Goal: Task Accomplishment & Management: Complete application form

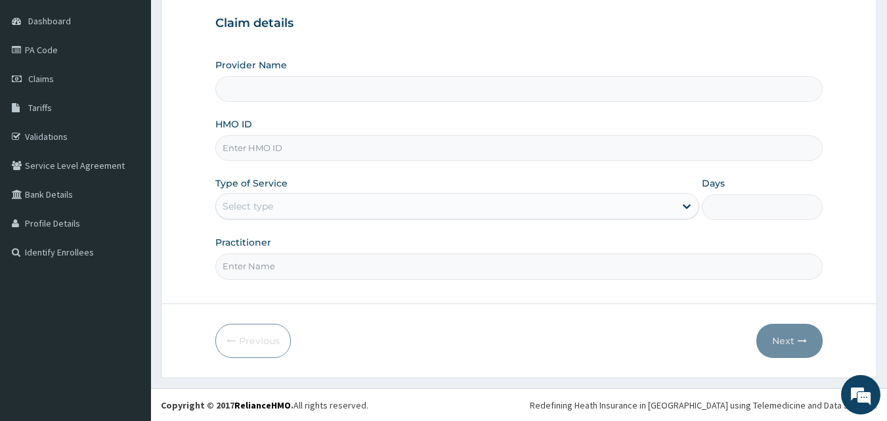
scroll to position [123, 0]
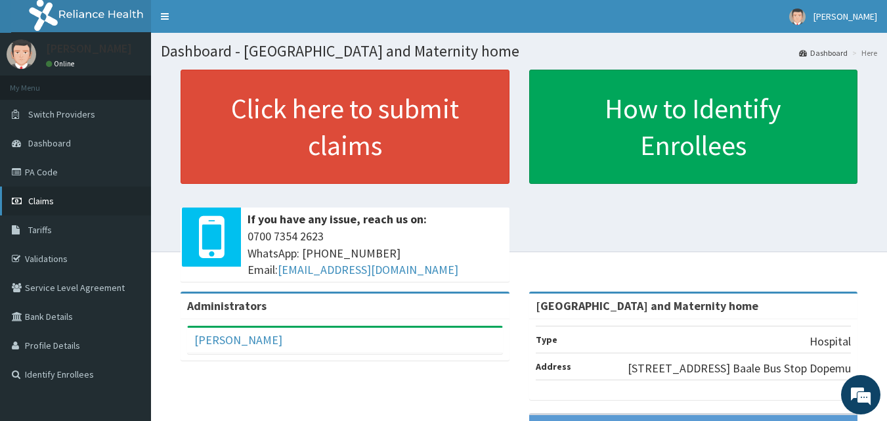
click at [56, 196] on link "Claims" at bounding box center [75, 201] width 151 height 29
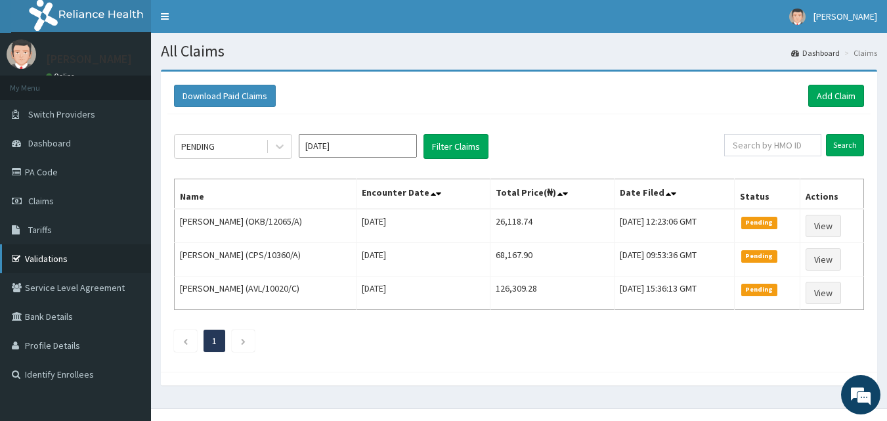
click at [79, 251] on link "Validations" at bounding box center [75, 258] width 151 height 29
click at [815, 100] on link "Add Claim" at bounding box center [837, 96] width 56 height 22
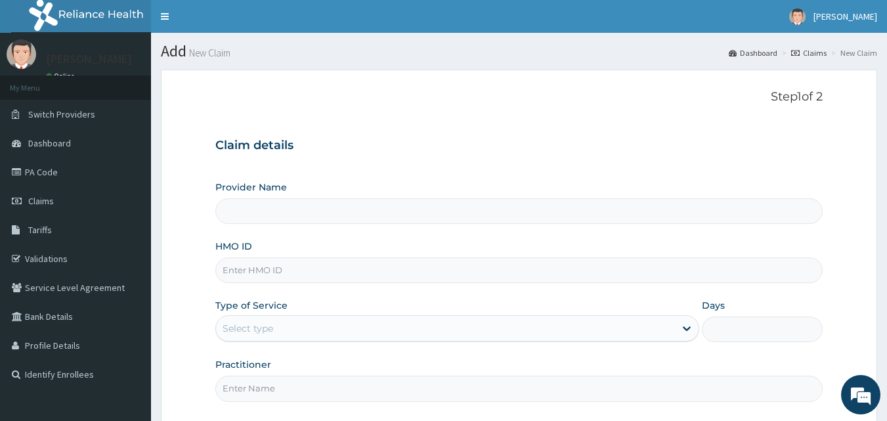
type input "Mobonike Hospital and Maternity home"
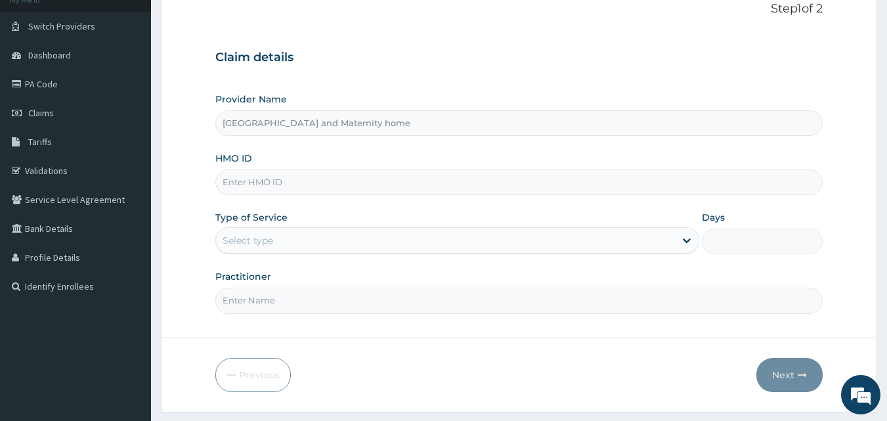
scroll to position [93, 0]
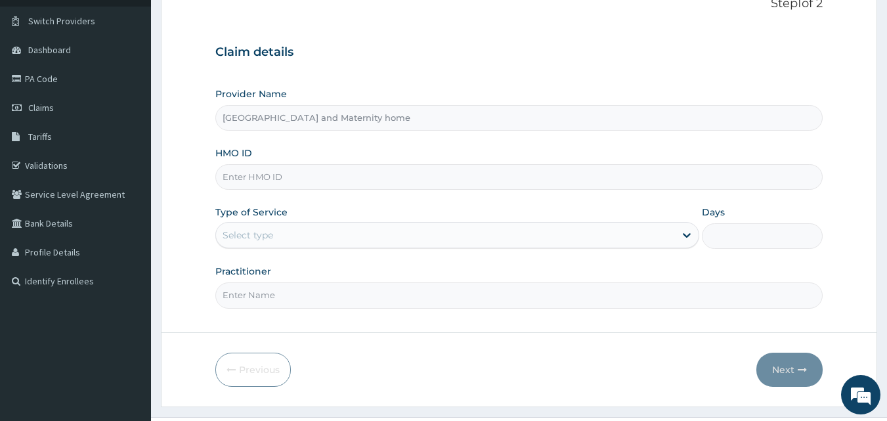
click at [390, 166] on input "HMO ID" at bounding box center [519, 177] width 608 height 26
paste input "SFH/10003/E"
type input "SFH/10003/E"
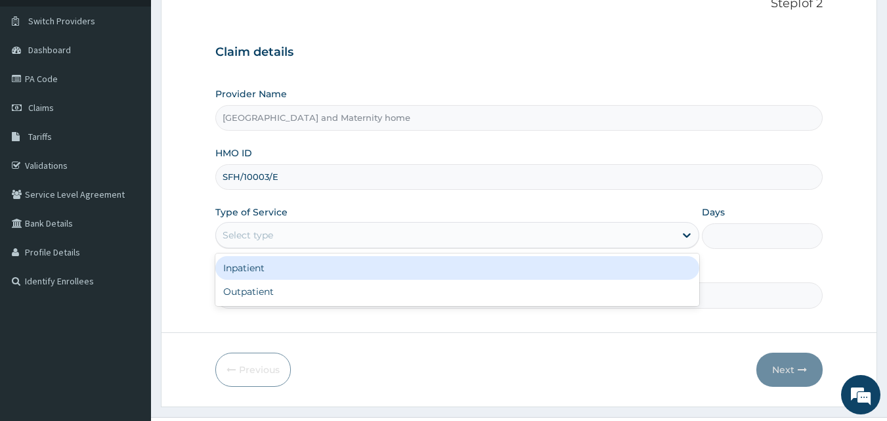
click at [289, 238] on div "Select type" at bounding box center [445, 235] width 459 height 21
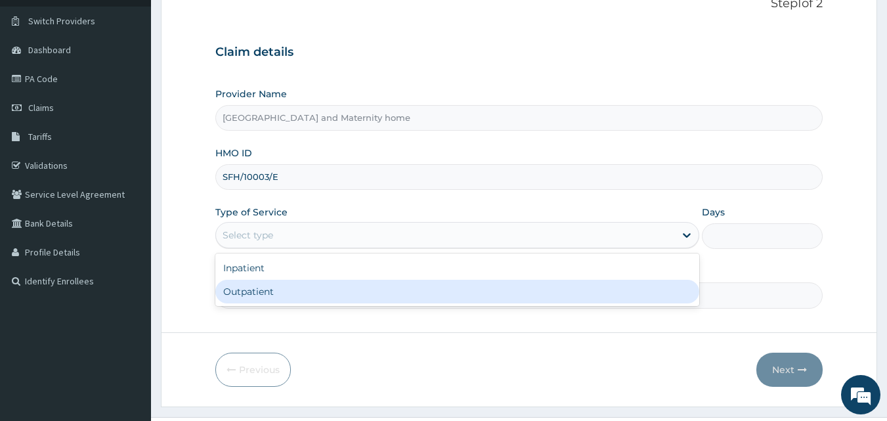
scroll to position [0, 0]
click at [261, 296] on div "Outpatient" at bounding box center [457, 292] width 484 height 24
type input "1"
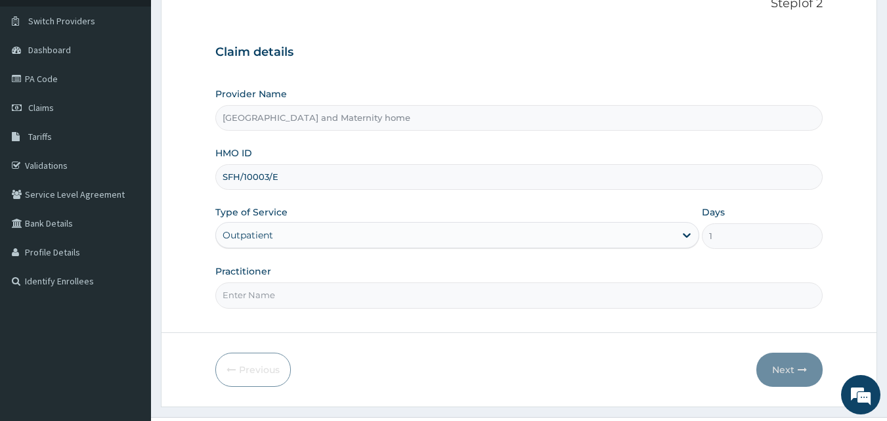
click at [261, 295] on input "Practitioner" at bounding box center [519, 295] width 608 height 26
type input "DR. ARO OLUWAPELUMI"
click at [774, 357] on button "Next" at bounding box center [790, 370] width 66 height 34
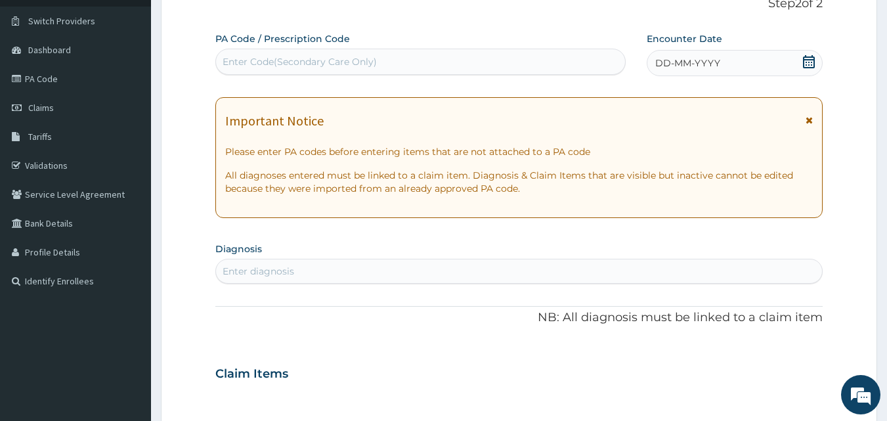
click at [391, 265] on div "Enter diagnosis" at bounding box center [519, 271] width 607 height 21
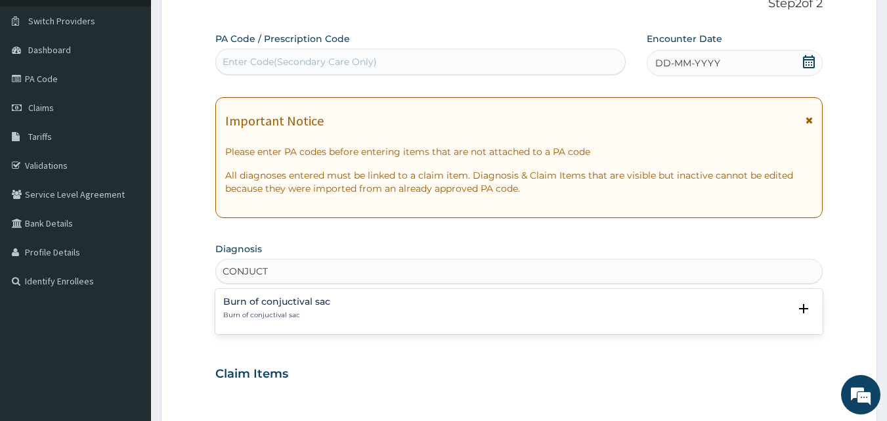
type input "CONJUCT"
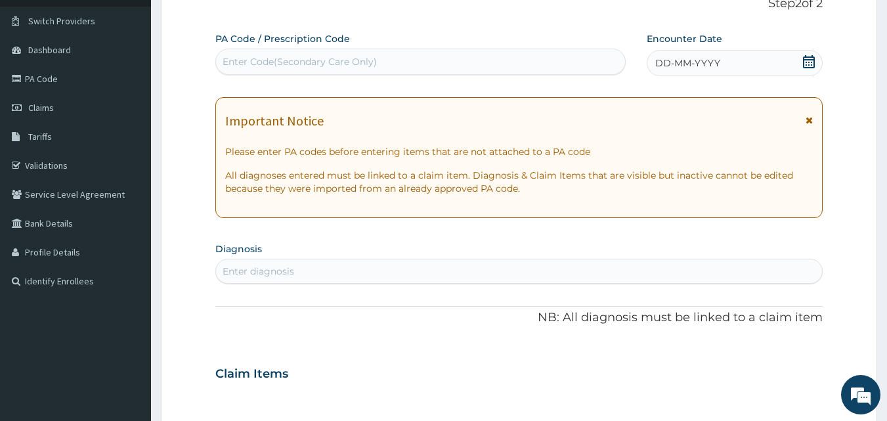
click at [435, 71] on div "Enter Code(Secondary Care Only)" at bounding box center [421, 61] width 410 height 21
click at [815, 62] on icon at bounding box center [809, 61] width 12 height 13
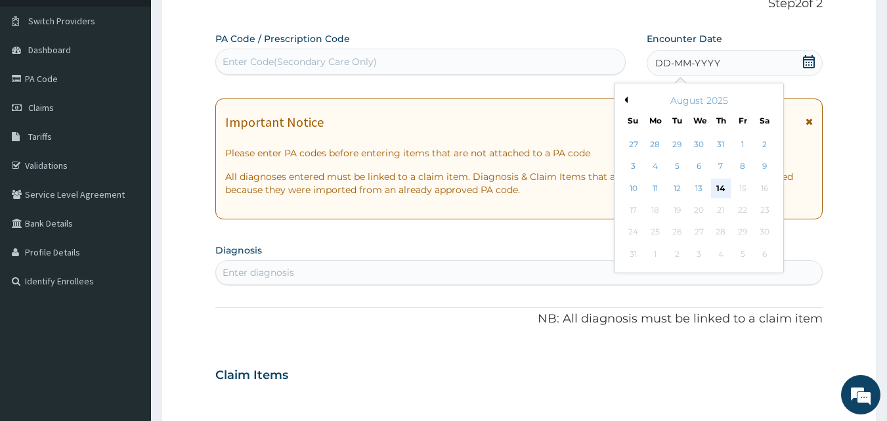
click at [718, 190] on div "14" at bounding box center [721, 189] width 20 height 20
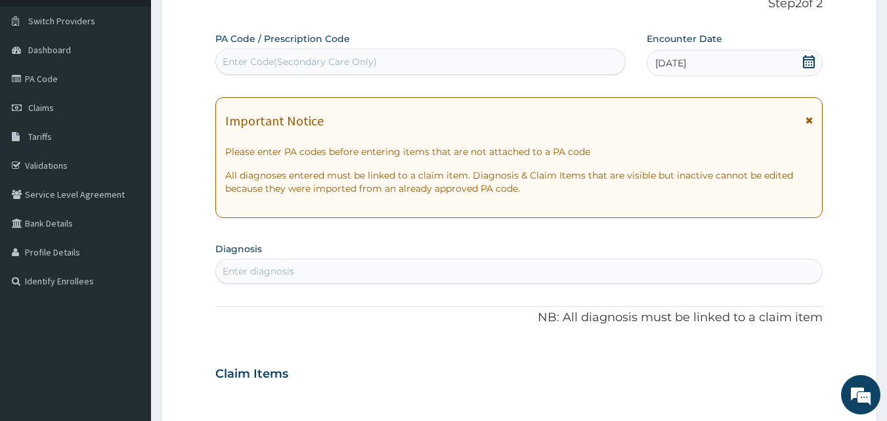
click at [534, 271] on div "Enter diagnosis" at bounding box center [519, 271] width 607 height 21
type input "CONJ"
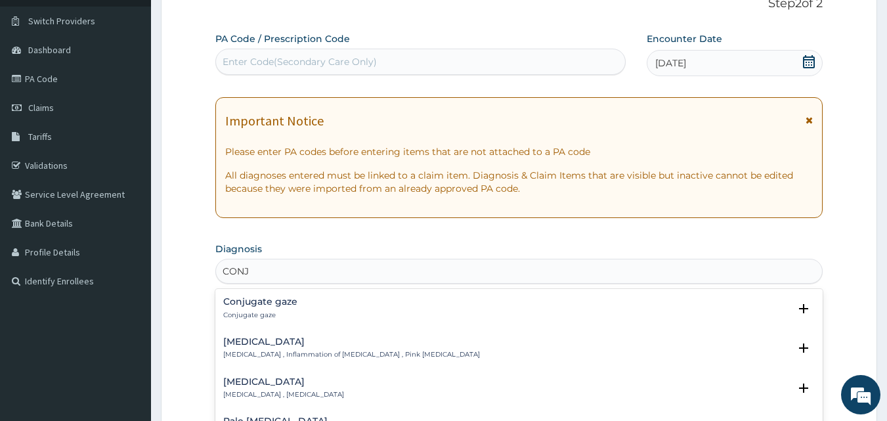
click at [303, 346] on h4 "Conjunctivitis" at bounding box center [351, 342] width 257 height 10
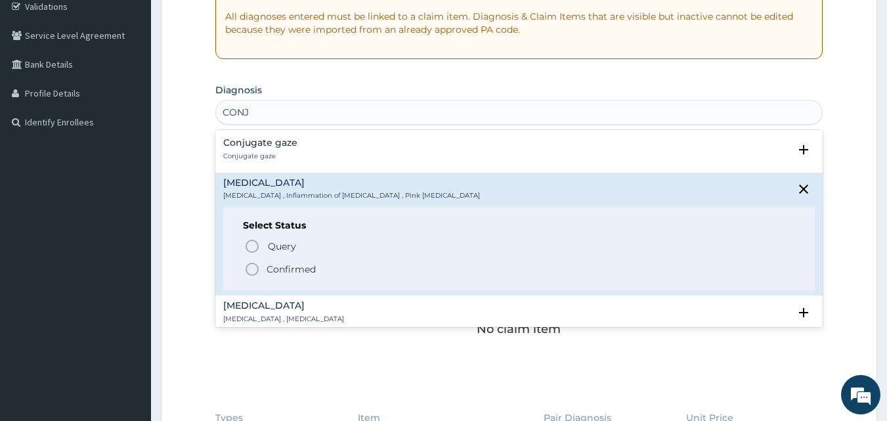
scroll to position [299, 0]
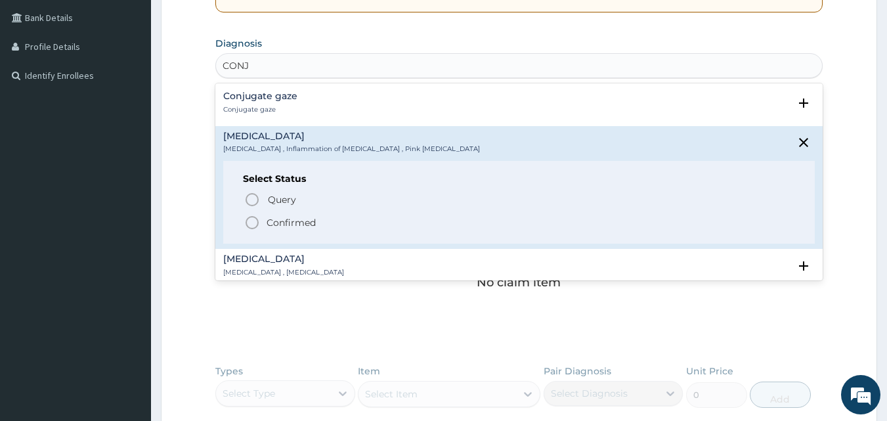
click at [252, 227] on icon "status option filled" at bounding box center [252, 223] width 16 height 16
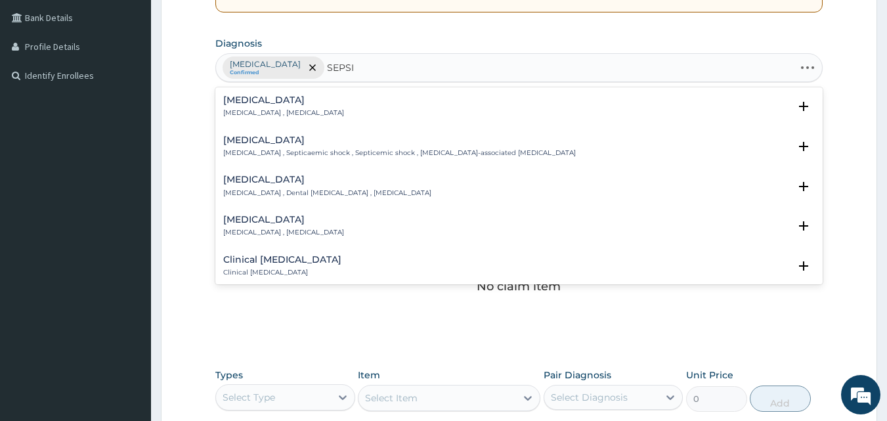
type input "SEPSIS"
click at [279, 100] on h4 "Sepsis" at bounding box center [283, 100] width 121 height 10
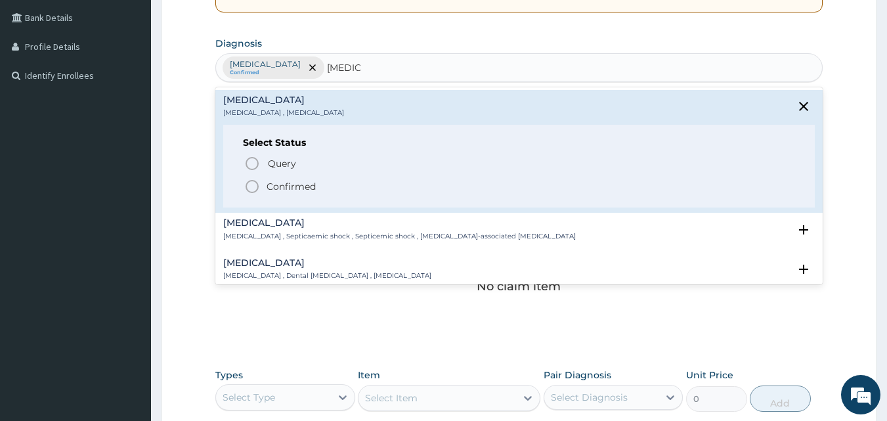
click at [250, 184] on icon "status option filled" at bounding box center [252, 187] width 16 height 16
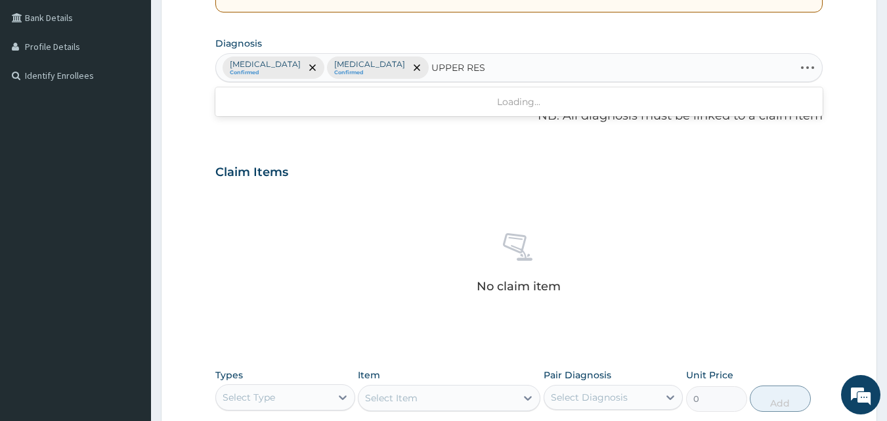
type input "UPPER RESP"
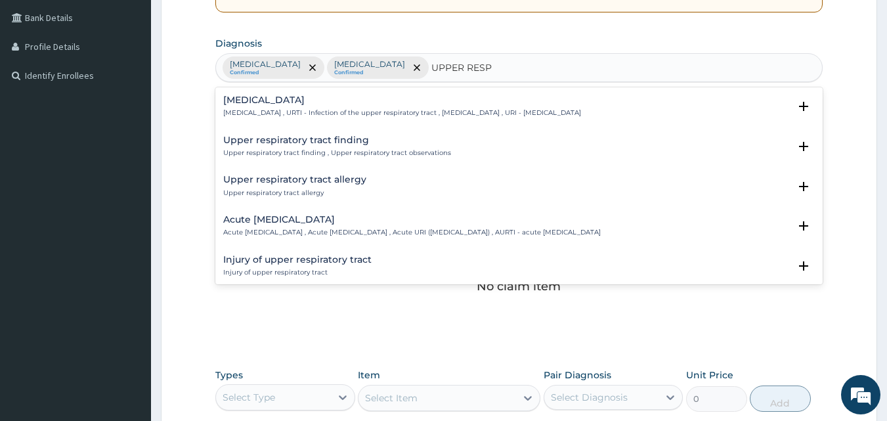
click at [292, 106] on div "Upper respiratory infection Upper respiratory infection , URTI - Infection of t…" at bounding box center [402, 106] width 358 height 23
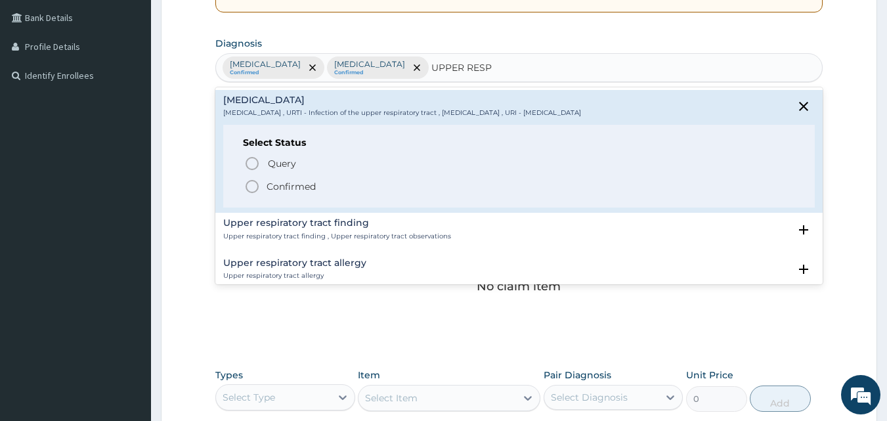
click at [253, 182] on icon "status option filled" at bounding box center [252, 187] width 16 height 16
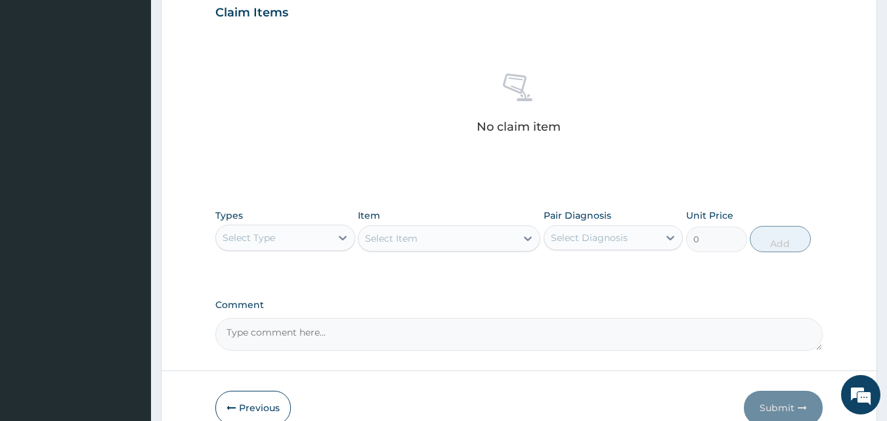
scroll to position [526, 0]
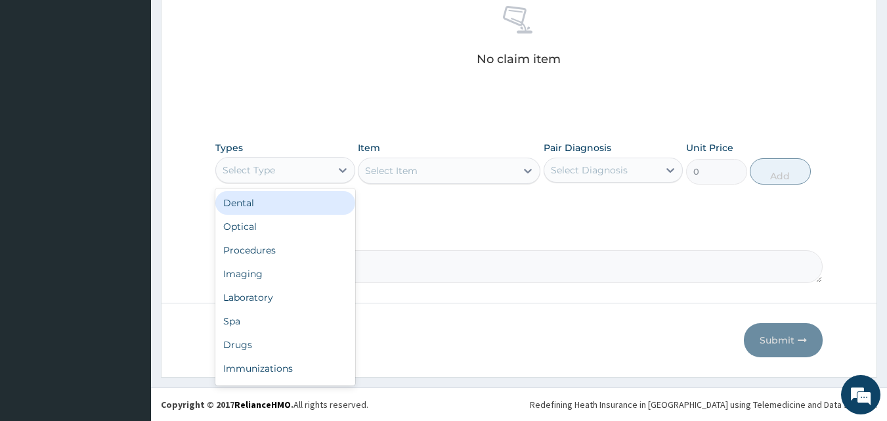
click at [320, 162] on div "Select Type" at bounding box center [273, 170] width 115 height 21
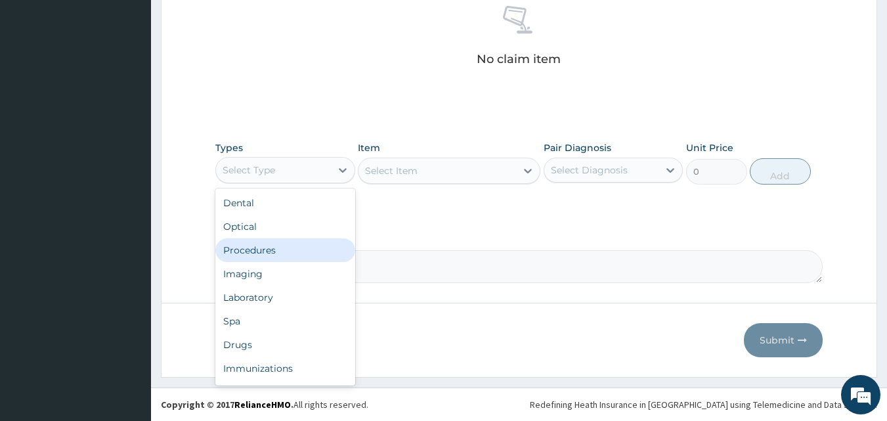
click at [300, 252] on div "Procedures" at bounding box center [285, 250] width 140 height 24
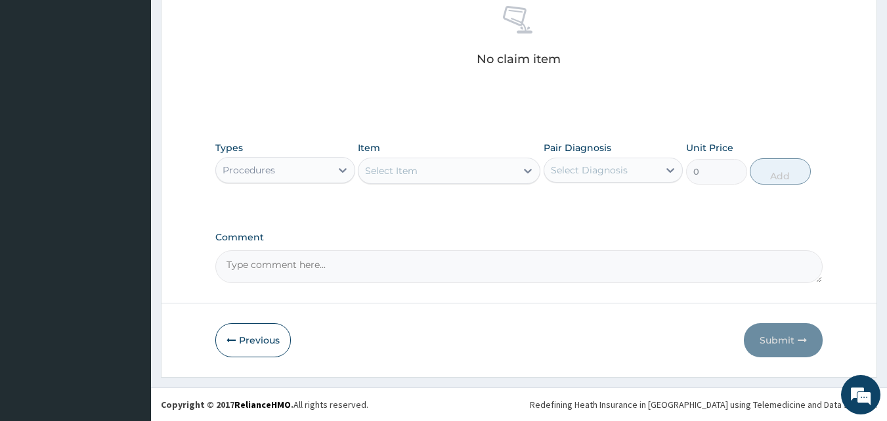
click at [439, 168] on div "Select Item" at bounding box center [438, 170] width 158 height 21
type input "GENERAL"
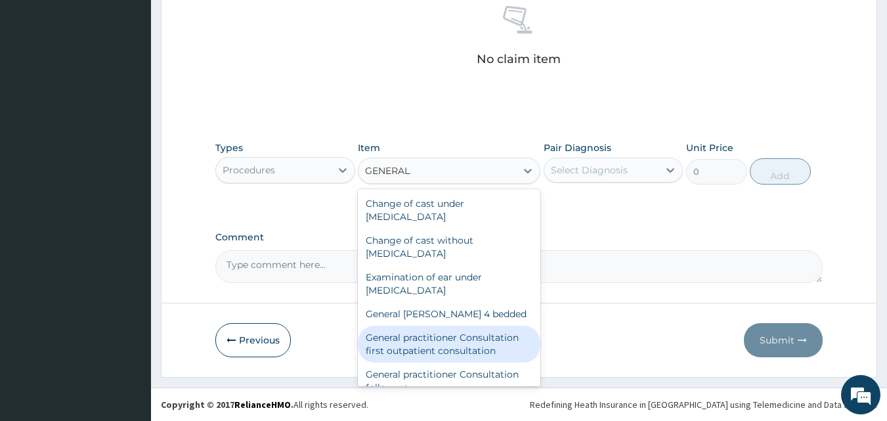
click at [379, 352] on div "General practitioner Consultation first outpatient consultation" at bounding box center [449, 344] width 183 height 37
type input "3547.5"
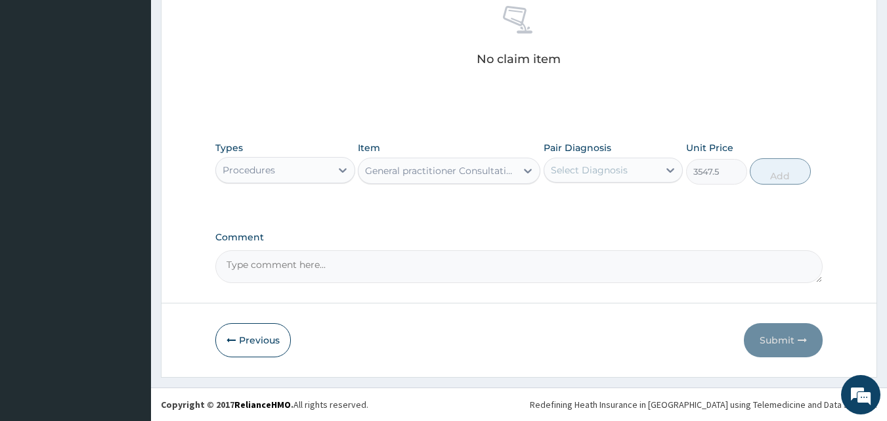
click at [617, 173] on div "Select Diagnosis" at bounding box center [589, 170] width 77 height 13
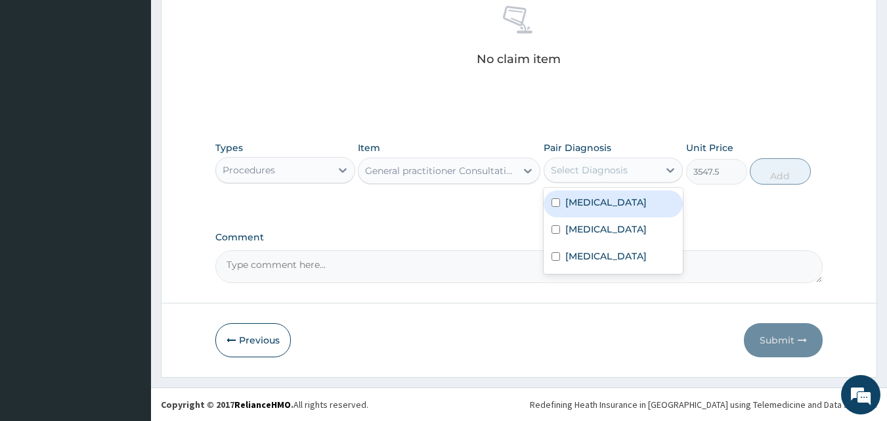
click at [590, 203] on label "Conjunctivitis" at bounding box center [606, 202] width 81 height 13
checkbox input "true"
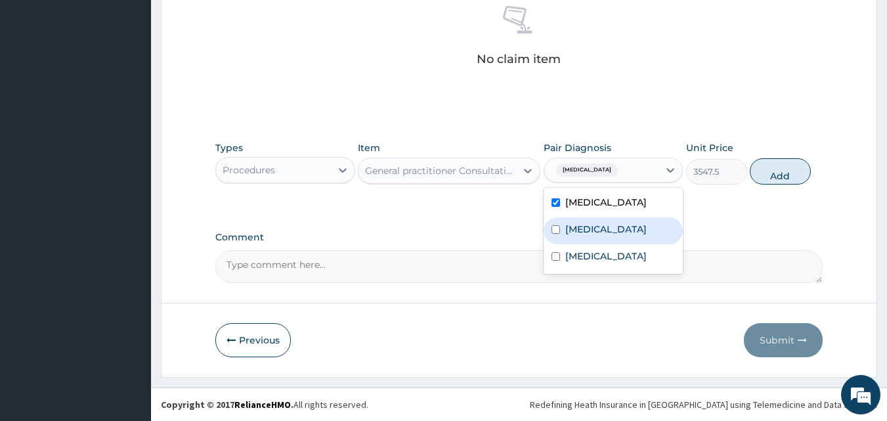
click at [573, 225] on label "Sepsis" at bounding box center [606, 229] width 81 height 13
checkbox input "true"
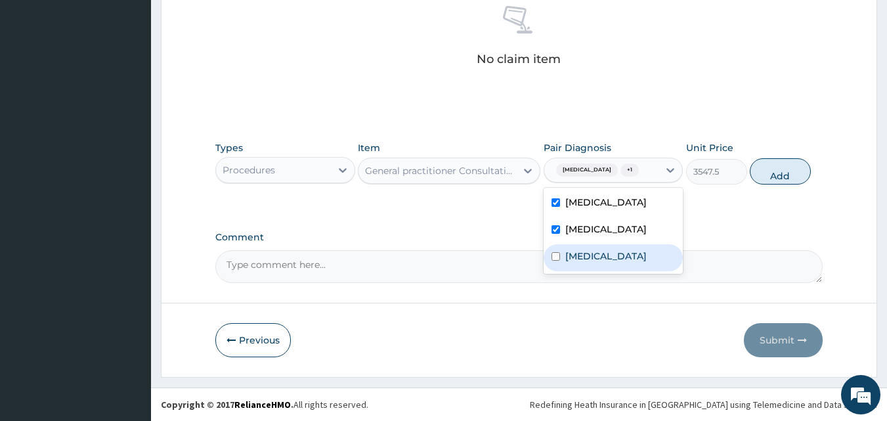
click at [584, 263] on label "Upper respiratory infection" at bounding box center [606, 256] width 81 height 13
checkbox input "true"
click at [765, 171] on button "Add" at bounding box center [780, 171] width 61 height 26
type input "0"
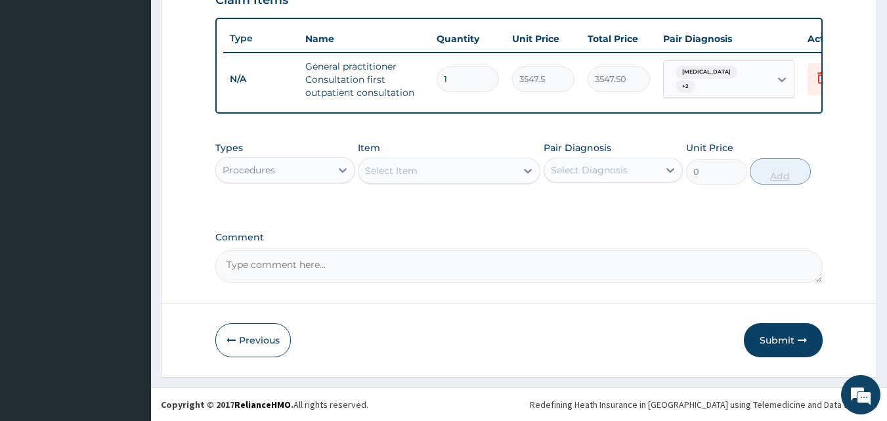
scroll to position [481, 0]
click at [269, 173] on div "Procedures" at bounding box center [249, 170] width 53 height 13
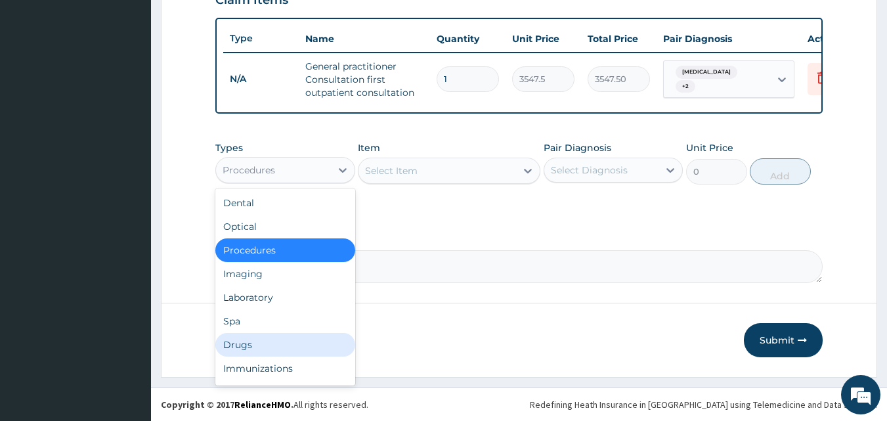
click at [256, 347] on div "Drugs" at bounding box center [285, 345] width 140 height 24
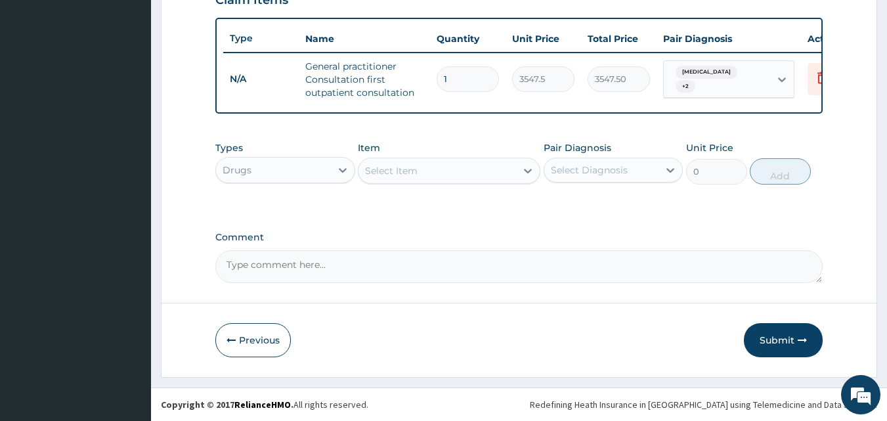
click at [439, 168] on div "Select Item" at bounding box center [438, 170] width 158 height 21
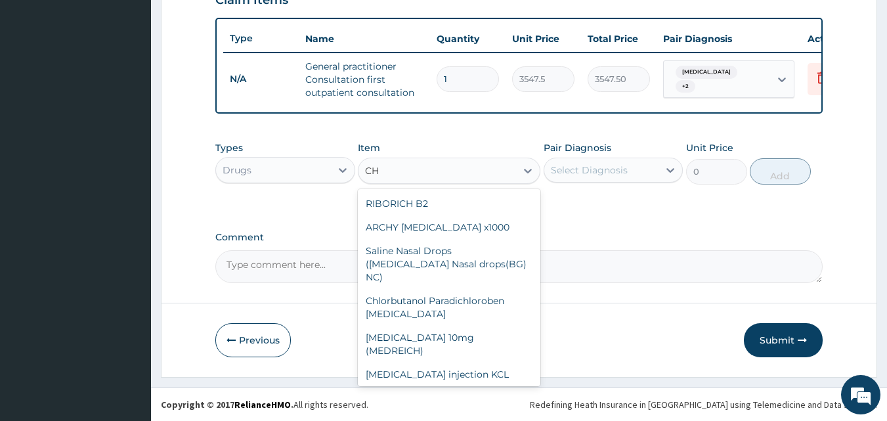
type input "C"
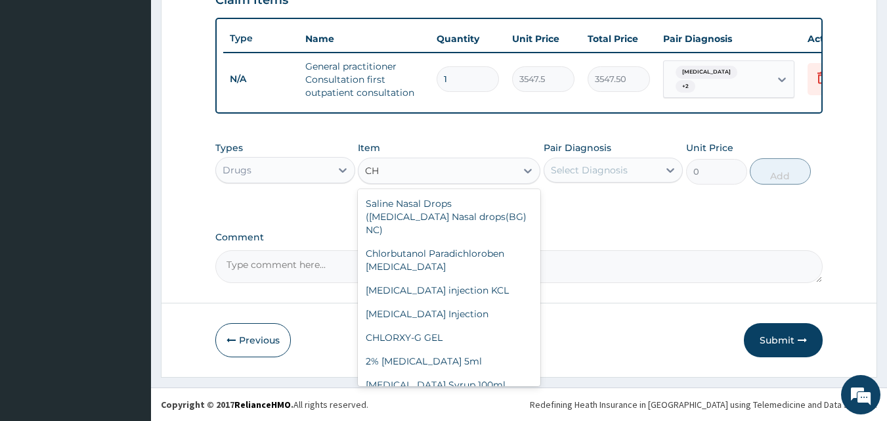
type input "C"
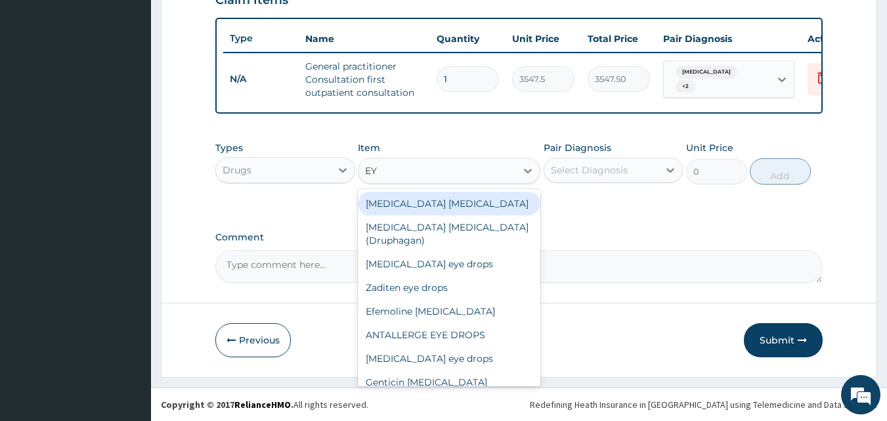
type input "EYE"
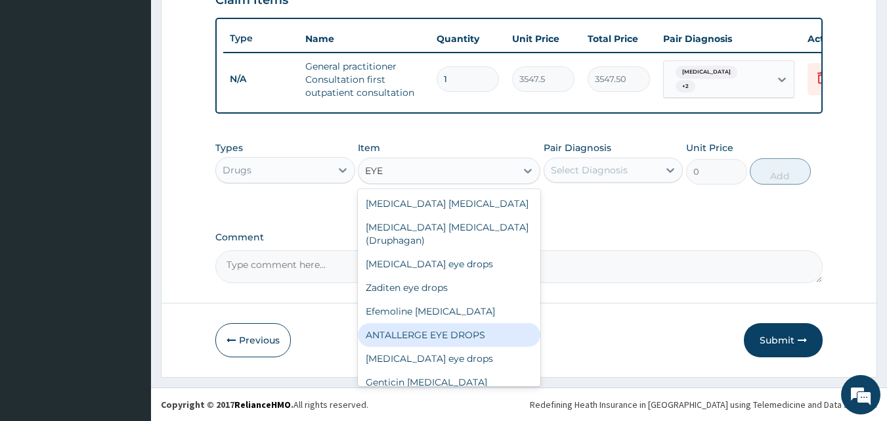
click at [487, 329] on div "ANTALLERGE EYE DROPS" at bounding box center [449, 335] width 183 height 24
type input "1419"
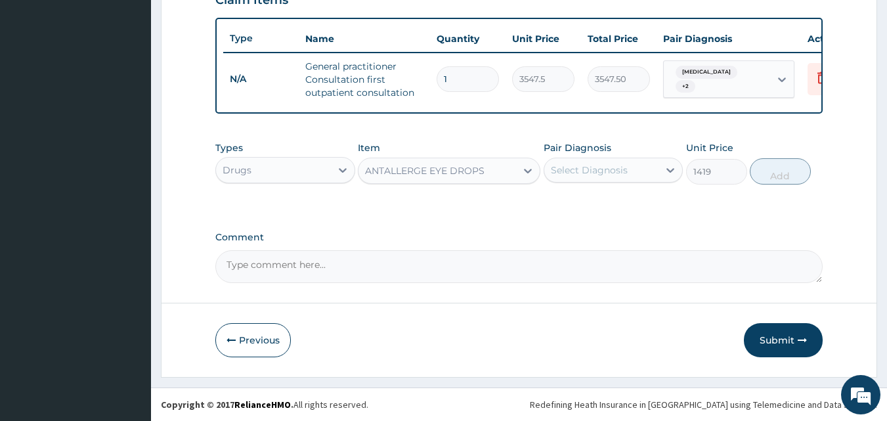
click at [591, 180] on div "Select Diagnosis" at bounding box center [602, 170] width 115 height 21
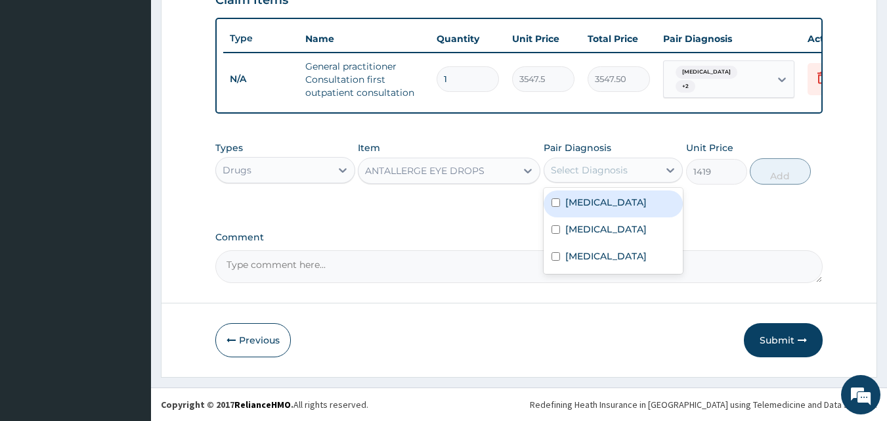
click at [573, 209] on div "Conjunctivitis" at bounding box center [614, 203] width 140 height 27
checkbox input "true"
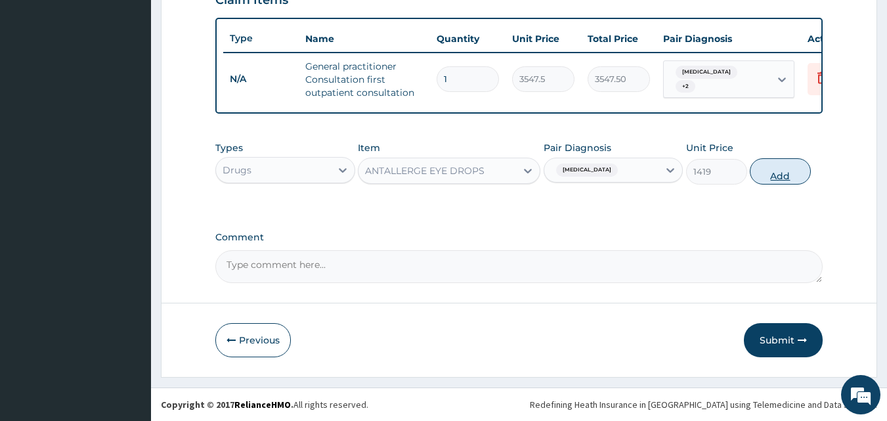
click at [785, 176] on button "Add" at bounding box center [780, 171] width 61 height 26
type input "0"
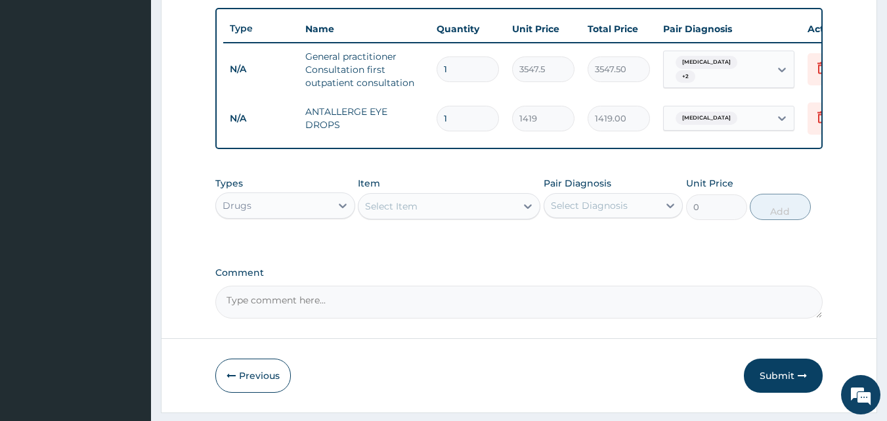
click at [443, 217] on div "Select Item" at bounding box center [438, 206] width 158 height 21
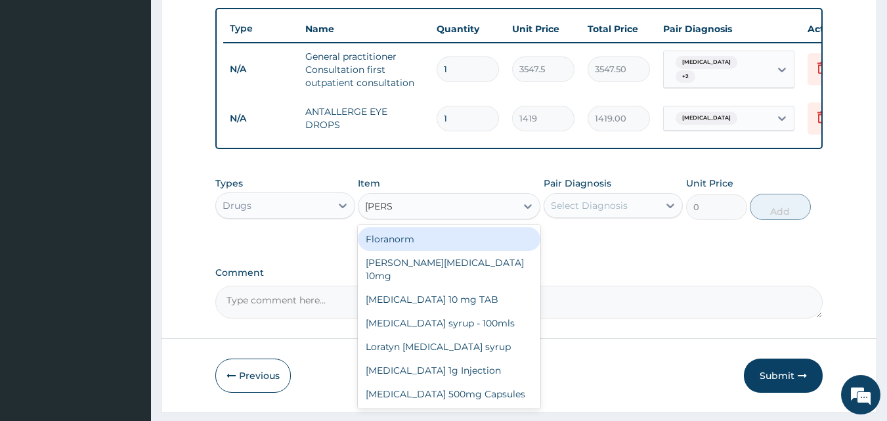
type input "LORAT"
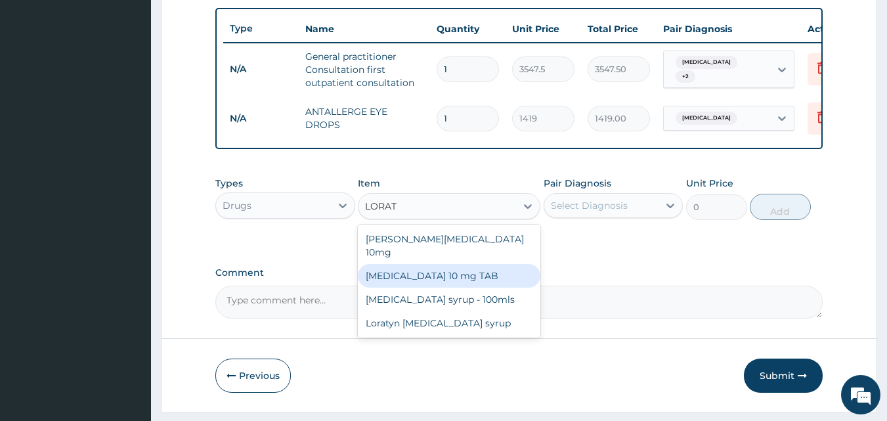
click at [436, 268] on div "LORATADINE 10 mg TAB" at bounding box center [449, 276] width 183 height 24
type input "59.125"
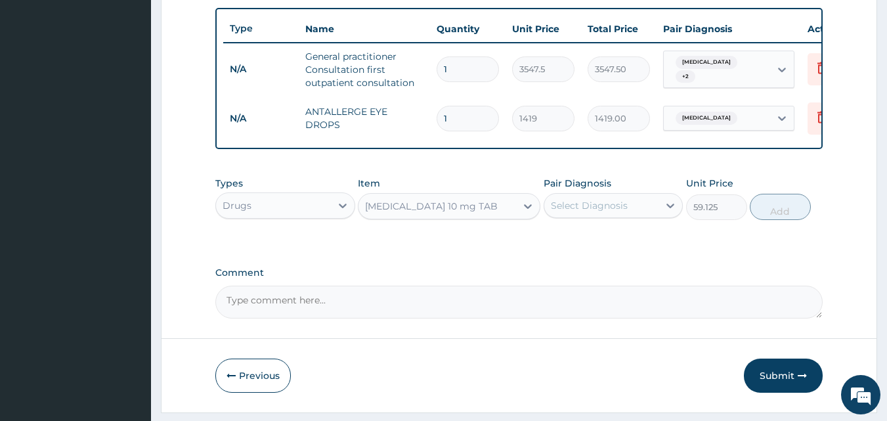
click at [567, 212] on div "Select Diagnosis" at bounding box center [589, 205] width 77 height 13
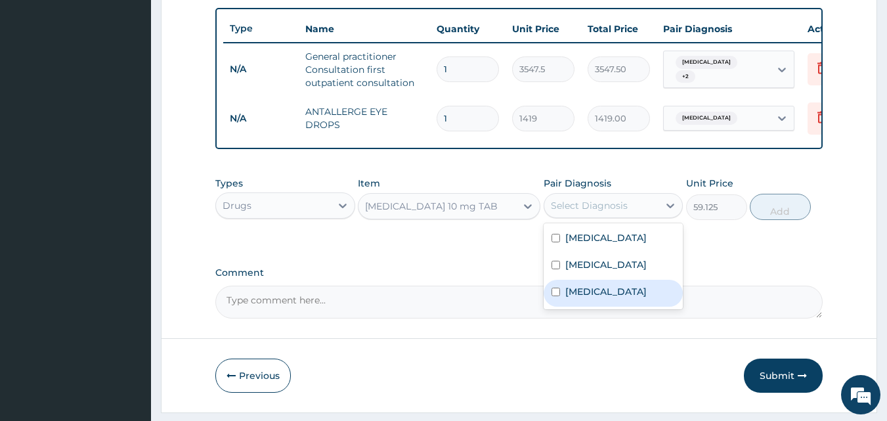
click at [570, 298] on label "Upper respiratory infection" at bounding box center [606, 291] width 81 height 13
checkbox input "true"
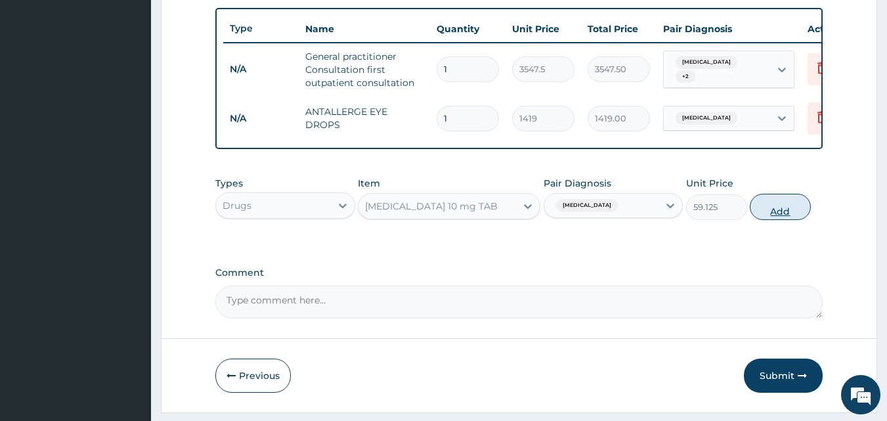
click at [800, 219] on button "Add" at bounding box center [780, 207] width 61 height 26
type input "0"
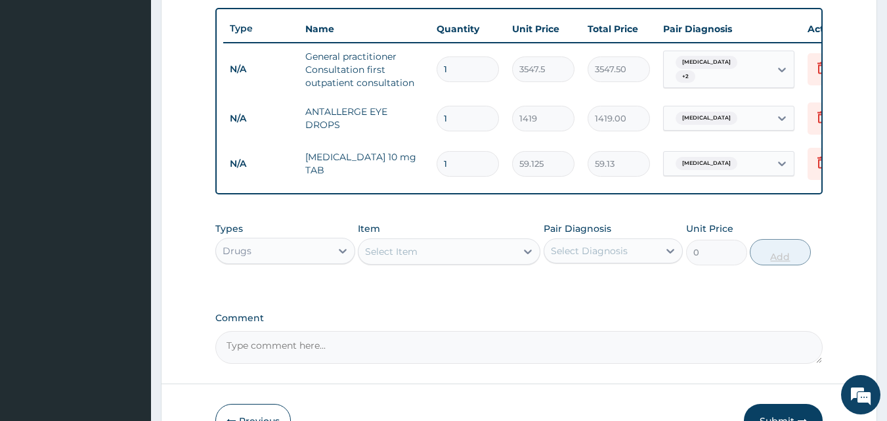
type input "10"
type input "591.25"
type input "10"
type input "0.00"
type input "1"
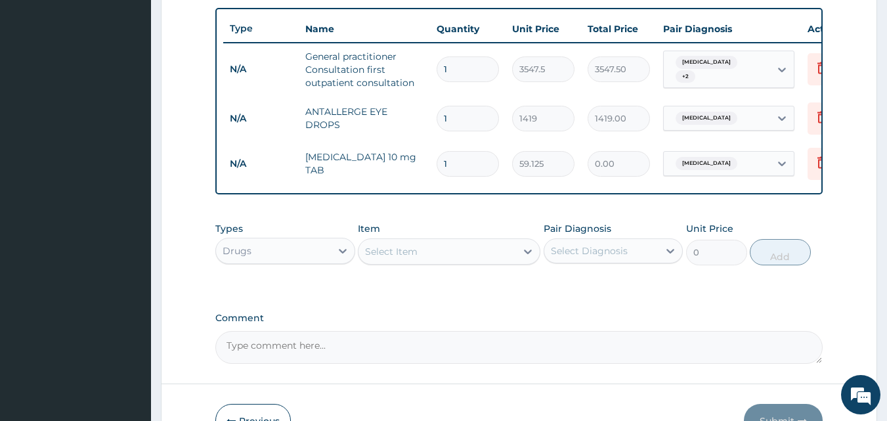
type input "59.13"
type input "10"
type input "591.25"
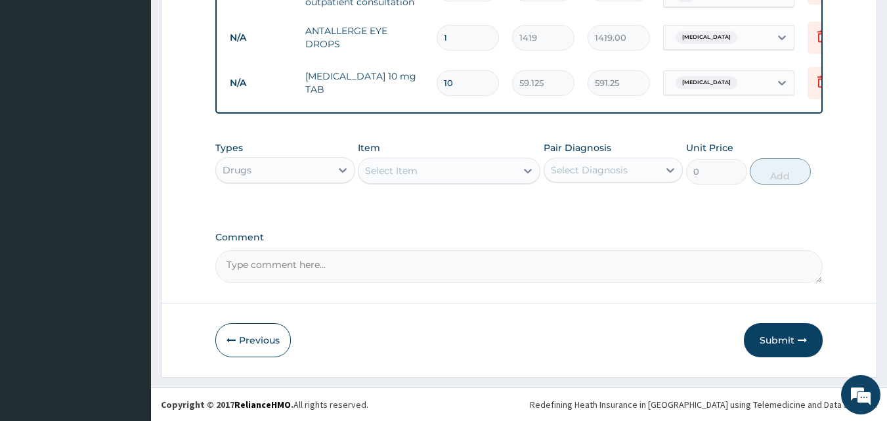
click at [446, 169] on div "Select Item" at bounding box center [438, 170] width 158 height 21
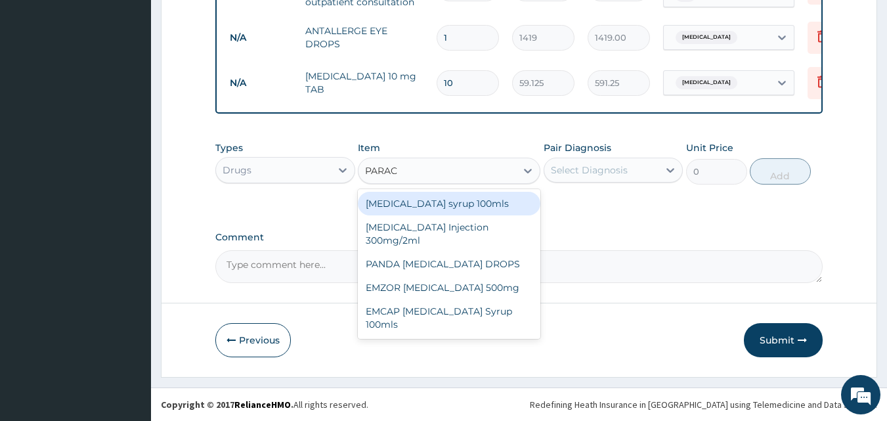
type input "PARACE"
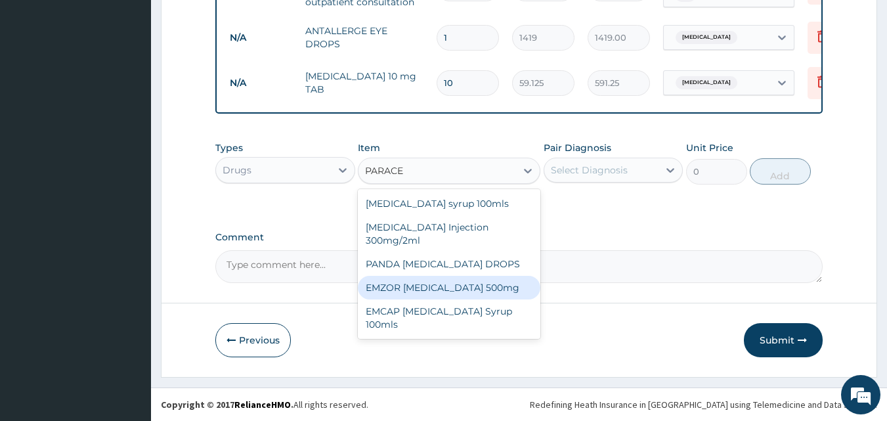
click at [444, 289] on div "EMZOR PARACETAMOL 500mg" at bounding box center [449, 288] width 183 height 24
type input "23.65"
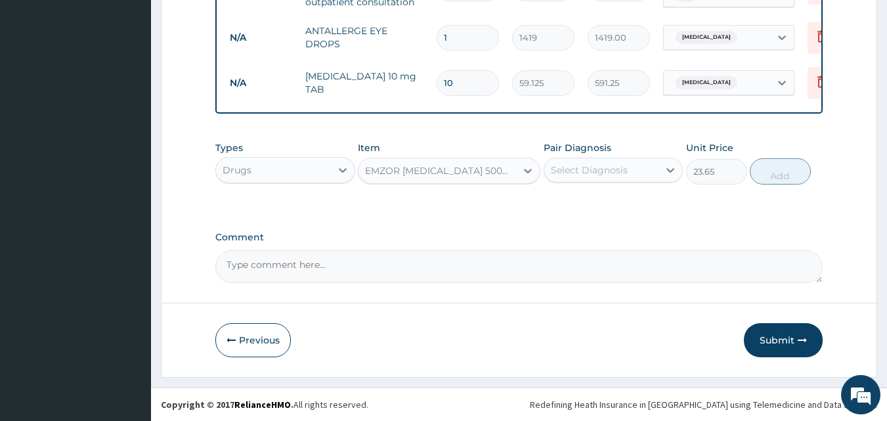
click at [608, 173] on div "Select Diagnosis" at bounding box center [589, 170] width 77 height 13
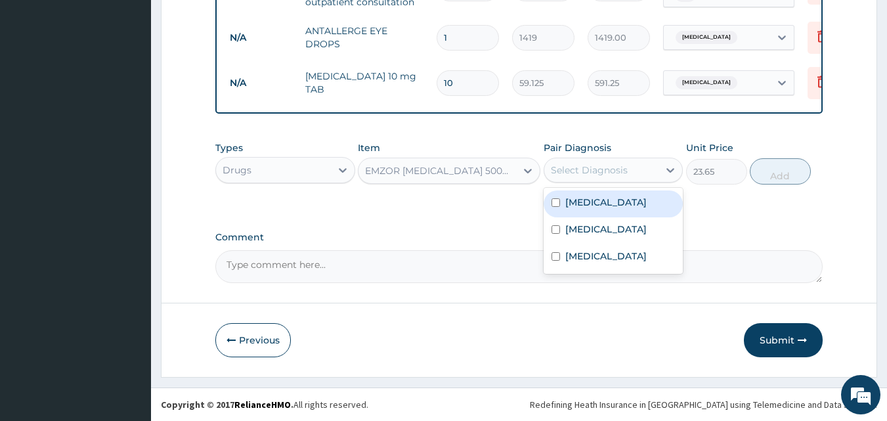
click at [587, 192] on div "Conjunctivitis" at bounding box center [614, 203] width 140 height 27
checkbox input "true"
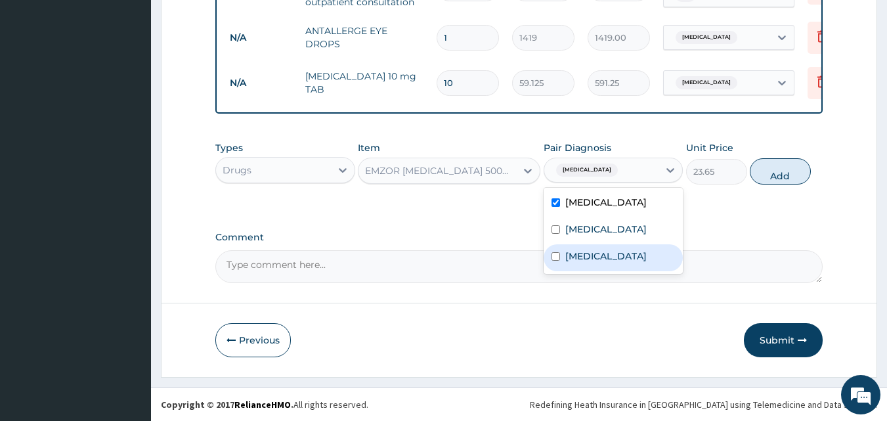
click at [573, 263] on label "Upper respiratory infection" at bounding box center [606, 256] width 81 height 13
checkbox input "true"
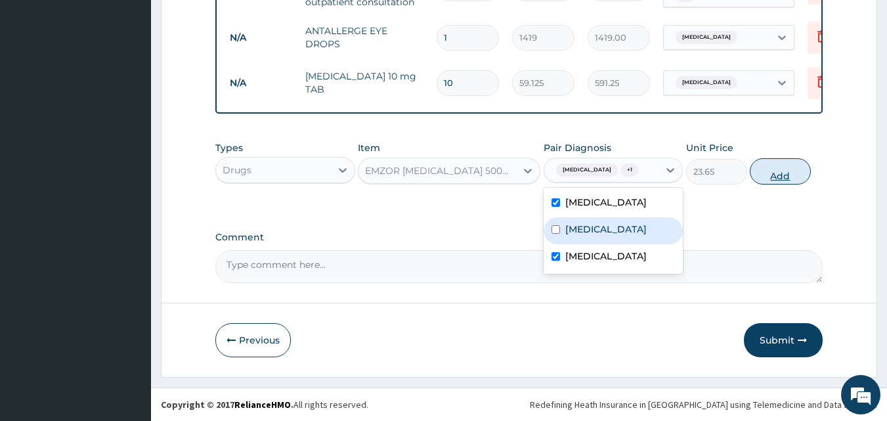
click at [780, 179] on button "Add" at bounding box center [780, 171] width 61 height 26
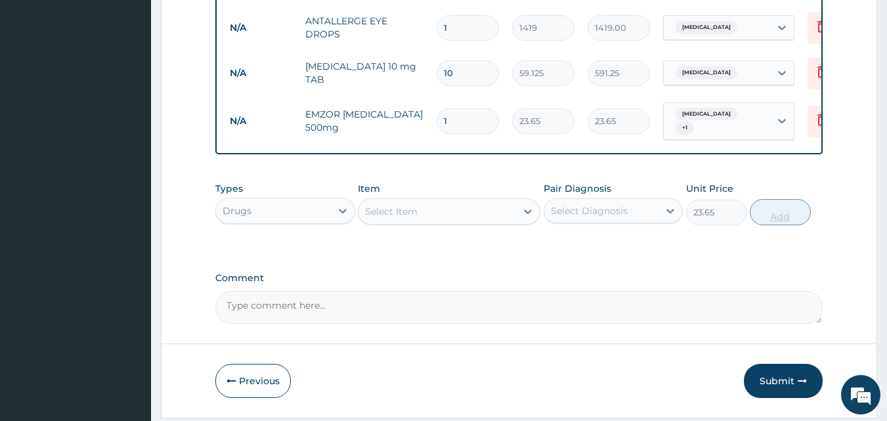
type input "0"
type input "18"
type input "425.70"
type input "18"
click at [396, 211] on div "Select Item" at bounding box center [391, 211] width 53 height 13
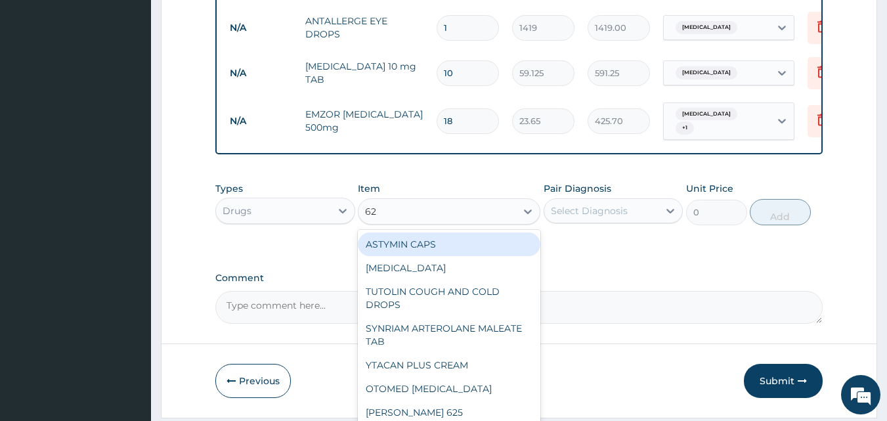
type input "625"
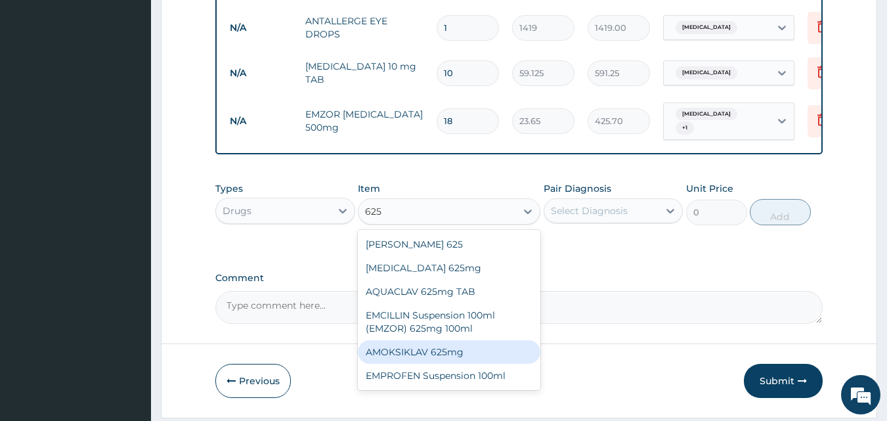
click at [422, 352] on div "AMOKSIKLAV 625mg" at bounding box center [449, 352] width 183 height 24
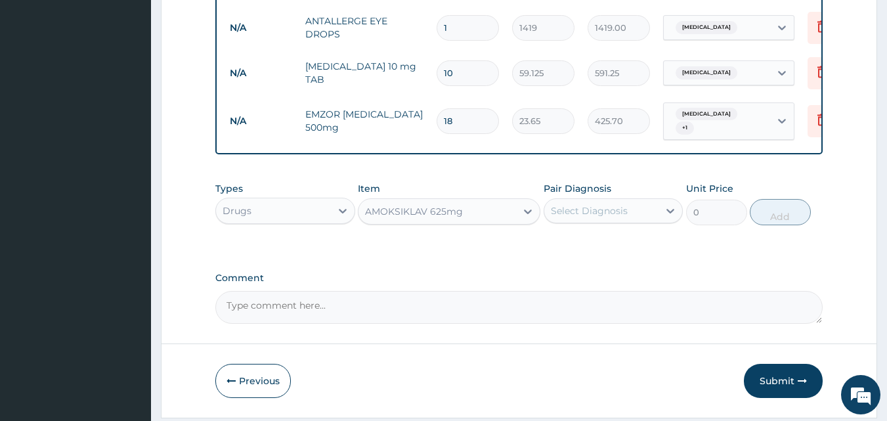
type input "650.375"
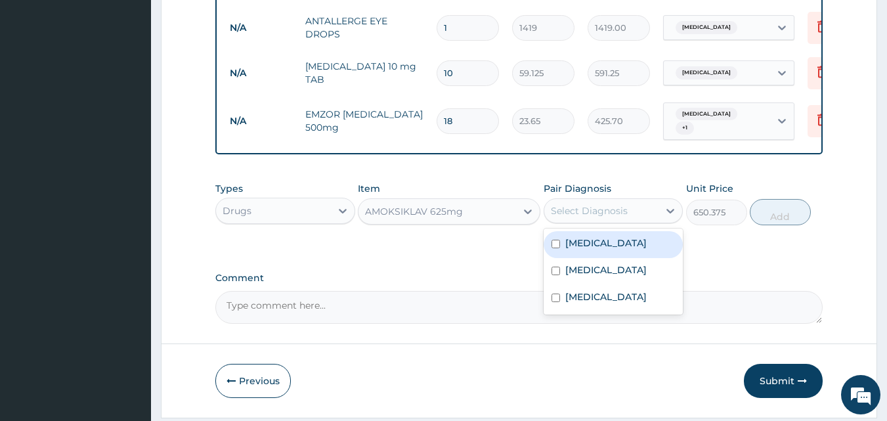
click at [574, 217] on div "Select Diagnosis" at bounding box center [589, 210] width 77 height 13
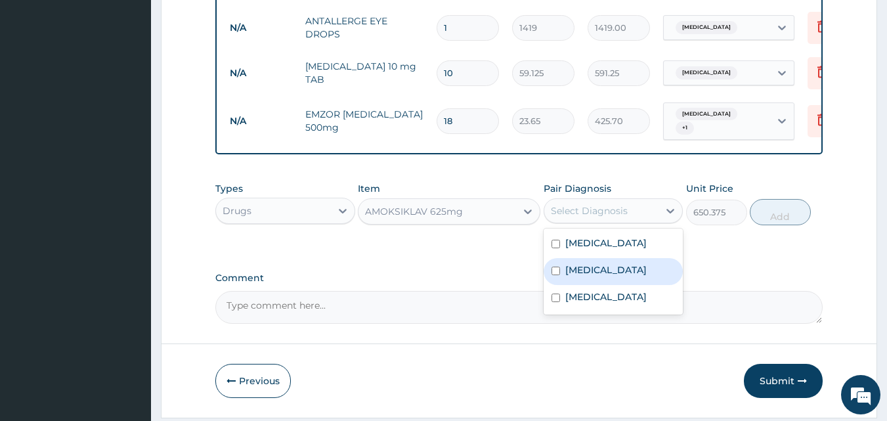
click at [566, 272] on label "Sepsis" at bounding box center [606, 269] width 81 height 13
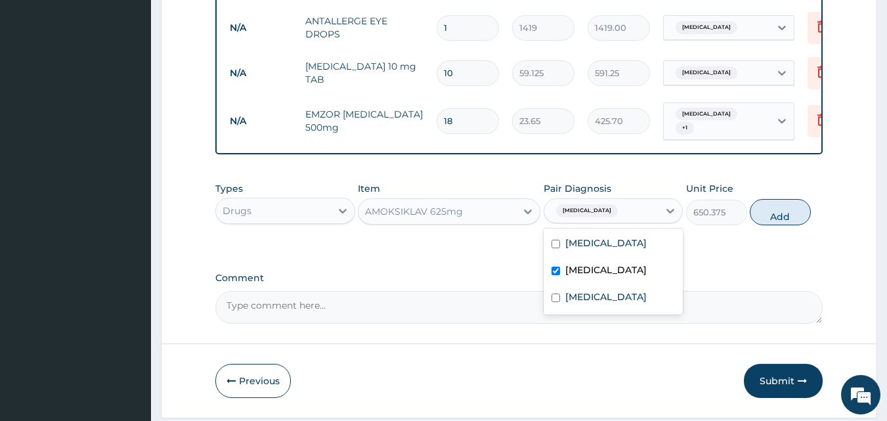
checkbox input "true"
click at [790, 220] on button "Add" at bounding box center [780, 212] width 61 height 26
type input "0"
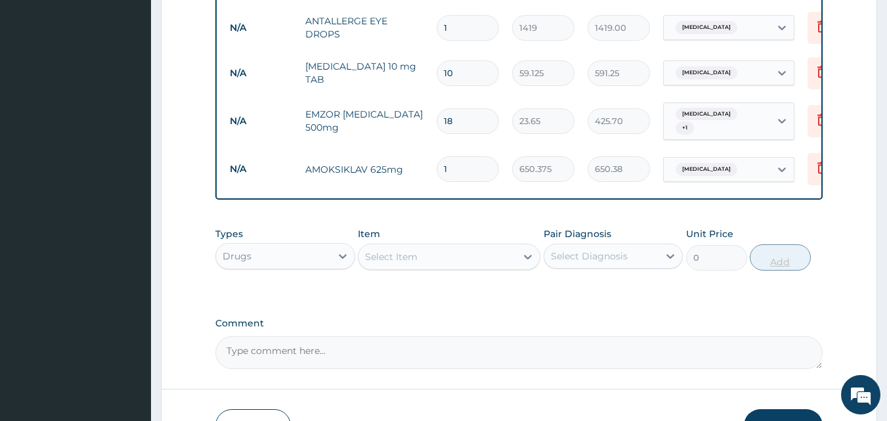
type input "14"
type input "9105.25"
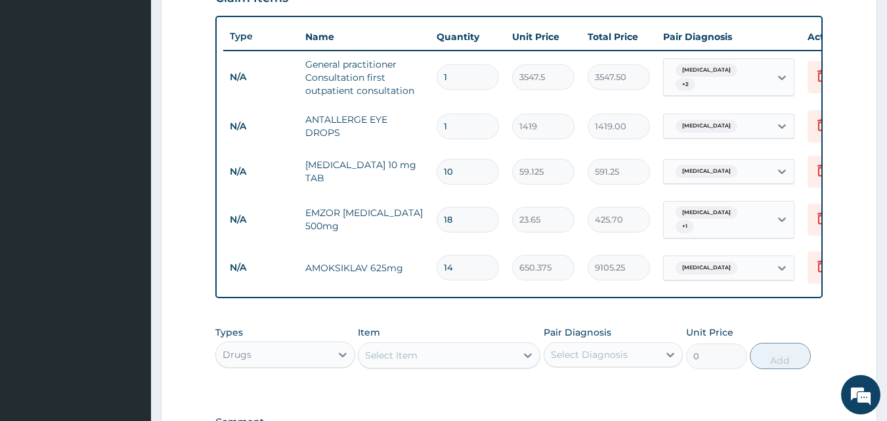
scroll to position [475, 0]
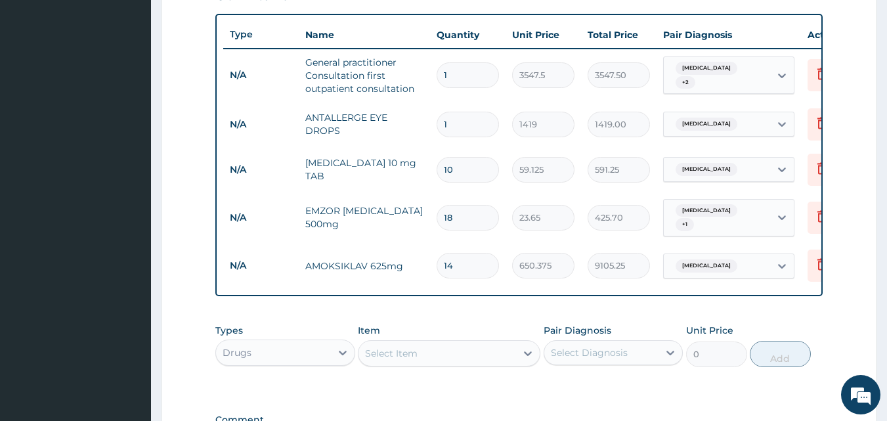
type input "14"
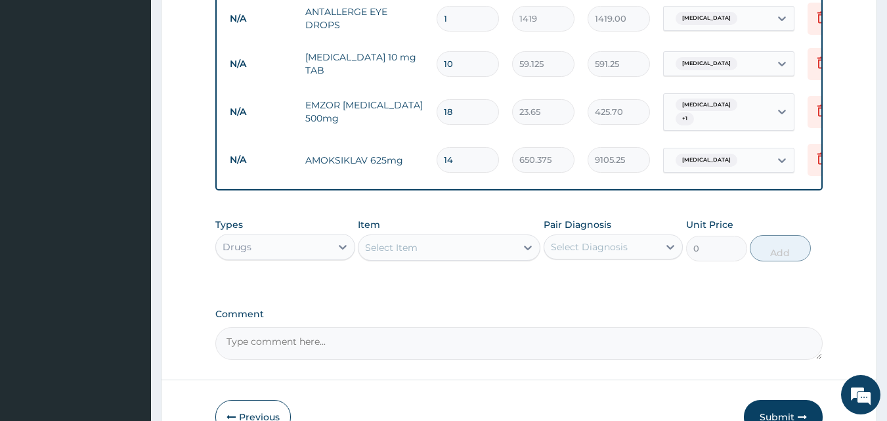
scroll to position [662, 0]
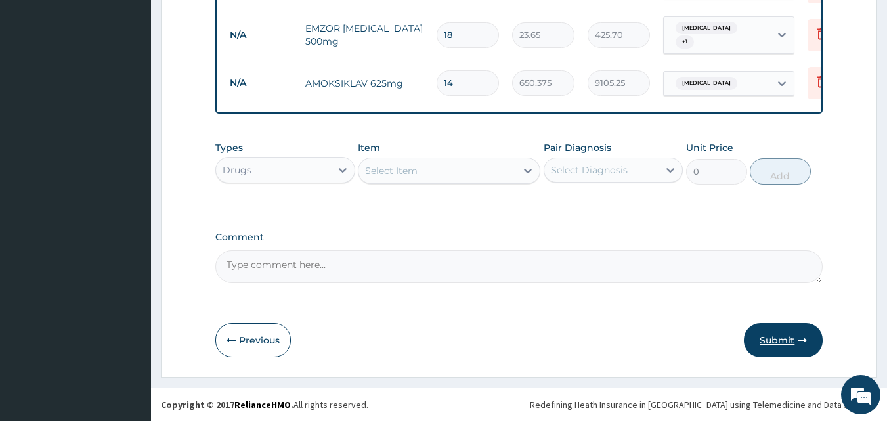
click at [766, 342] on button "Submit" at bounding box center [783, 340] width 79 height 34
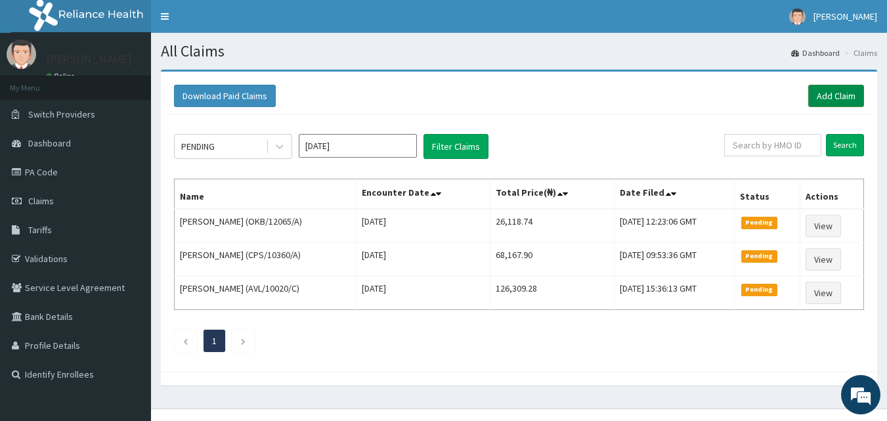
click at [840, 89] on link "Add Claim" at bounding box center [837, 96] width 56 height 22
click at [28, 165] on link "PA Code" at bounding box center [75, 172] width 151 height 29
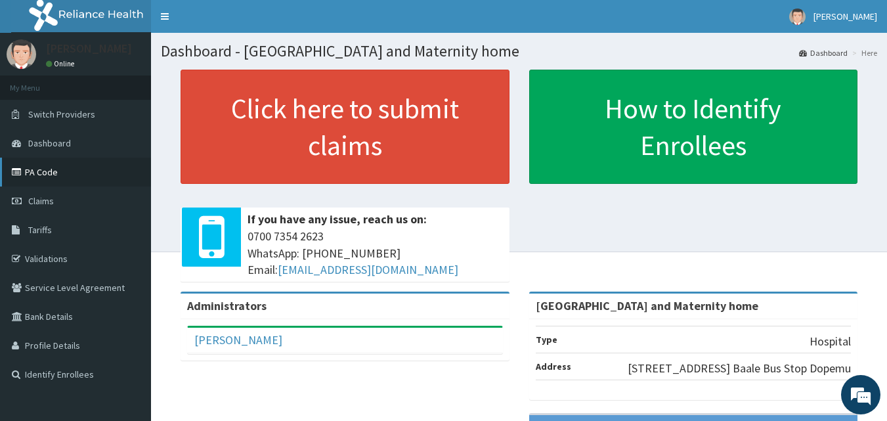
click at [39, 173] on link "PA Code" at bounding box center [75, 172] width 151 height 29
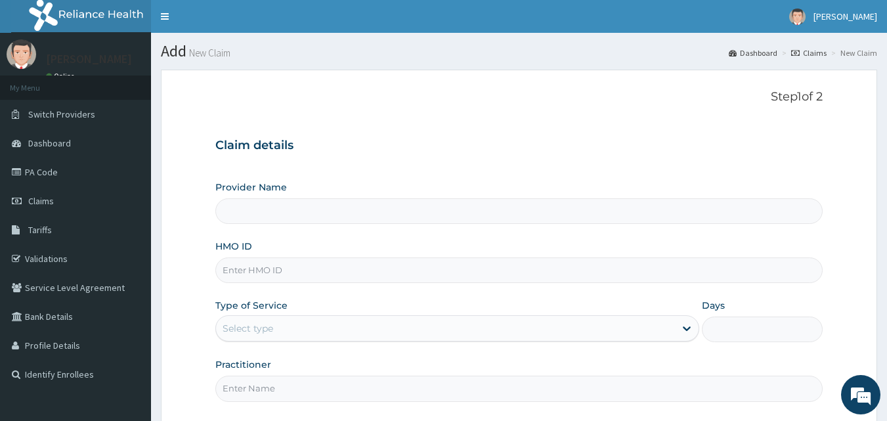
type input "[GEOGRAPHIC_DATA] and Maternity home"
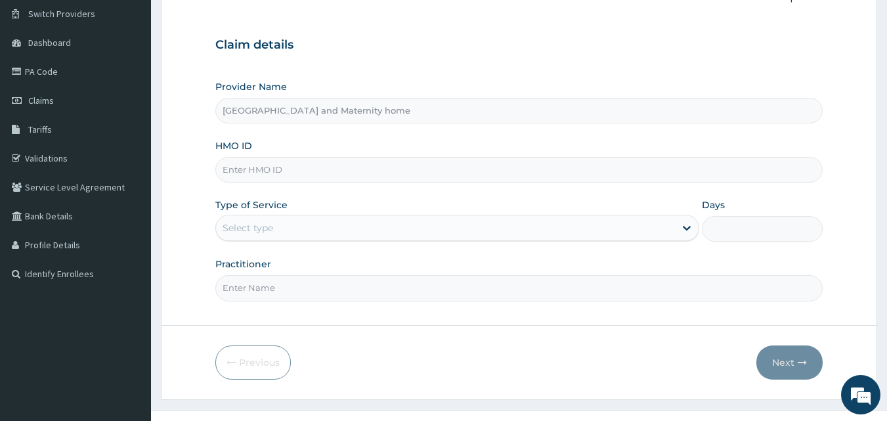
scroll to position [123, 0]
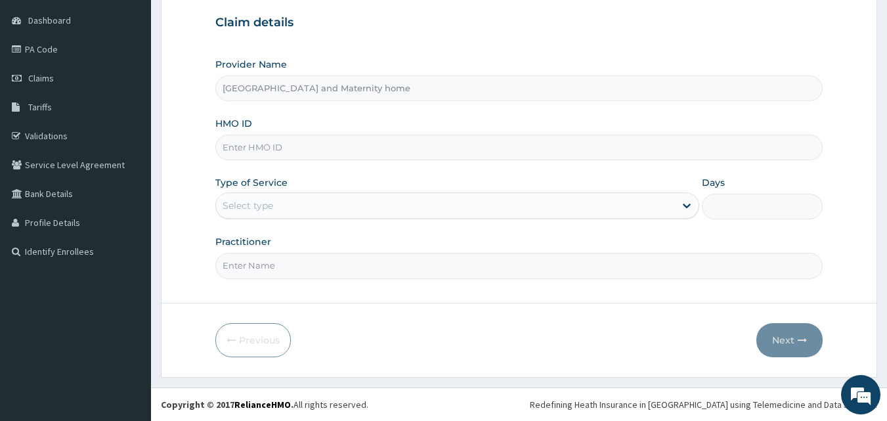
click at [466, 161] on div "Provider Name [GEOGRAPHIC_DATA] and Maternity home HMO ID Type of Service Selec…" at bounding box center [519, 168] width 608 height 221
click at [427, 146] on input "HMO ID" at bounding box center [519, 148] width 608 height 26
paste input "BLC/10008/A"
type input "BLC/10008/A"
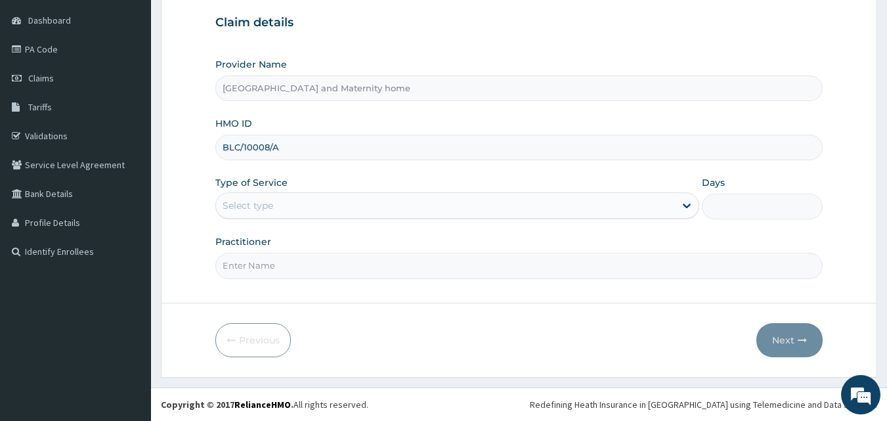
click at [288, 213] on div "Select type" at bounding box center [445, 205] width 459 height 21
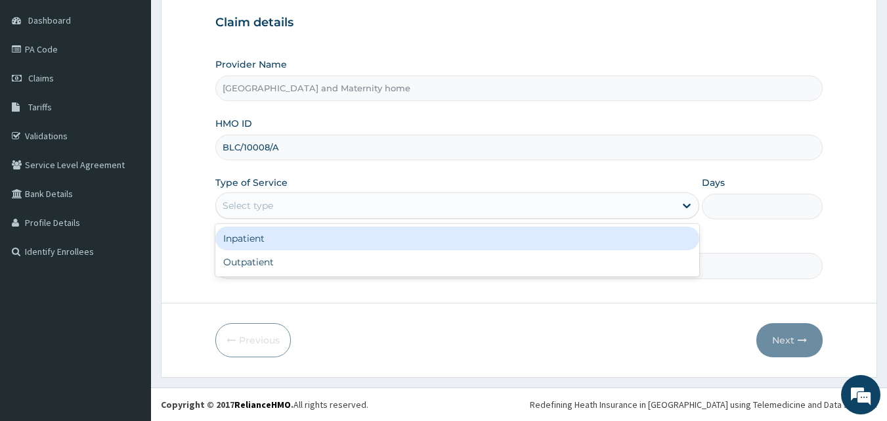
click at [262, 245] on div "Inpatient" at bounding box center [457, 239] width 484 height 24
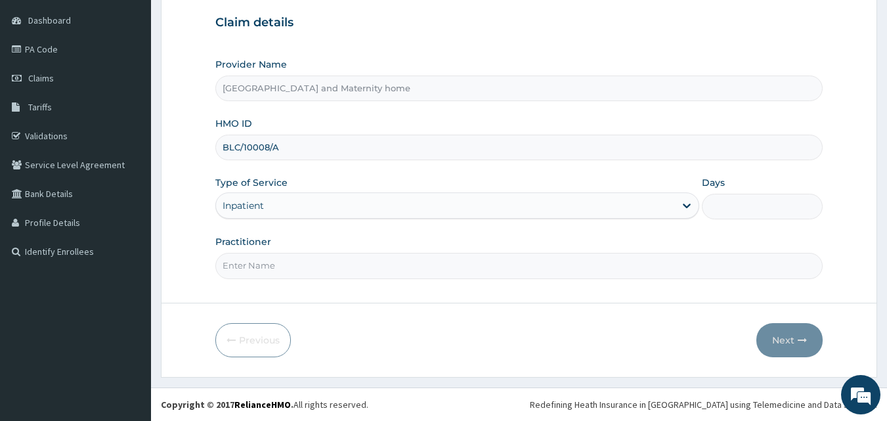
click at [723, 210] on input "Days" at bounding box center [762, 207] width 121 height 26
type input "2"
click at [346, 252] on div "Practitioner" at bounding box center [519, 256] width 608 height 43
click at [341, 271] on input "Practitioner" at bounding box center [519, 266] width 608 height 26
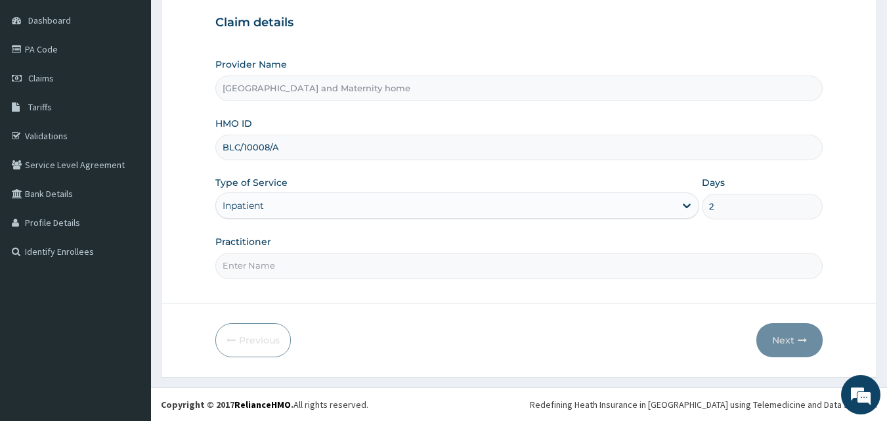
type input "DR UDOFIA"
click at [770, 334] on button "Next" at bounding box center [790, 340] width 66 height 34
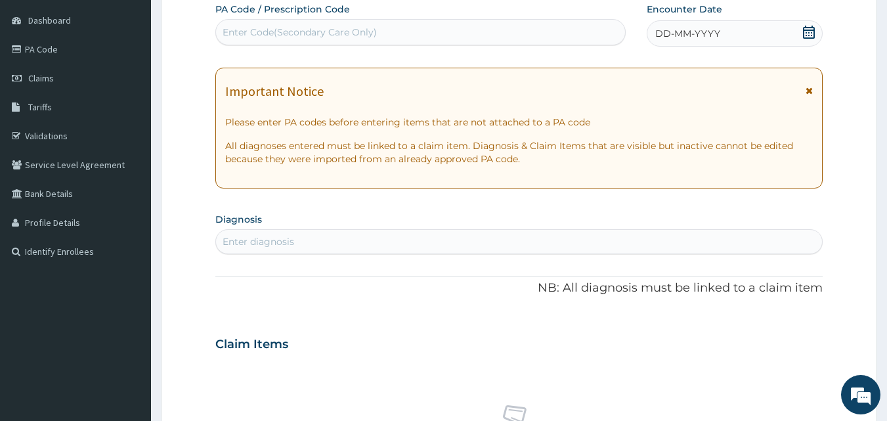
click at [309, 31] on div "Enter Code(Secondary Care Only)" at bounding box center [300, 32] width 154 height 13
paste input "PA/9EFE51"
type input "PA/9EFE51"
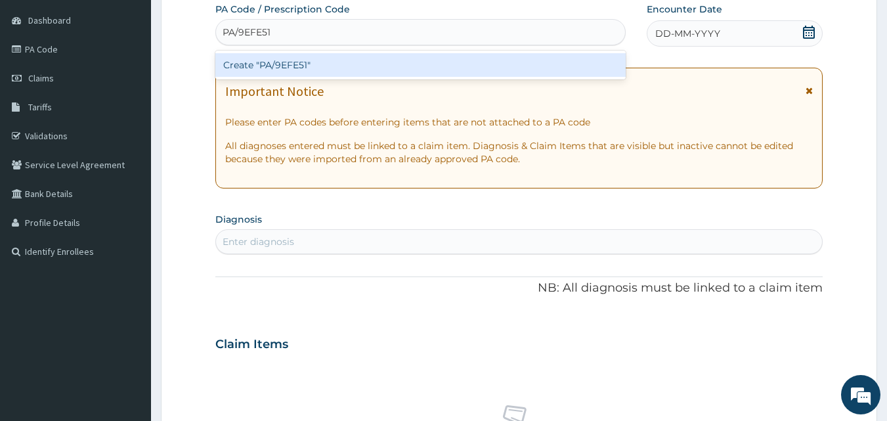
click at [300, 66] on div "Create "PA/9EFE51"" at bounding box center [420, 65] width 411 height 24
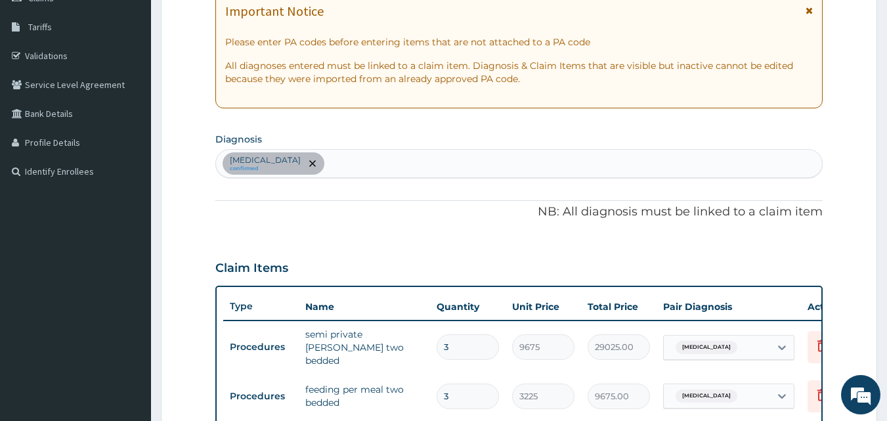
scroll to position [202, 0]
click at [393, 152] on div "Gastroenteritis confirmed" at bounding box center [519, 165] width 607 height 28
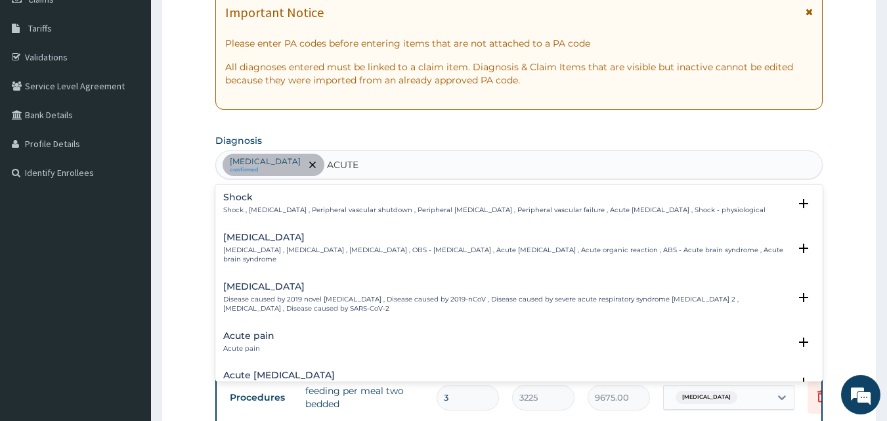
type input "ACUTE"
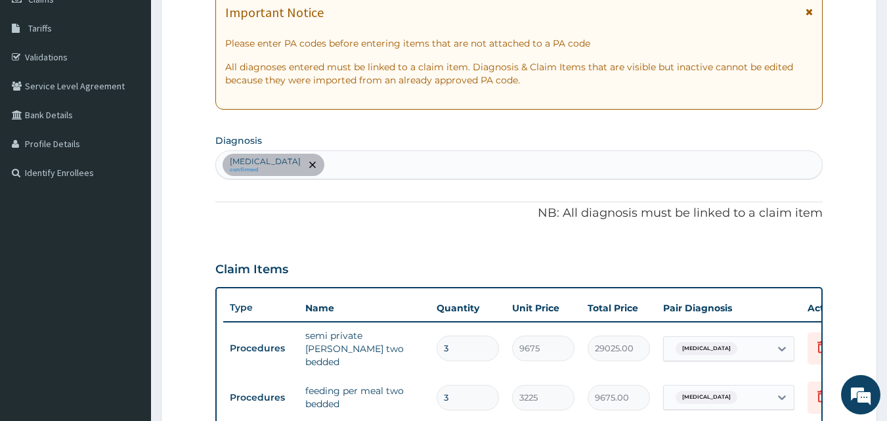
click at [346, 166] on div "Gastroenteritis confirmed" at bounding box center [519, 165] width 607 height 28
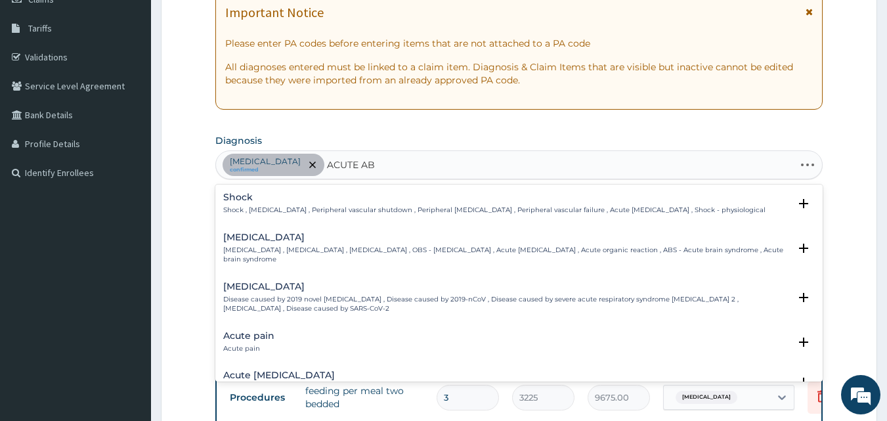
type input "ACUTE ABD"
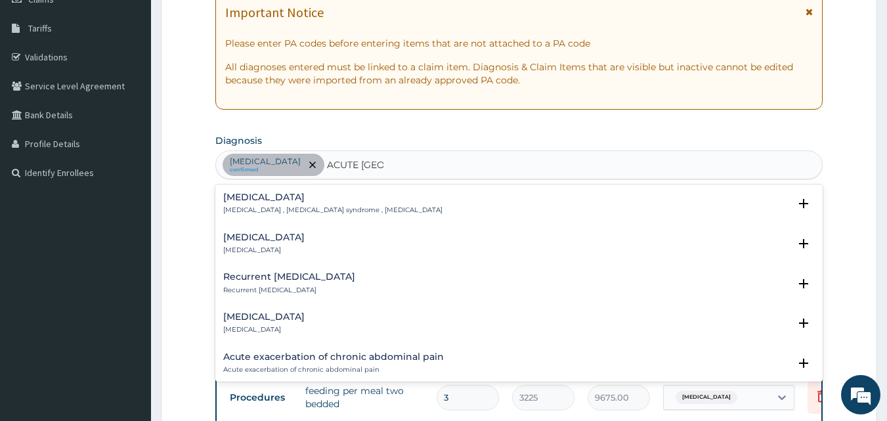
click at [305, 196] on h4 "Acute abdomen" at bounding box center [332, 197] width 219 height 10
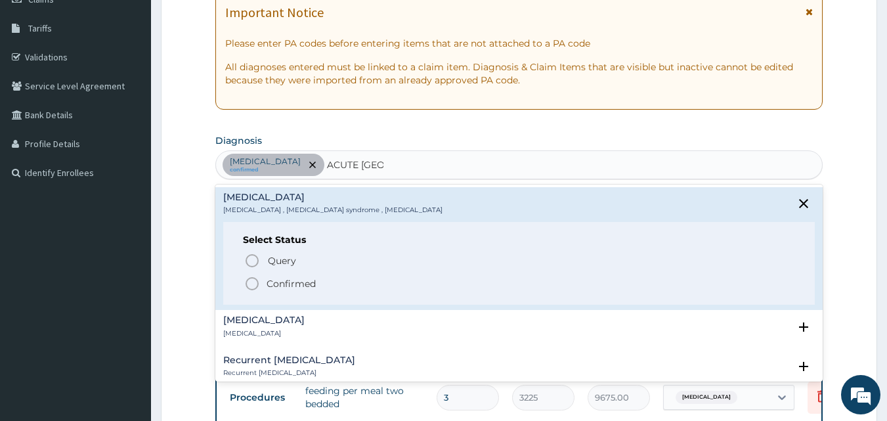
click at [248, 281] on icon "status option filled" at bounding box center [252, 284] width 16 height 16
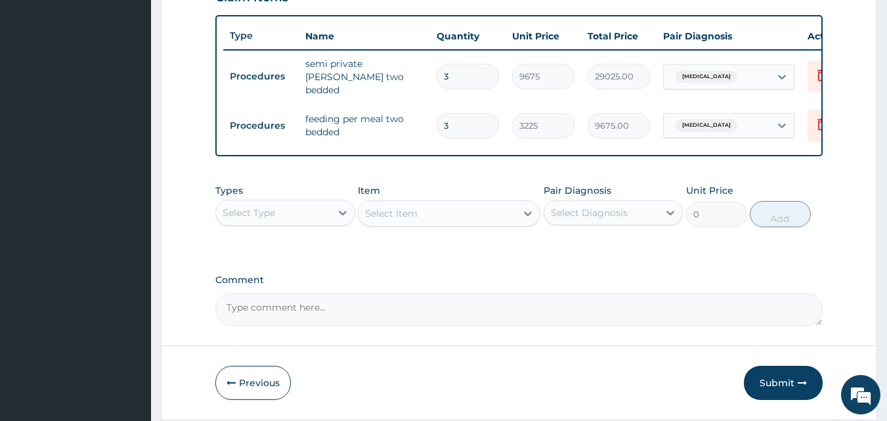
scroll to position [492, 0]
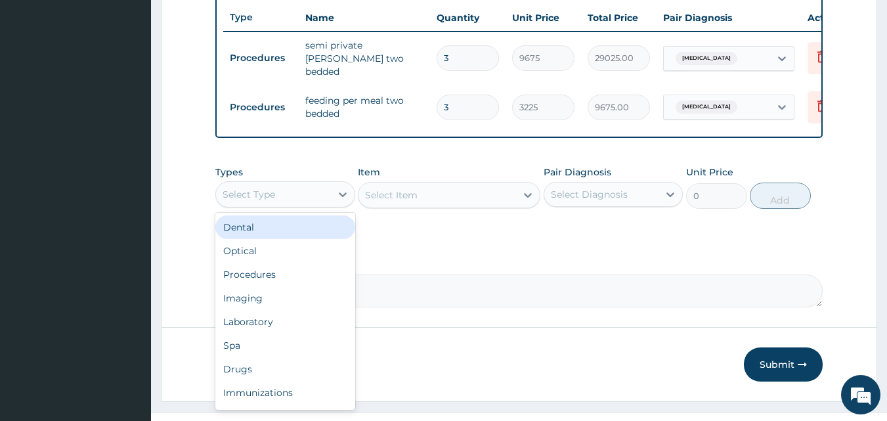
click at [243, 190] on div "Select Type" at bounding box center [249, 194] width 53 height 13
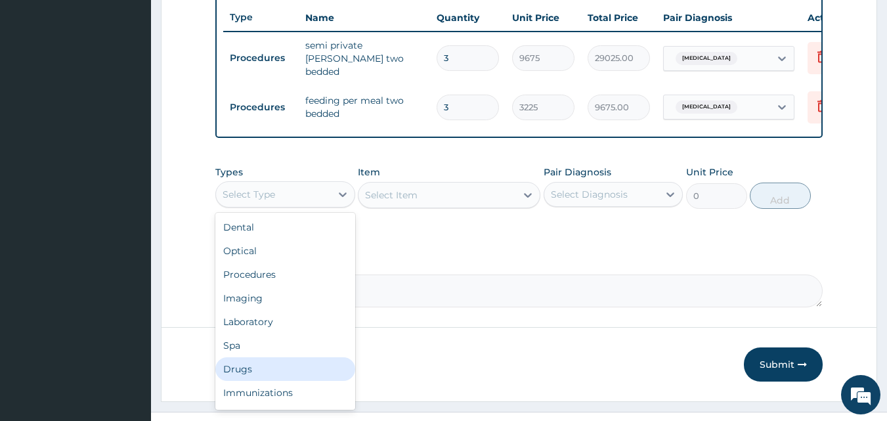
click at [258, 368] on div "Drugs" at bounding box center [285, 369] width 140 height 24
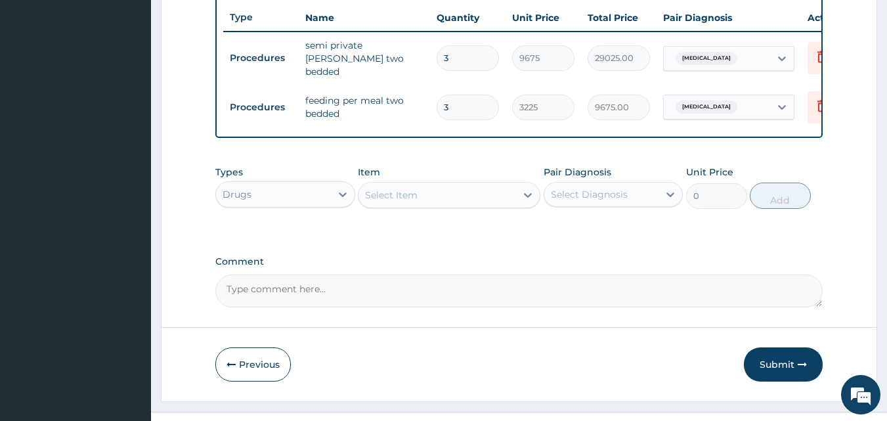
click at [439, 198] on div "Select Item" at bounding box center [438, 195] width 158 height 21
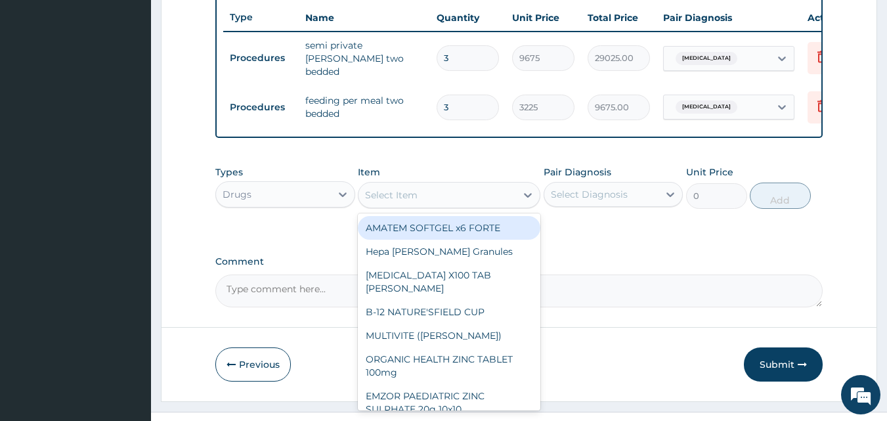
type input "G"
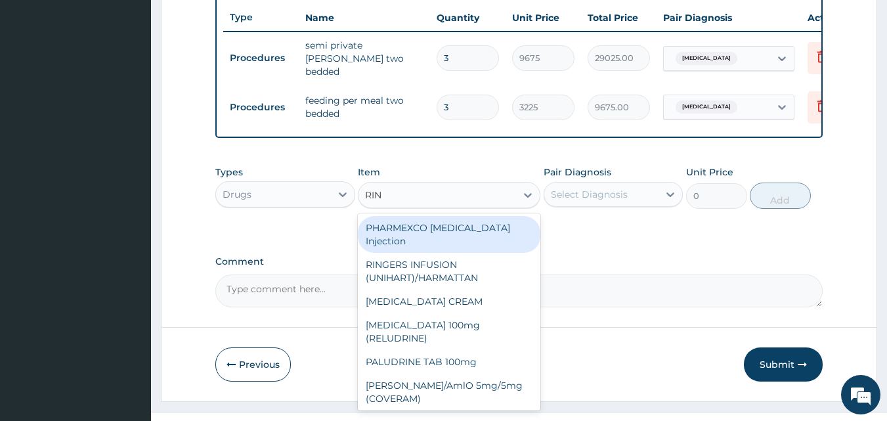
type input "RING"
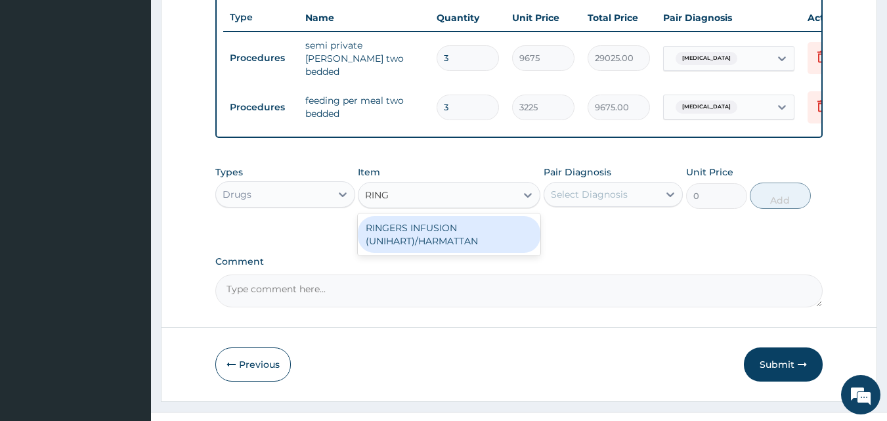
click at [430, 234] on div "RINGERS INFUSION (UNIHART)/HARMATTAN" at bounding box center [449, 234] width 183 height 37
type input "1773.75"
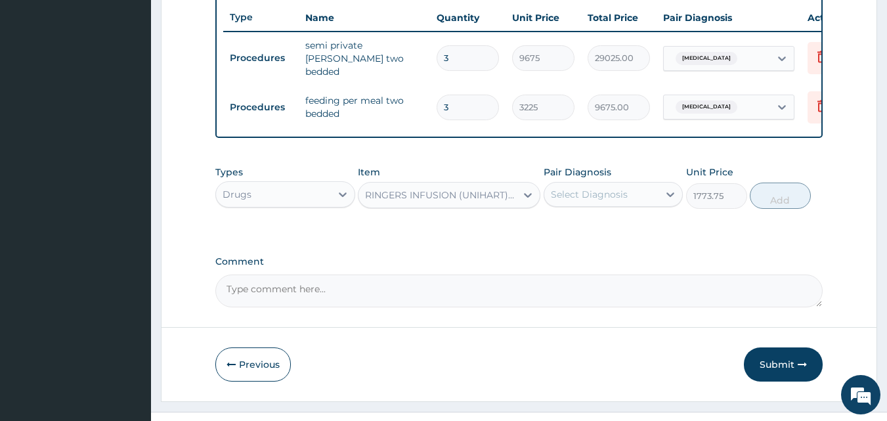
click at [588, 194] on div "Select Diagnosis" at bounding box center [589, 194] width 77 height 13
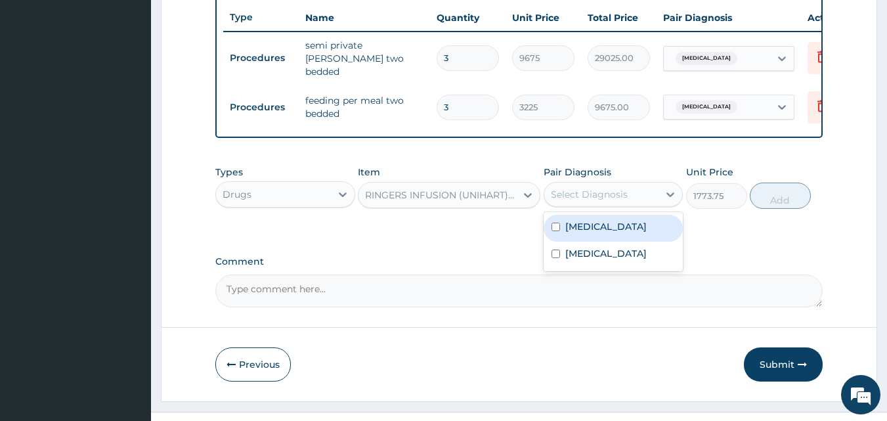
click at [578, 227] on label "Gastroenteritis" at bounding box center [606, 226] width 81 height 13
checkbox input "true"
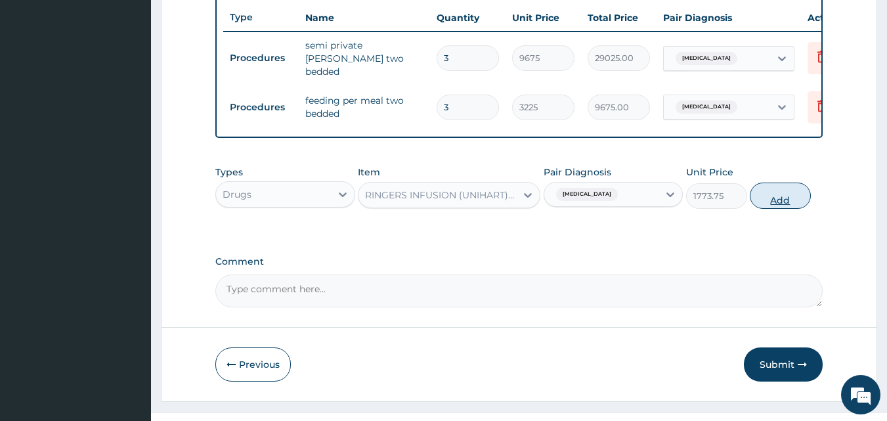
click at [794, 194] on button "Add" at bounding box center [780, 196] width 61 height 26
type input "0"
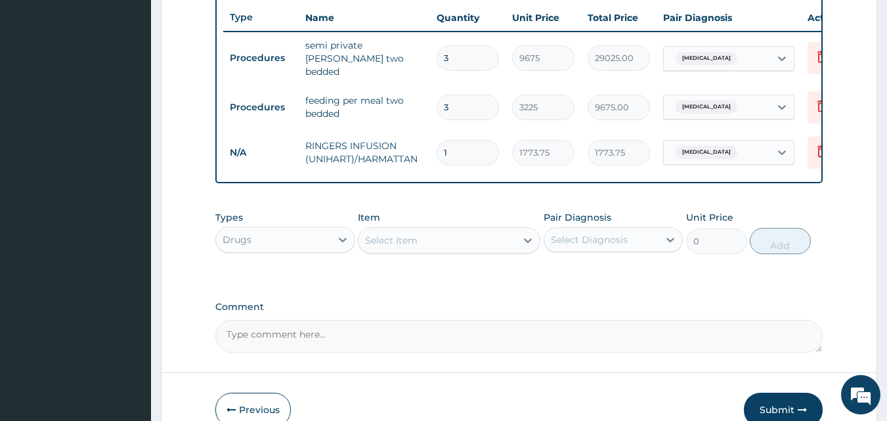
click at [397, 240] on div "Select Item" at bounding box center [391, 240] width 53 height 13
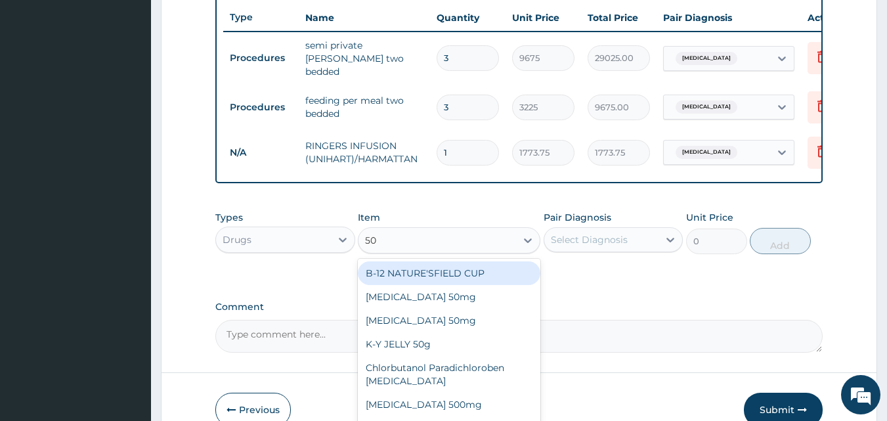
type input "50%"
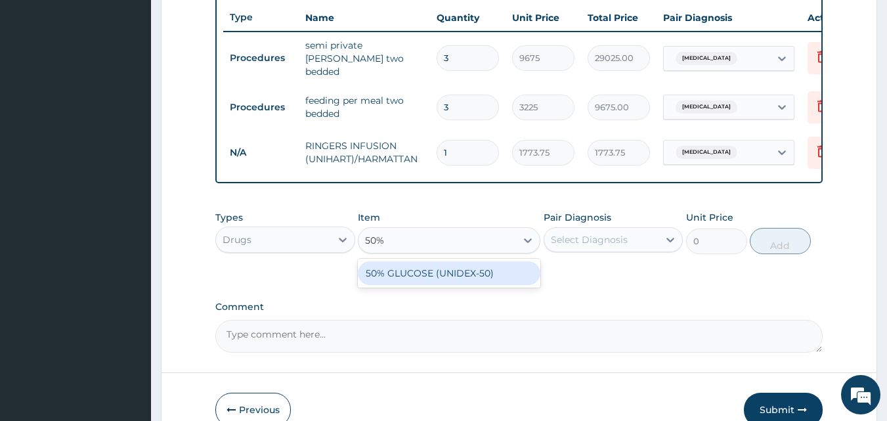
click at [405, 278] on div "50% GLUCOSE (UNIDEX-50)" at bounding box center [449, 273] width 183 height 24
type input "1773.75"
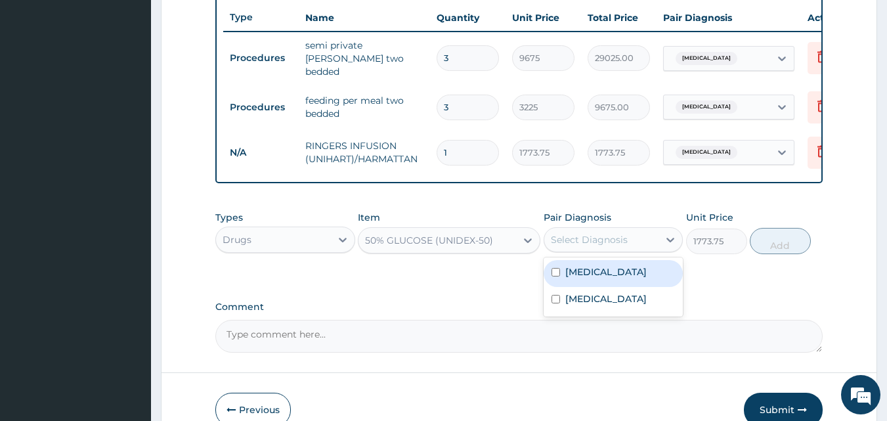
click at [591, 252] on div "Select Diagnosis" at bounding box center [614, 239] width 140 height 25
click at [584, 284] on div "Gastroenteritis" at bounding box center [614, 273] width 140 height 27
checkbox input "true"
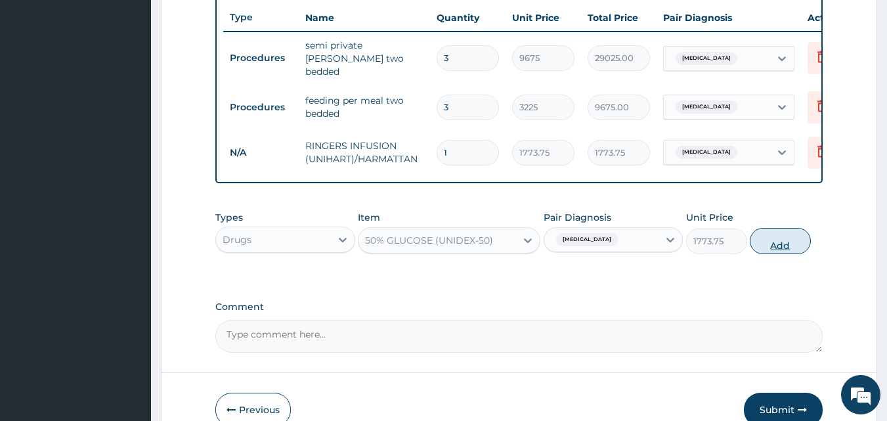
click at [793, 244] on button "Add" at bounding box center [780, 241] width 61 height 26
type input "0"
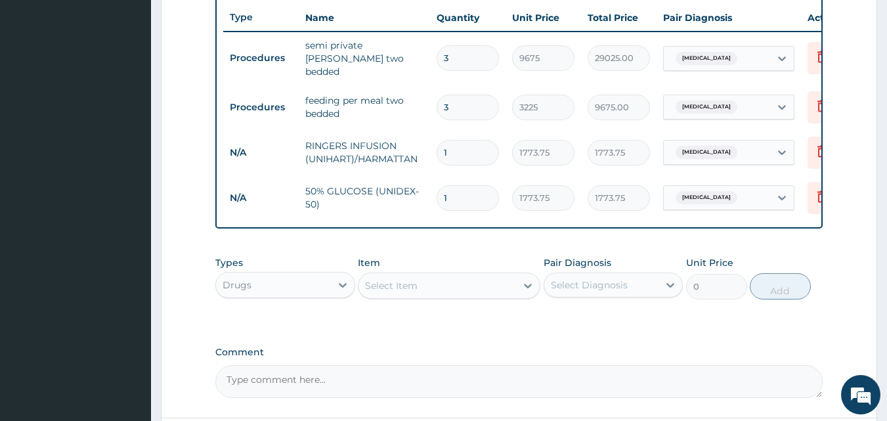
click at [447, 287] on div "Select Item" at bounding box center [438, 285] width 158 height 21
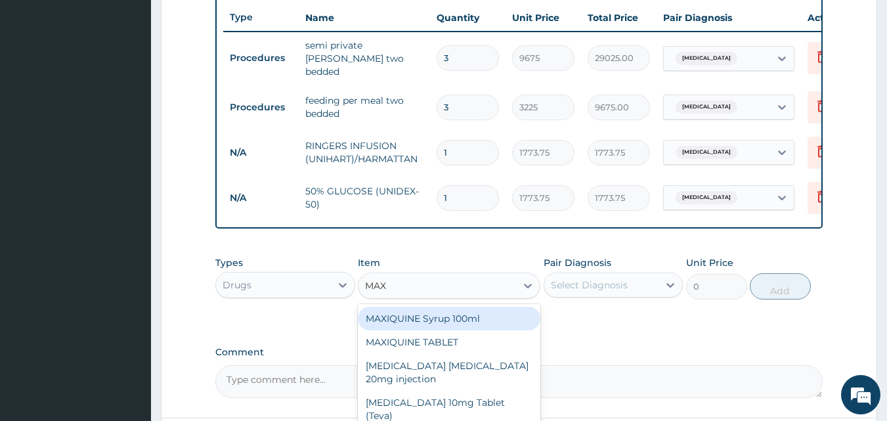
type input "MAXO"
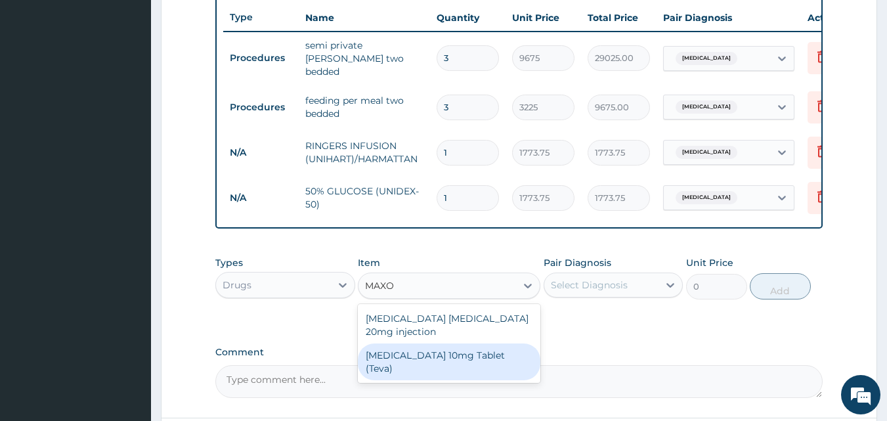
click at [435, 369] on div "Maxolon 10mg Tablet (Teva)" at bounding box center [449, 362] width 183 height 37
type input "23.65"
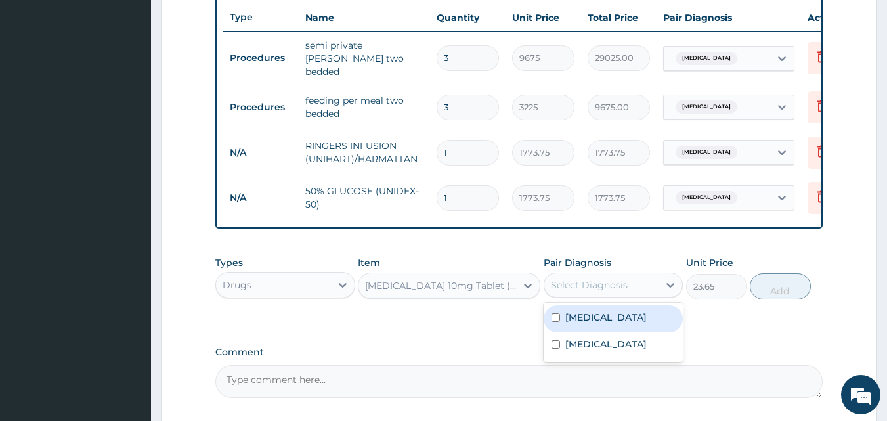
click at [594, 288] on div "Select Diagnosis" at bounding box center [589, 285] width 77 height 13
click at [591, 323] on label "Gastroenteritis" at bounding box center [606, 317] width 81 height 13
checkbox input "true"
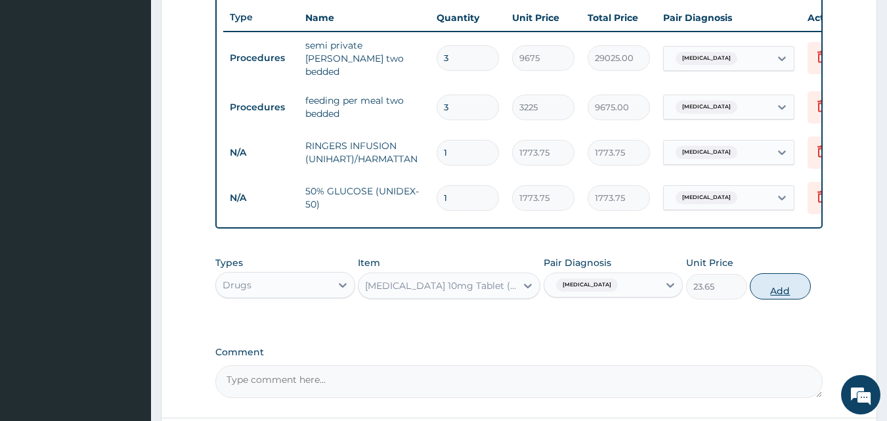
click at [790, 285] on button "Add" at bounding box center [780, 286] width 61 height 26
type input "0"
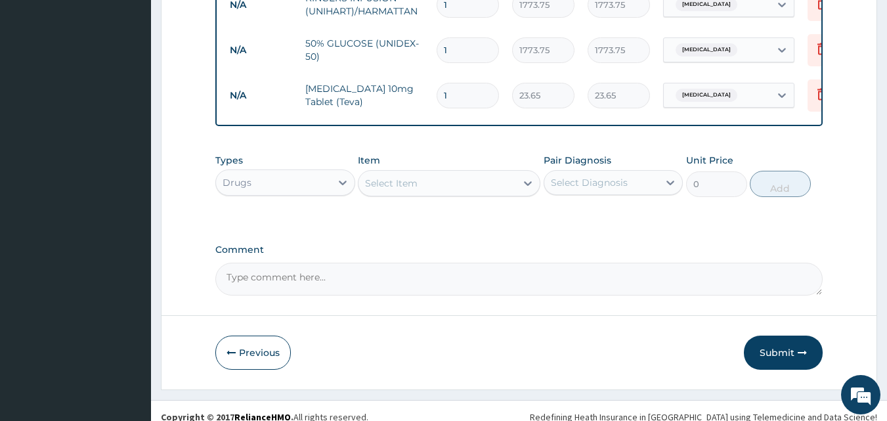
scroll to position [655, 0]
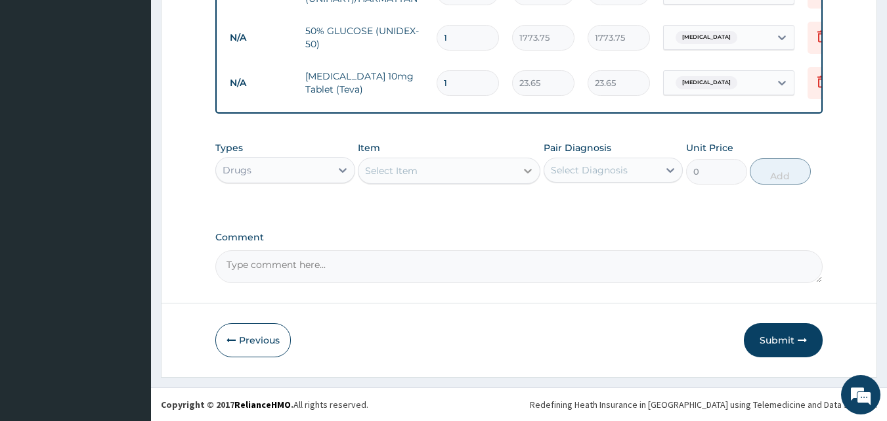
click at [519, 165] on div at bounding box center [528, 171] width 24 height 24
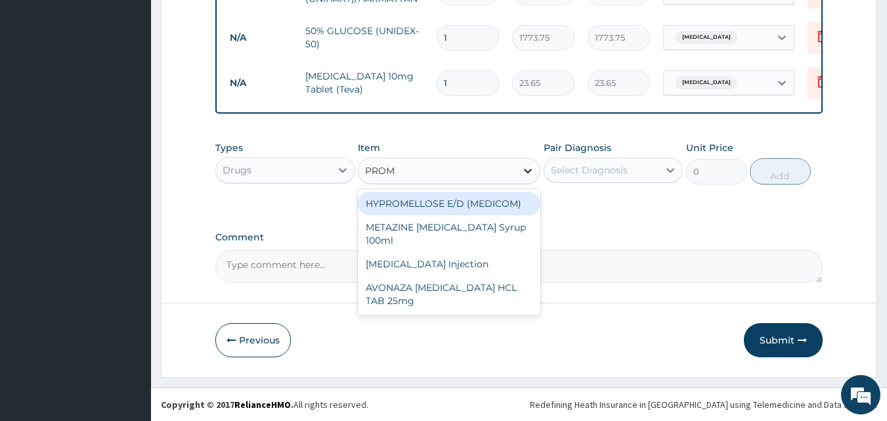
type input "PROME"
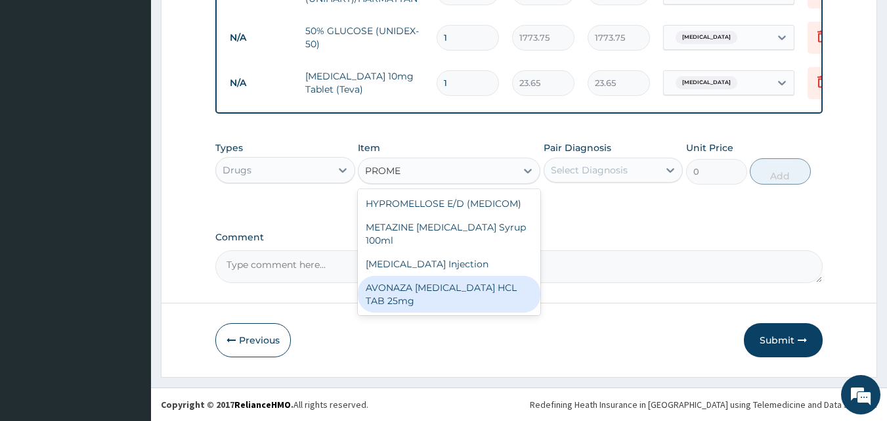
click at [455, 288] on div "AVONAZA PROMETHAZINE HCL TAB 25mg" at bounding box center [449, 294] width 183 height 37
type input "23.65"
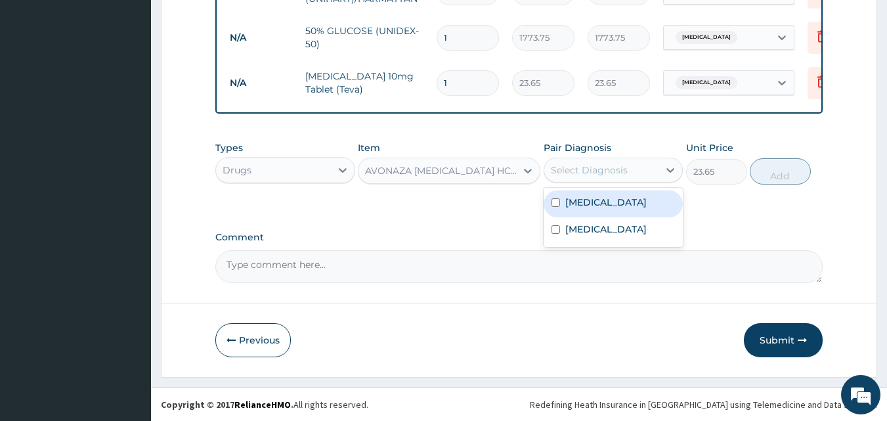
click at [607, 180] on div "Select Diagnosis" at bounding box center [602, 170] width 115 height 21
click at [606, 200] on label "Gastroenteritis" at bounding box center [606, 202] width 81 height 13
checkbox input "true"
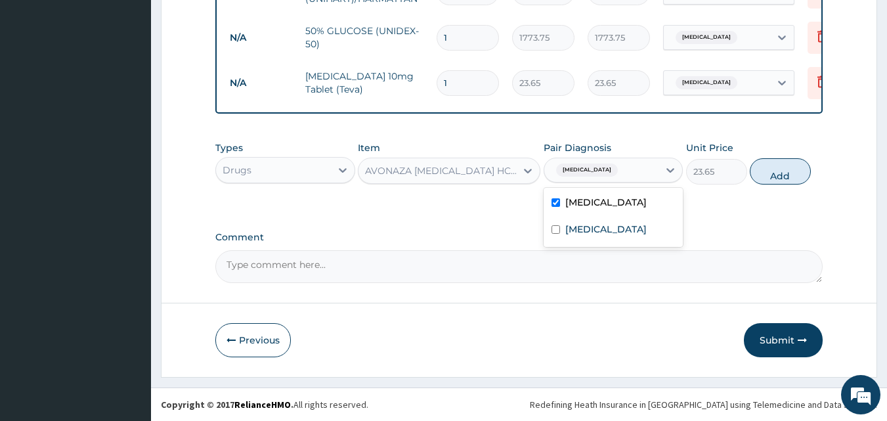
click at [461, 162] on div "AVONAZA PROMETHAZINE HCL TAB 25mg" at bounding box center [438, 170] width 158 height 21
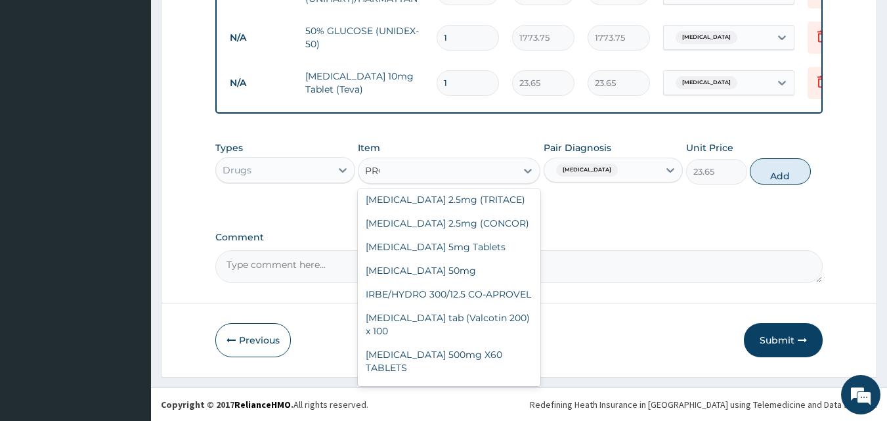
scroll to position [219, 0]
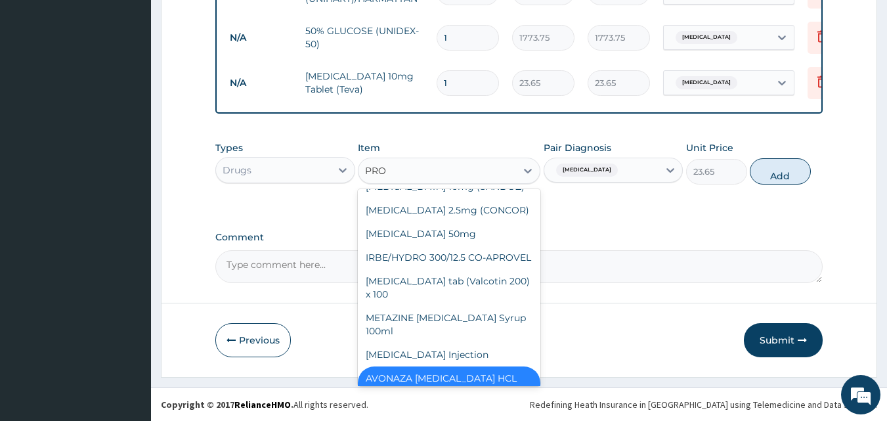
type input "PROM"
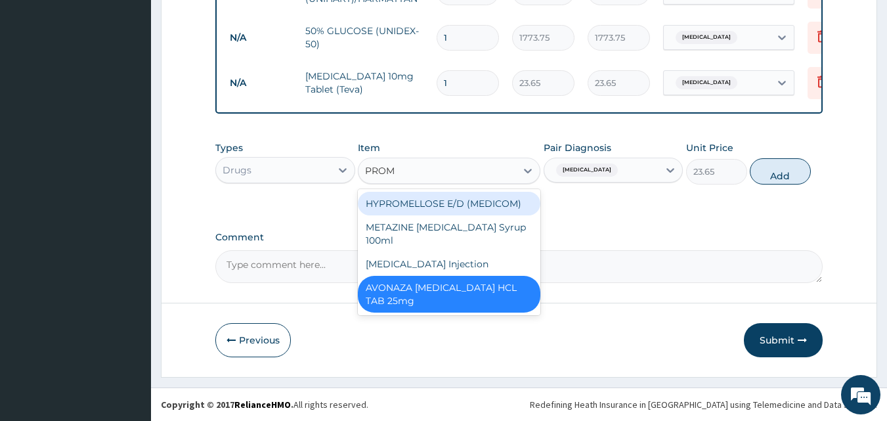
scroll to position [0, 0]
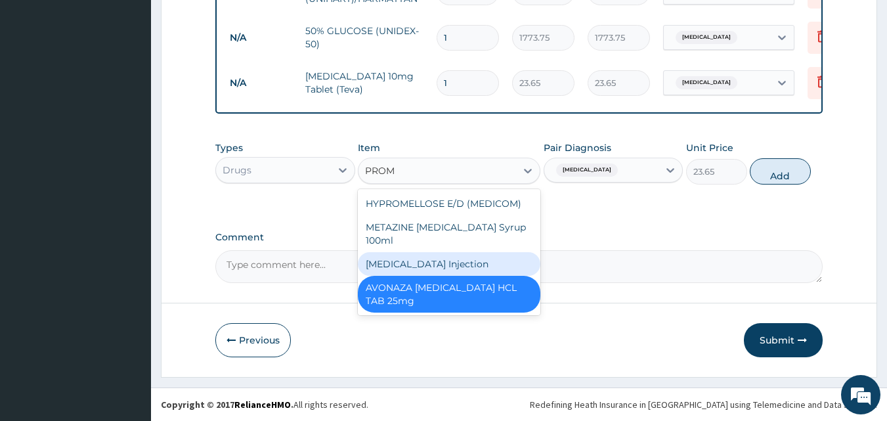
click at [462, 252] on div "PROMETHAZINE Injection" at bounding box center [449, 264] width 183 height 24
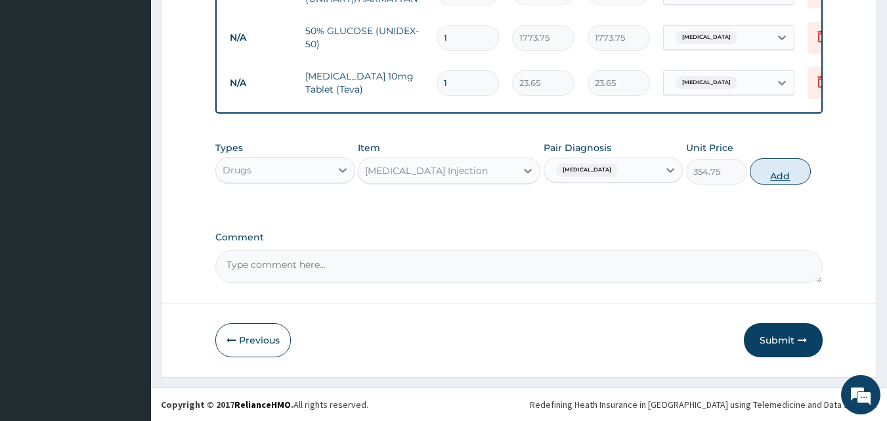
click at [785, 163] on button "Add" at bounding box center [780, 171] width 61 height 26
type input "0"
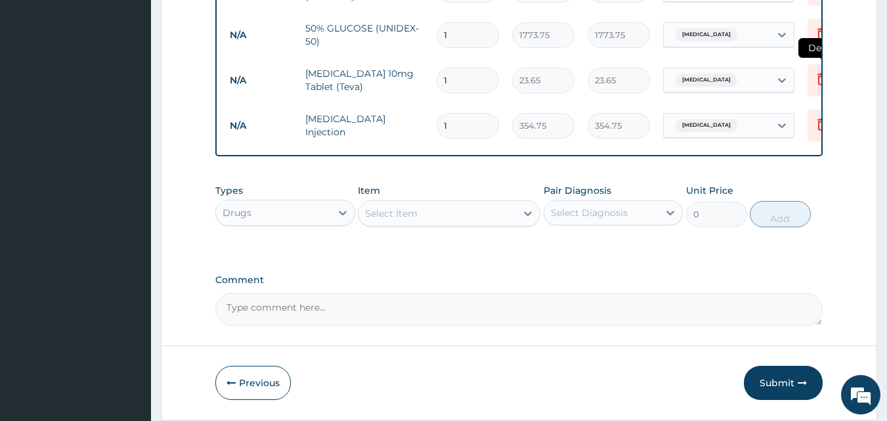
click at [816, 74] on icon at bounding box center [823, 79] width 16 height 16
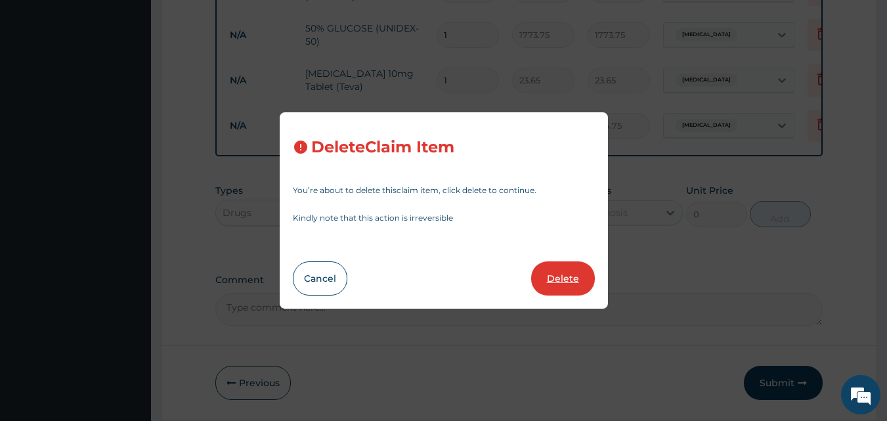
click at [562, 282] on button "Delete" at bounding box center [563, 278] width 64 height 34
type input "354.75"
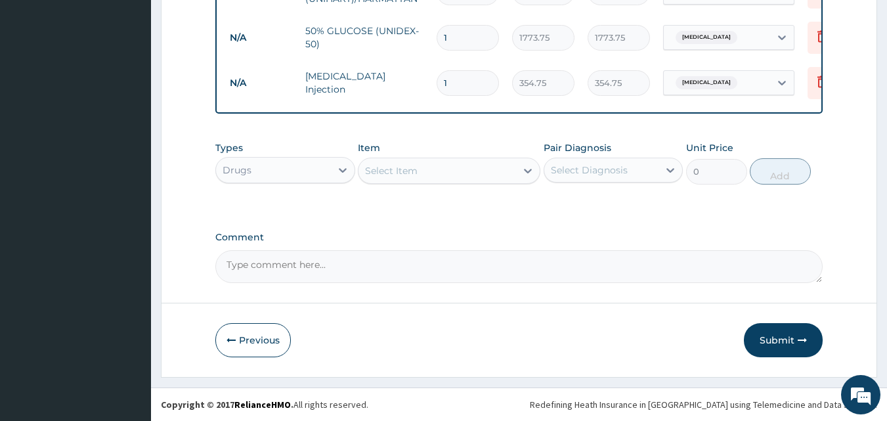
click at [423, 161] on div "Select Item" at bounding box center [438, 170] width 158 height 21
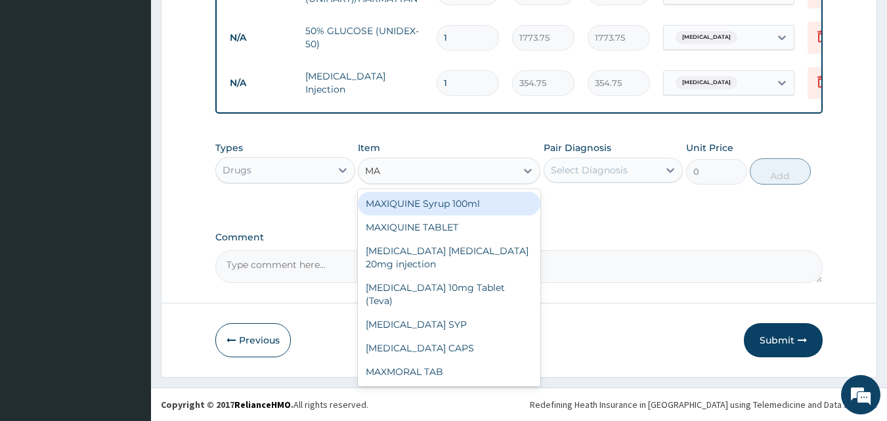
type input "MAX"
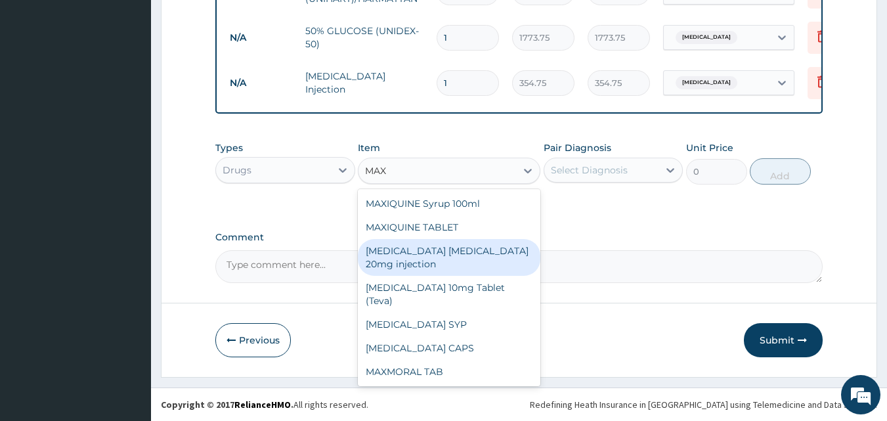
click at [418, 257] on div "Maxolon Metoclopramide 20mg injection" at bounding box center [449, 257] width 183 height 37
type input "82.775"
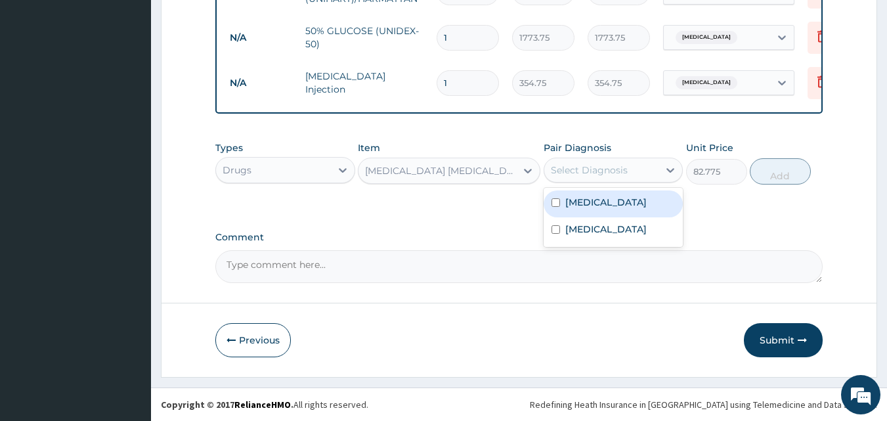
click at [564, 169] on div "Select Diagnosis" at bounding box center [589, 170] width 77 height 13
click at [559, 205] on input "checkbox" at bounding box center [556, 202] width 9 height 9
checkbox input "true"
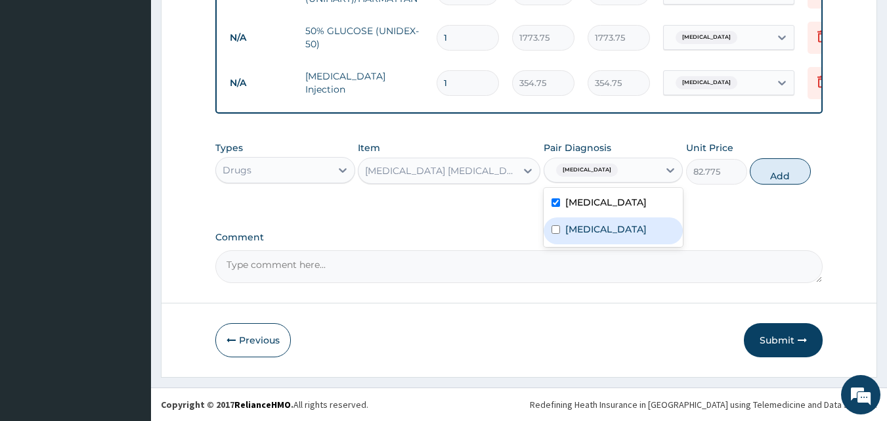
click at [575, 224] on label "Acute abdomen" at bounding box center [606, 229] width 81 height 13
checkbox input "true"
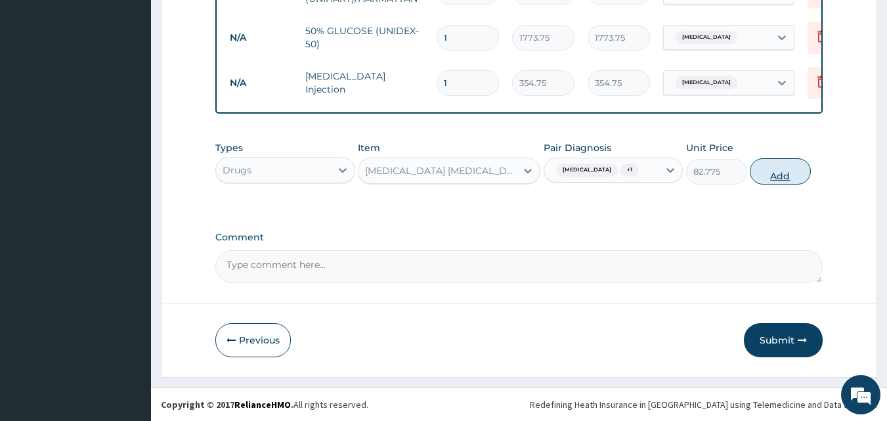
click at [791, 165] on button "Add" at bounding box center [780, 171] width 61 height 26
type input "0"
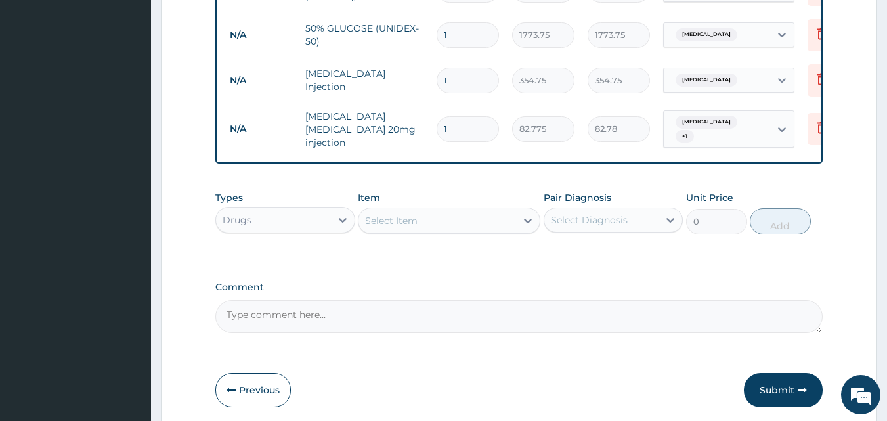
click at [457, 221] on div "Select Item" at bounding box center [438, 220] width 158 height 21
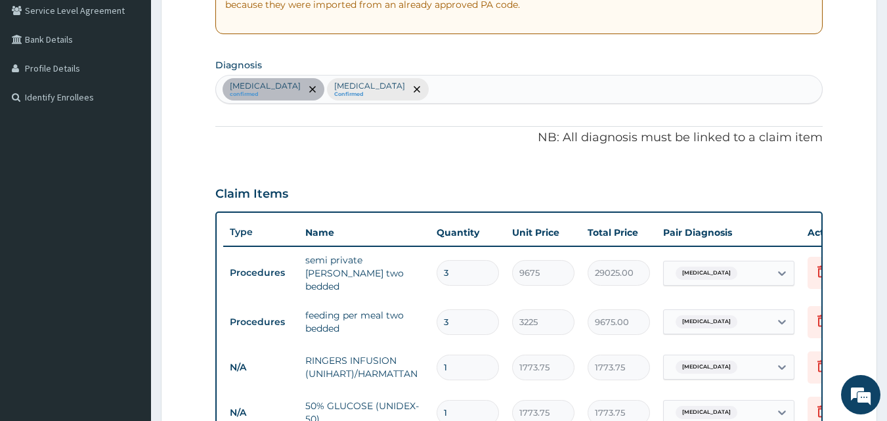
scroll to position [275, 0]
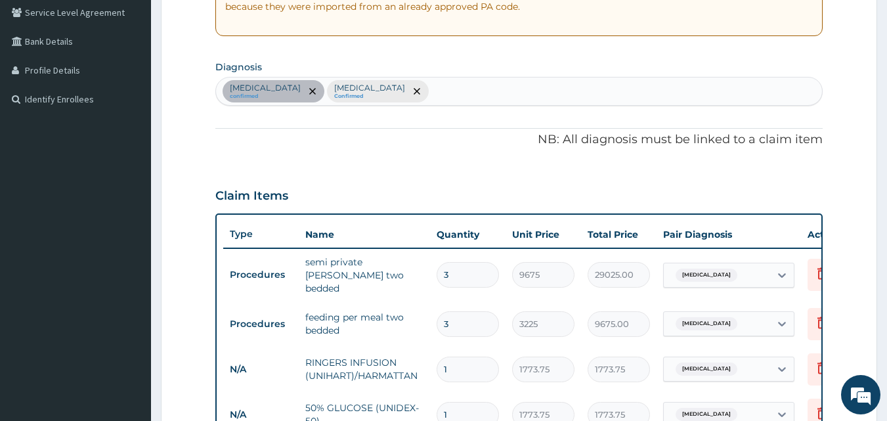
click at [449, 91] on div "Gastroenteritis confirmed Acute abdomen Confirmed" at bounding box center [519, 92] width 607 height 28
type input "MALAR"
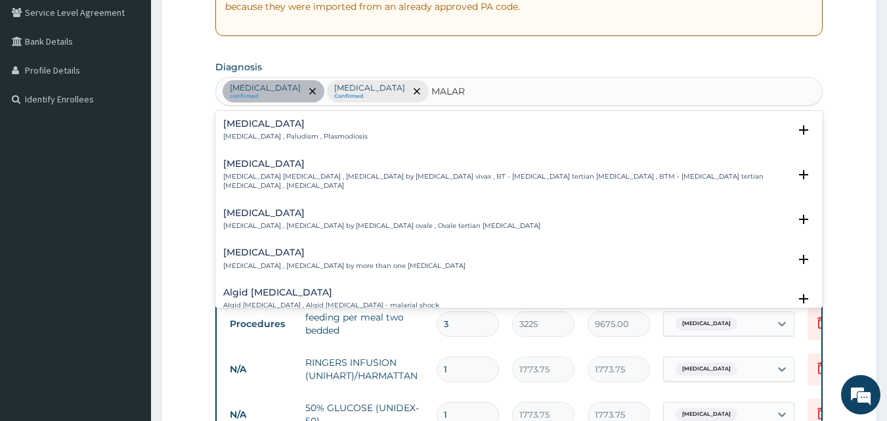
click at [285, 125] on h4 "Malaria" at bounding box center [295, 124] width 145 height 10
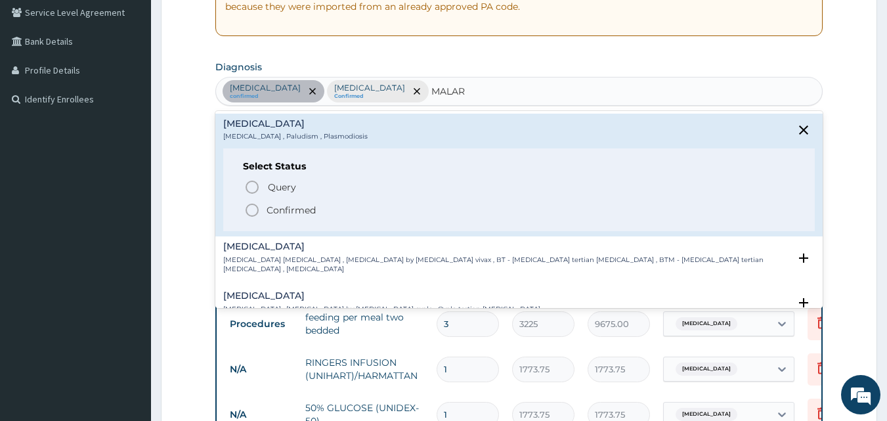
click at [253, 213] on icon "status option filled" at bounding box center [252, 210] width 16 height 16
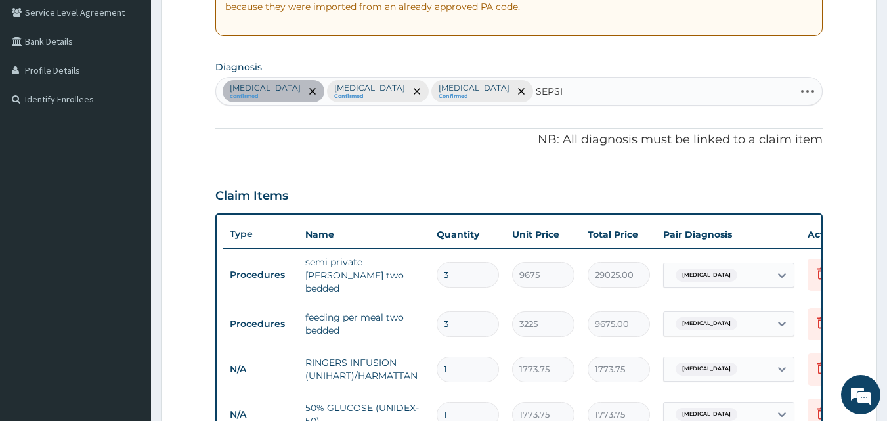
type input "SEPSIS"
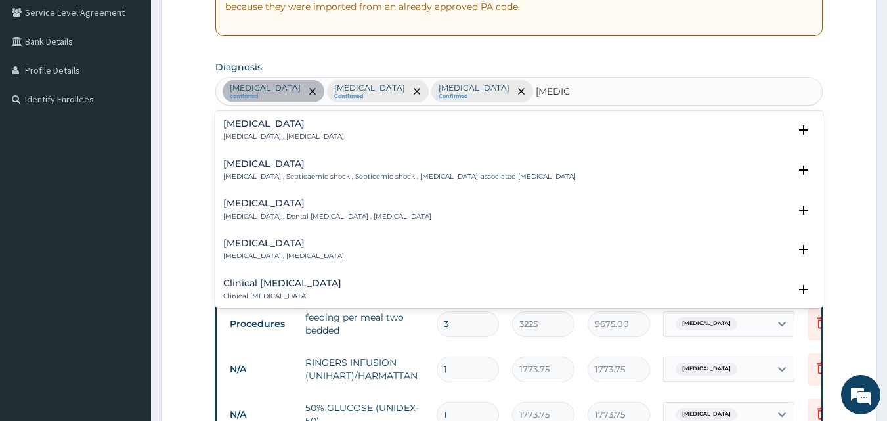
click at [290, 131] on div "Sepsis Systemic infection , Sepsis" at bounding box center [283, 130] width 121 height 23
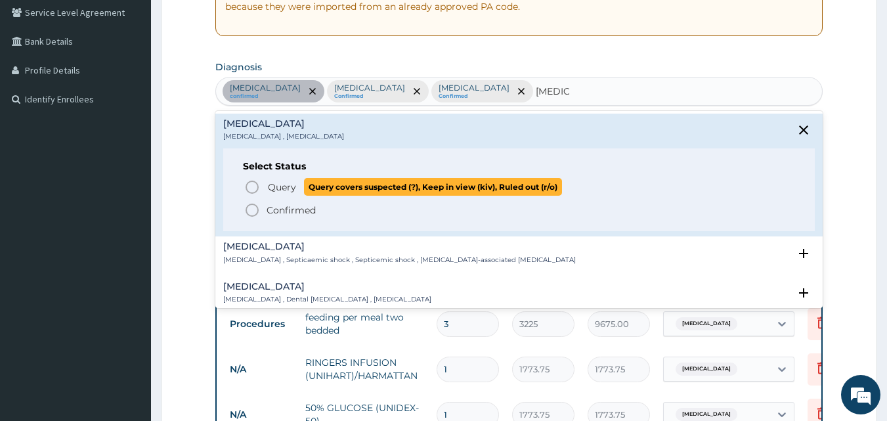
click at [251, 185] on icon "status option query" at bounding box center [252, 187] width 16 height 16
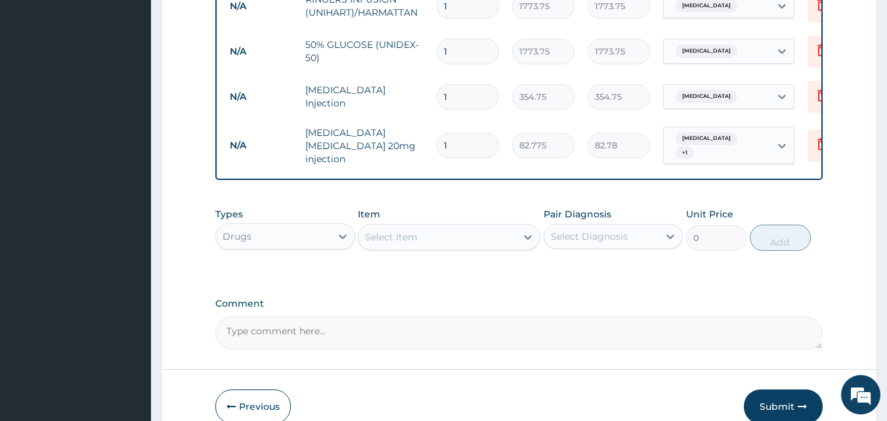
scroll to position [700, 0]
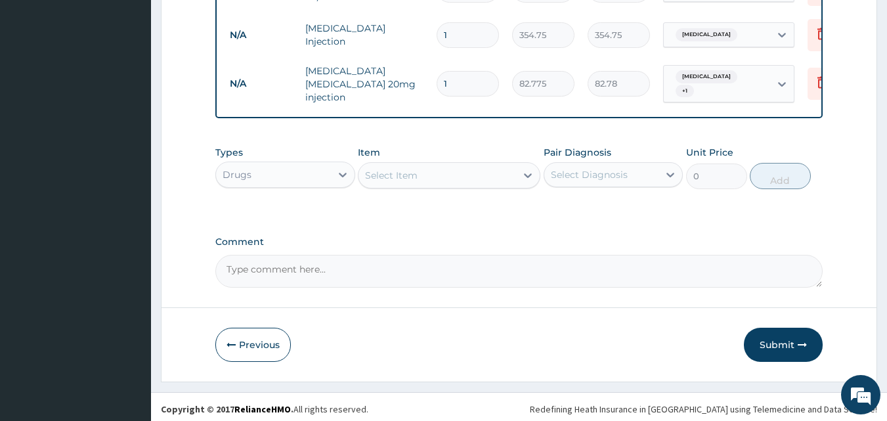
click at [487, 179] on div "Select Item" at bounding box center [438, 175] width 158 height 21
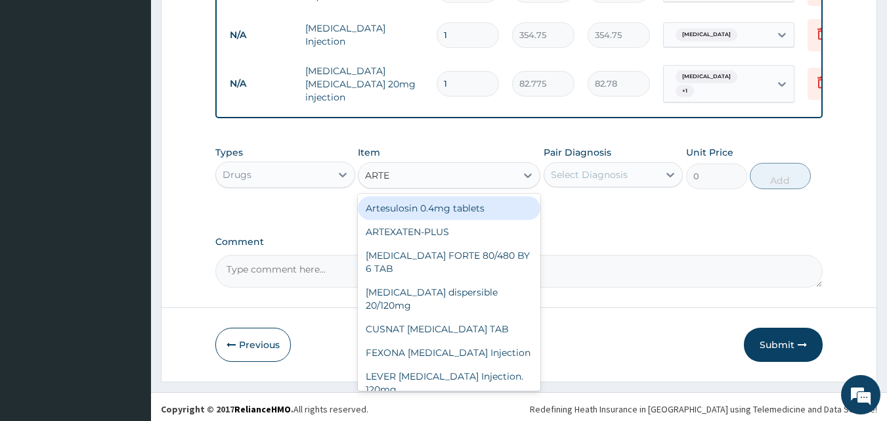
type input "ARTEM"
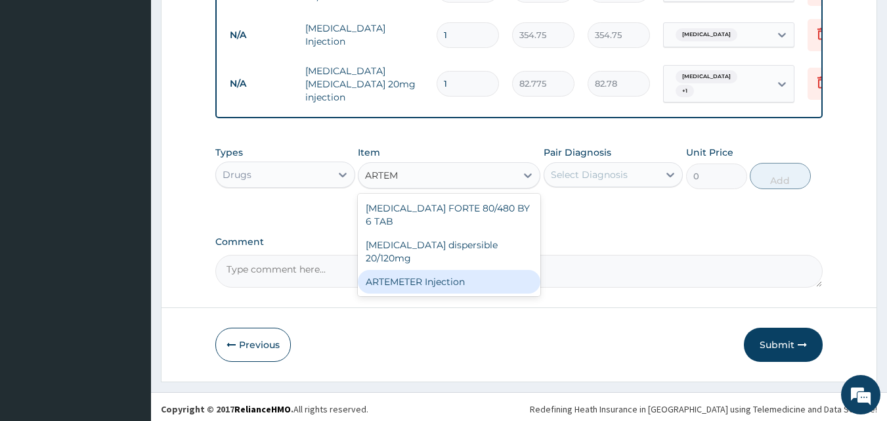
click at [455, 270] on div "ARTEMETER Injection" at bounding box center [449, 282] width 183 height 24
type input "946"
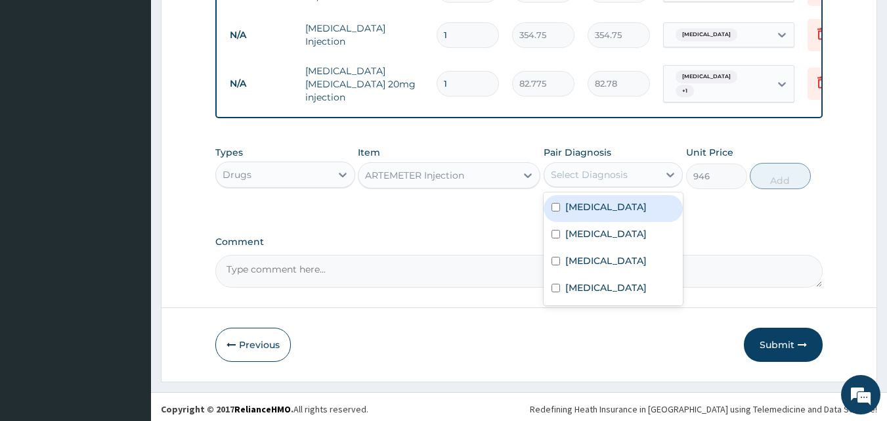
click at [579, 168] on div "Select Diagnosis" at bounding box center [589, 174] width 77 height 13
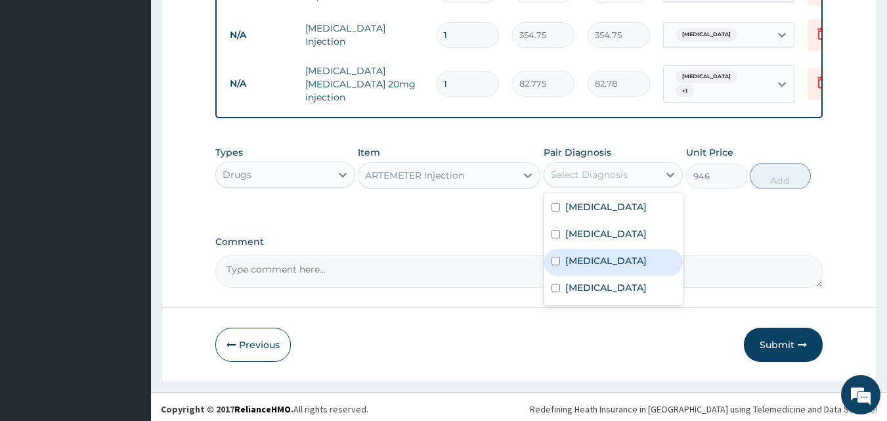
click at [567, 258] on label "Malaria" at bounding box center [606, 260] width 81 height 13
checkbox input "true"
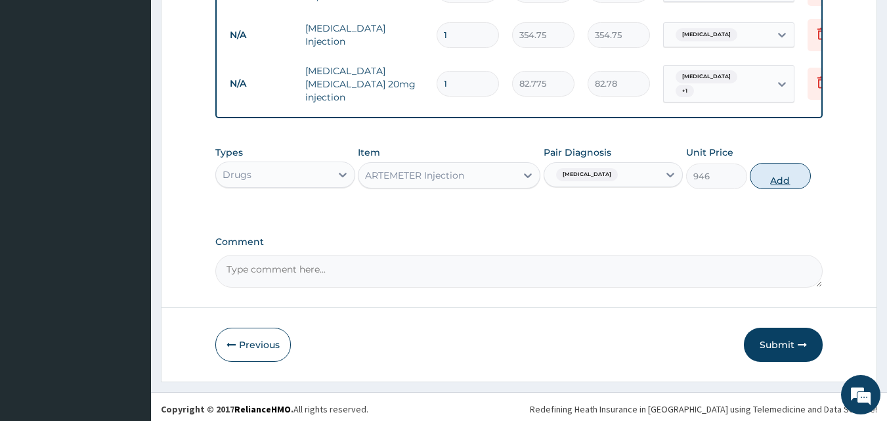
click at [766, 167] on button "Add" at bounding box center [780, 176] width 61 height 26
type input "0"
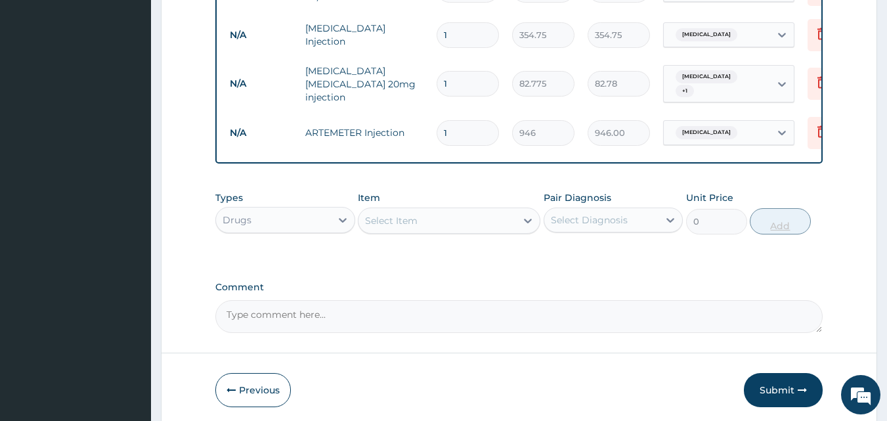
type input "0.00"
type input "6"
type input "5676.00"
type input "6"
click at [378, 219] on div "Select Item" at bounding box center [391, 220] width 53 height 13
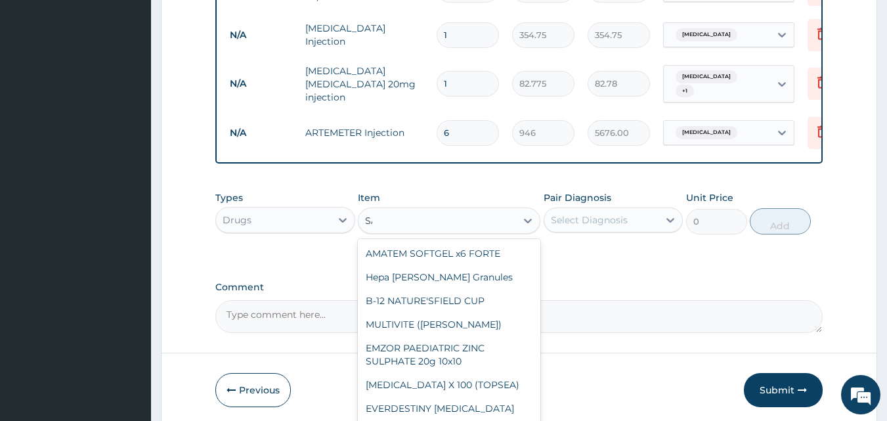
type input "S"
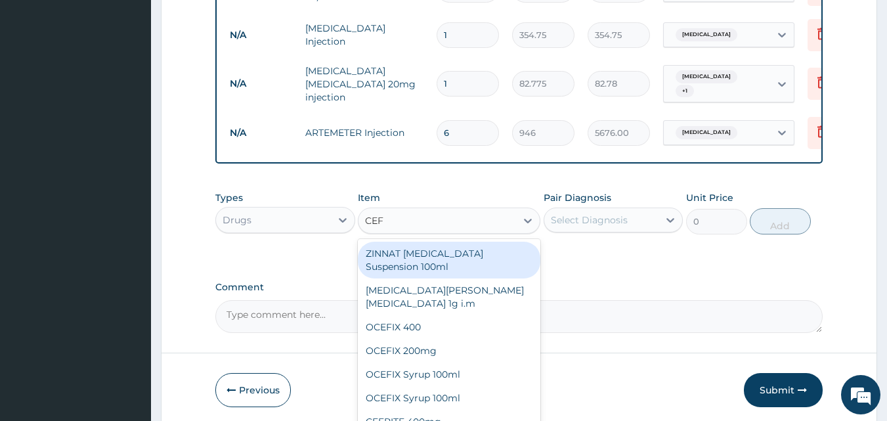
type input "CEFT"
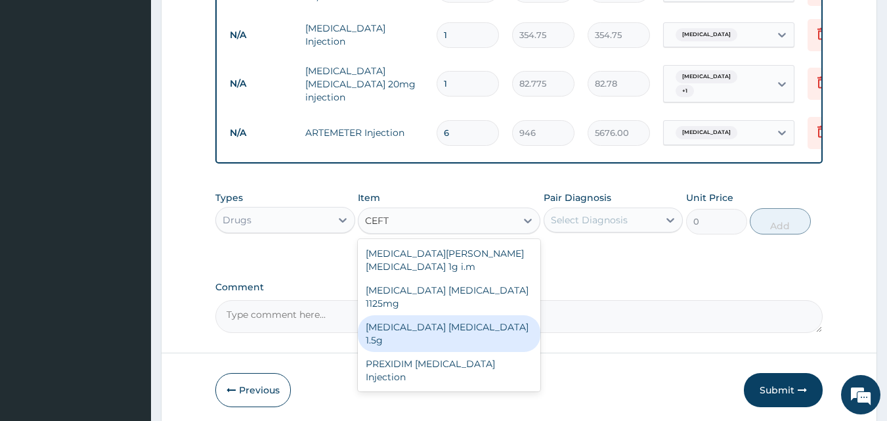
click at [391, 315] on div "Ceftriaxone sulbactam 1.5g" at bounding box center [449, 333] width 183 height 37
type input "1419"
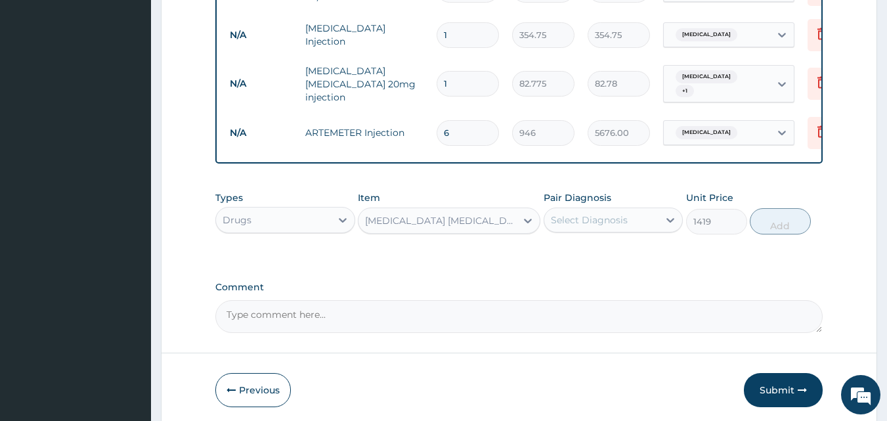
click at [615, 219] on div "Select Diagnosis" at bounding box center [589, 219] width 77 height 13
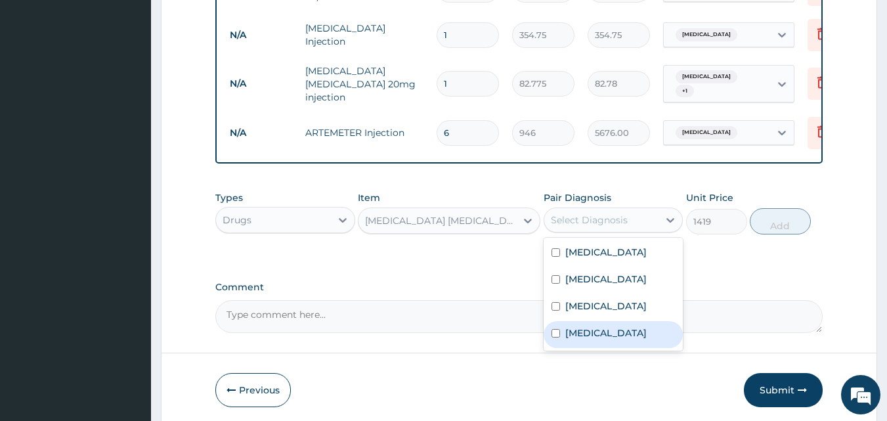
click at [583, 336] on div "Sepsis" at bounding box center [614, 334] width 140 height 27
checkbox input "true"
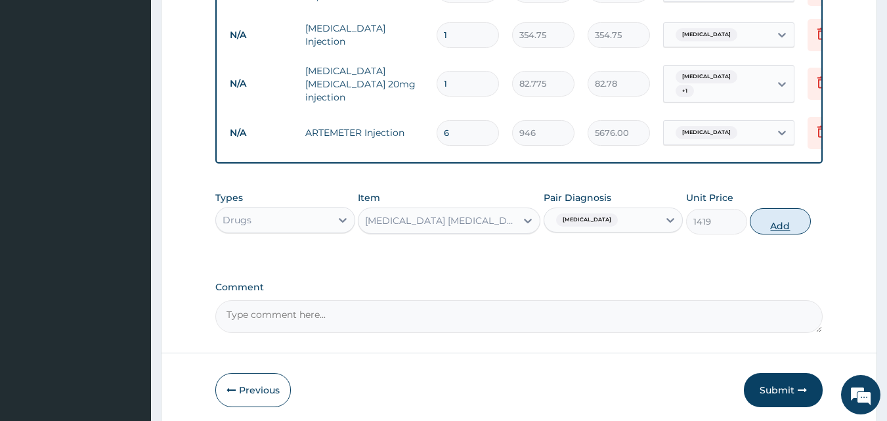
click at [779, 213] on button "Add" at bounding box center [780, 221] width 61 height 26
type input "0"
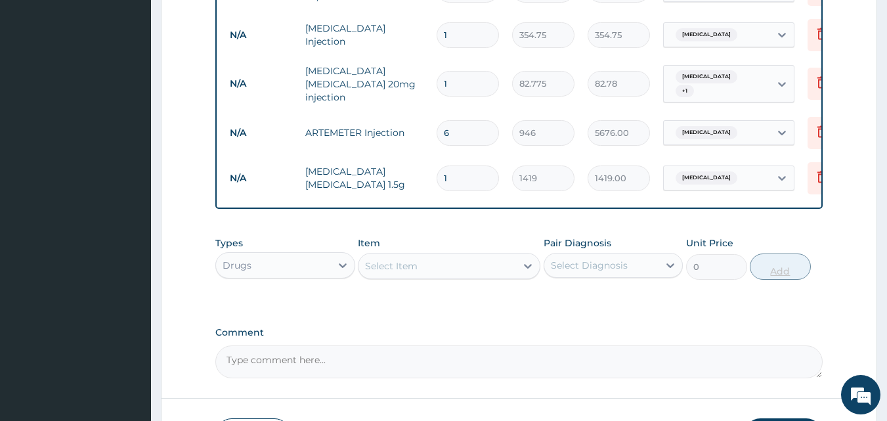
type input "0.00"
type input "3"
type input "4257.00"
type input "3"
click at [415, 261] on div "Select Item" at bounding box center [391, 265] width 53 height 13
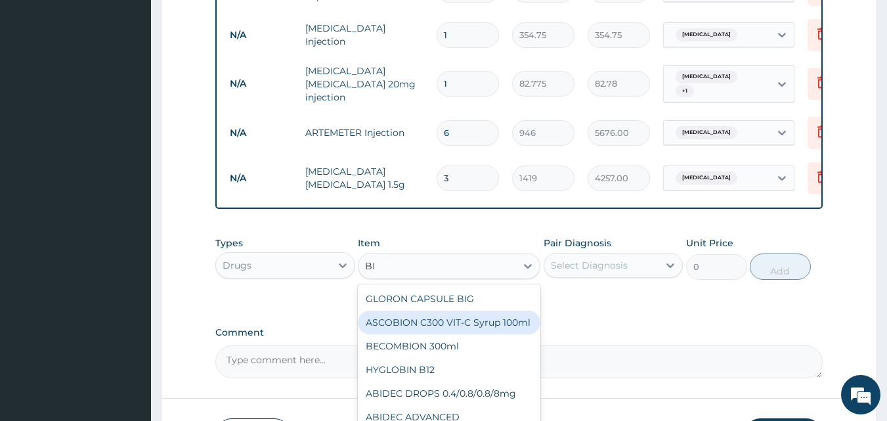
type input "B"
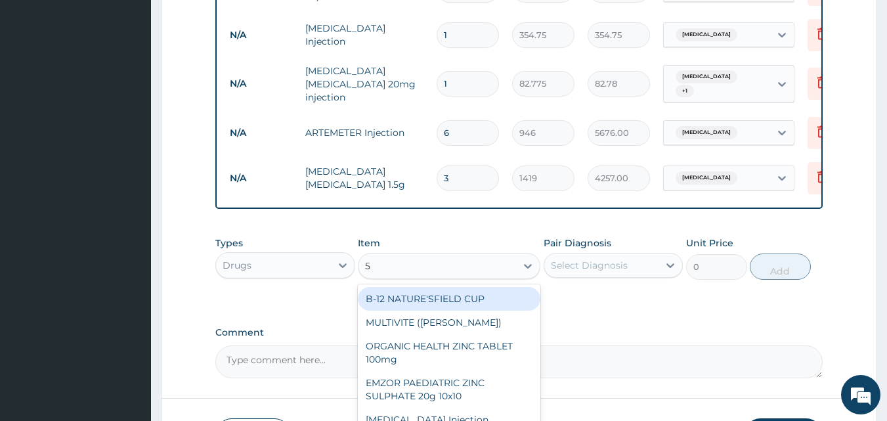
type input "5%"
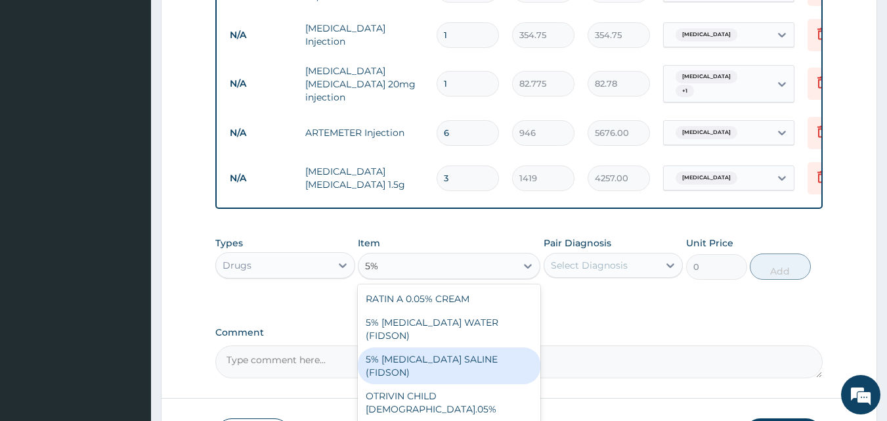
click at [419, 347] on div "5% DEXTROSE SALINE (FIDSON)" at bounding box center [449, 365] width 183 height 37
type input "1773.75"
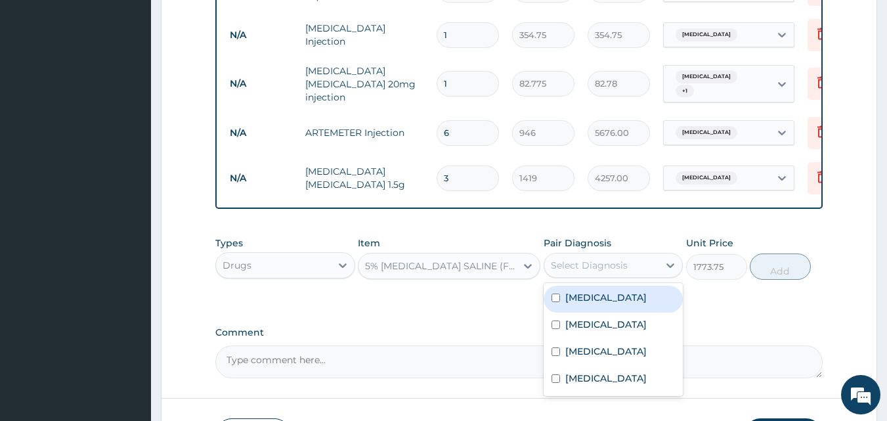
click at [629, 257] on div "Select Diagnosis" at bounding box center [602, 265] width 115 height 21
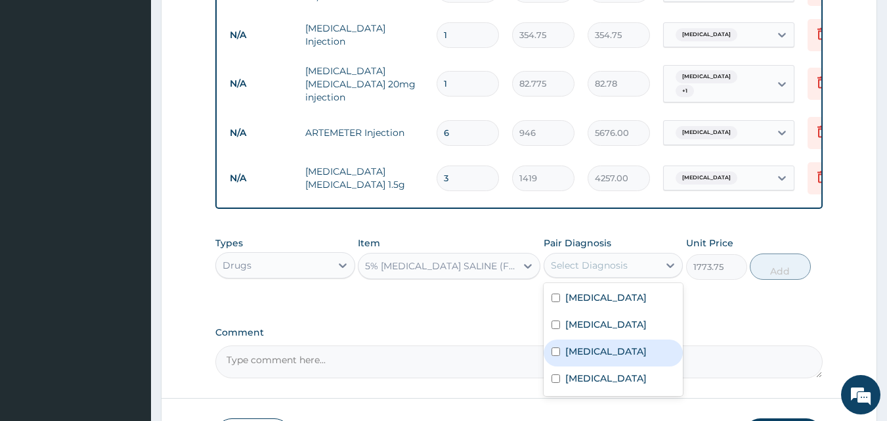
click at [598, 345] on label "Malaria" at bounding box center [606, 351] width 81 height 13
checkbox input "true"
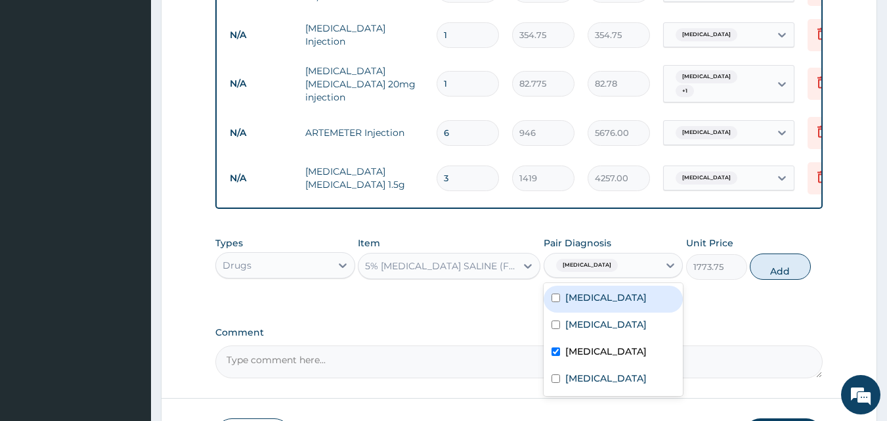
click at [640, 294] on div "Gastroenteritis" at bounding box center [614, 299] width 140 height 27
checkbox input "true"
click at [783, 260] on button "Add" at bounding box center [780, 267] width 61 height 26
type input "0"
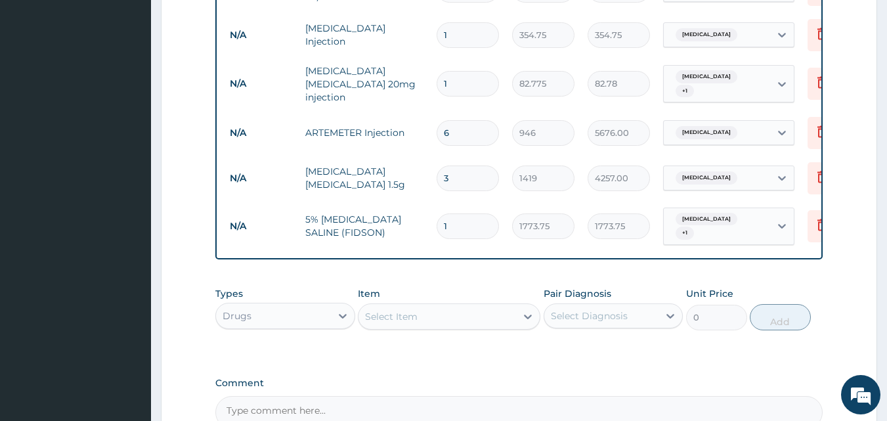
type input "0.00"
type input "2"
type input "3547.50"
type input "2"
click at [421, 306] on div "Select Item" at bounding box center [438, 316] width 158 height 21
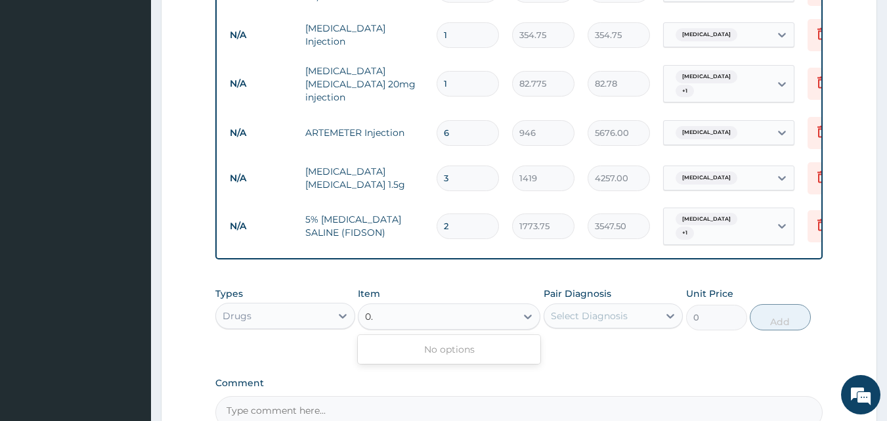
type input "0"
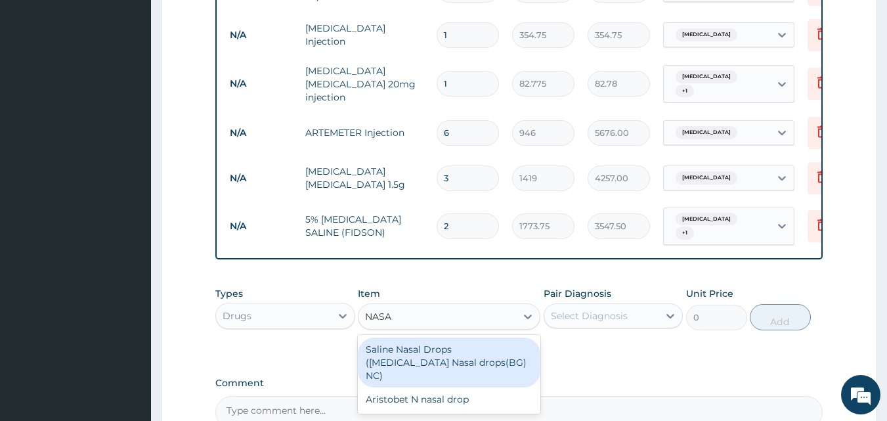
type input "NASAL"
click at [410, 355] on div "Saline Nasal Drops (Sodium Chloride Nasal drops(BG) NC)" at bounding box center [449, 363] width 183 height 50
type input "1182.5"
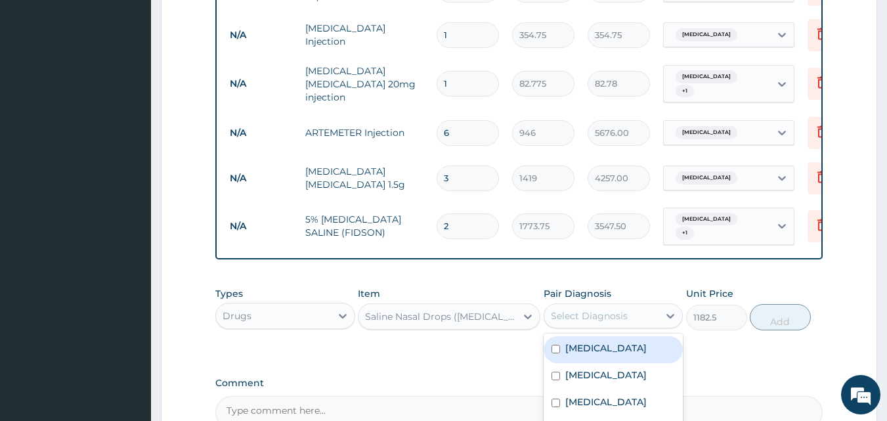
click at [627, 307] on div "Select Diagnosis" at bounding box center [602, 315] width 115 height 21
click at [613, 342] on label "Gastroenteritis" at bounding box center [606, 348] width 81 height 13
checkbox input "true"
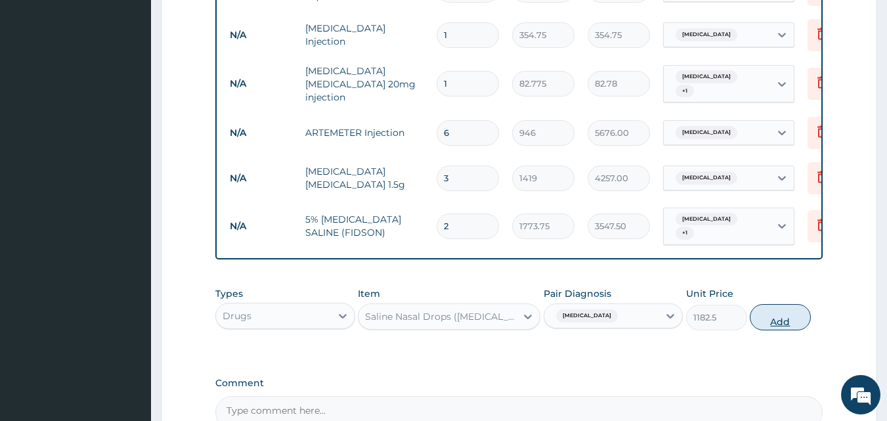
click at [774, 307] on button "Add" at bounding box center [780, 317] width 61 height 26
type input "0"
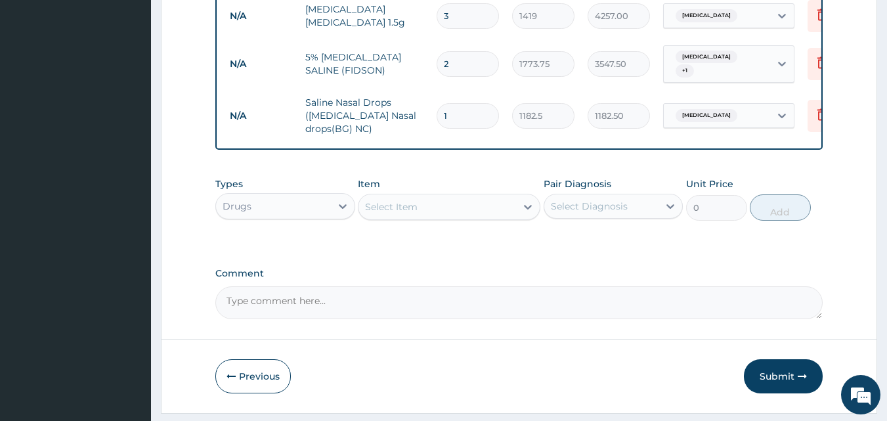
scroll to position [889, 0]
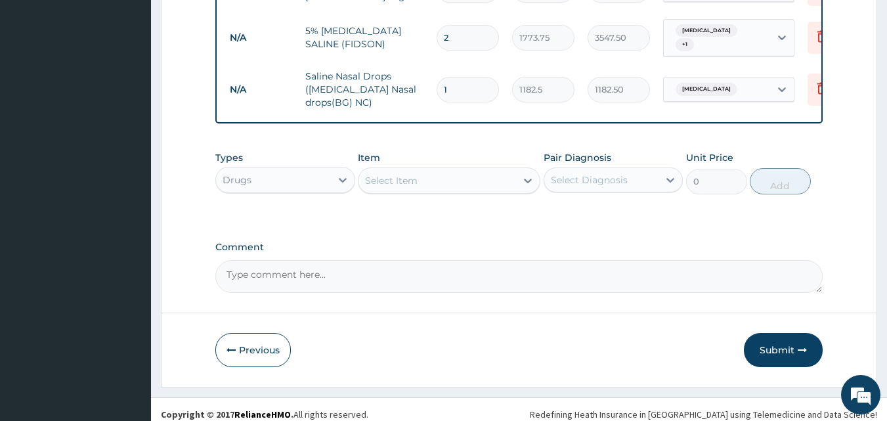
click at [416, 177] on div "Select Item" at bounding box center [438, 180] width 158 height 21
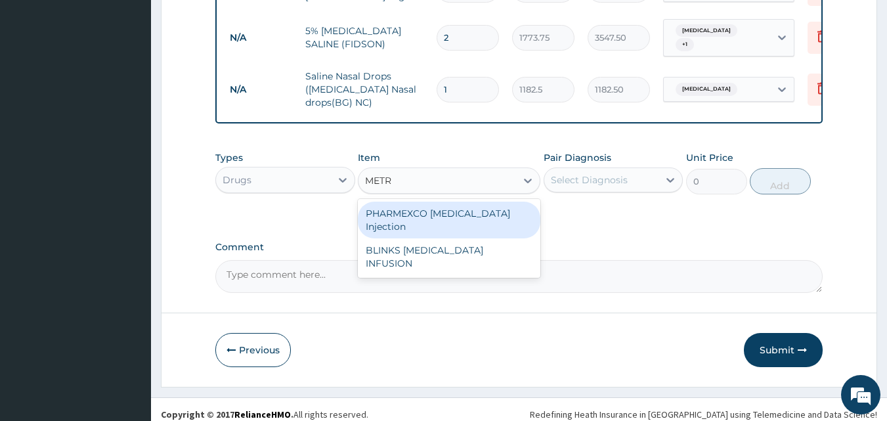
type input "METRO"
click at [415, 202] on div "BLINKS METRONIDAZOLE INFUSION" at bounding box center [449, 220] width 183 height 37
type input "709.5"
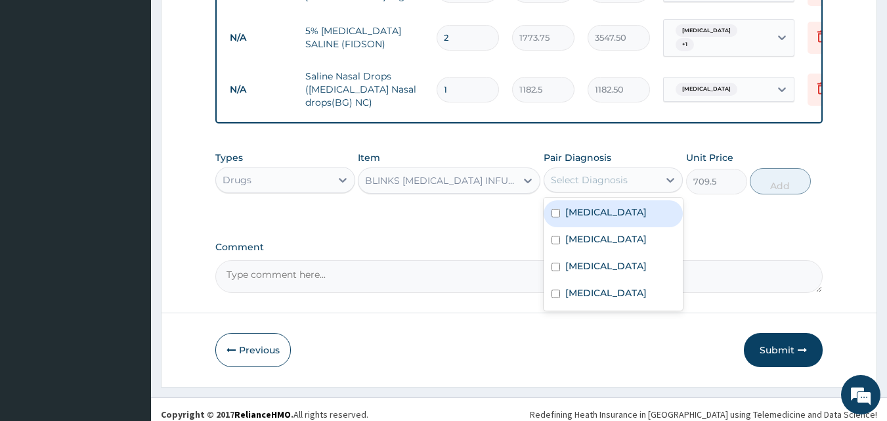
click at [590, 173] on div "Select Diagnosis" at bounding box center [589, 179] width 77 height 13
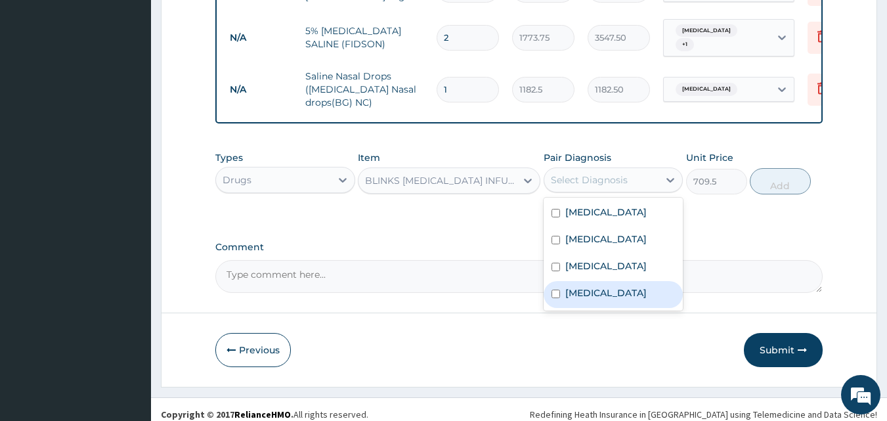
click at [576, 286] on label "Sepsis" at bounding box center [606, 292] width 81 height 13
checkbox input "true"
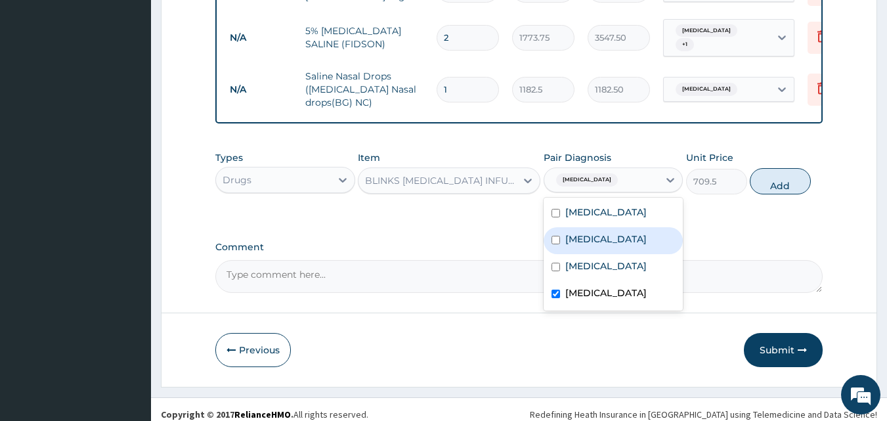
click at [637, 233] on label "Acute abdomen" at bounding box center [606, 239] width 81 height 13
checkbox input "true"
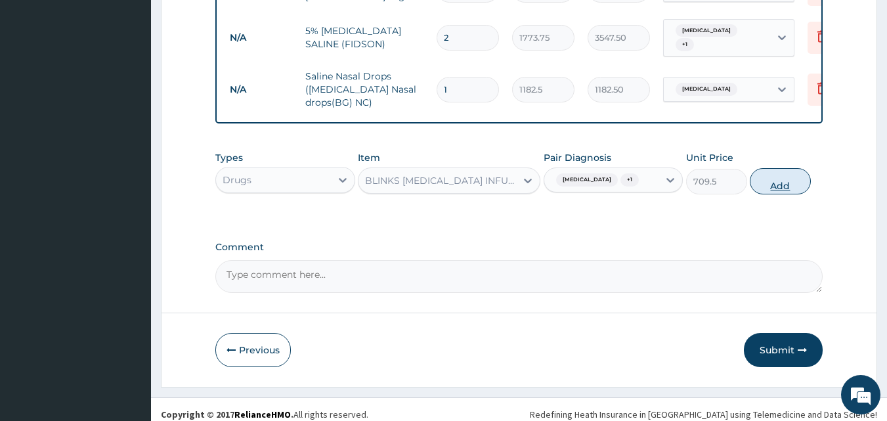
click at [792, 168] on button "Add" at bounding box center [780, 181] width 61 height 26
type input "0"
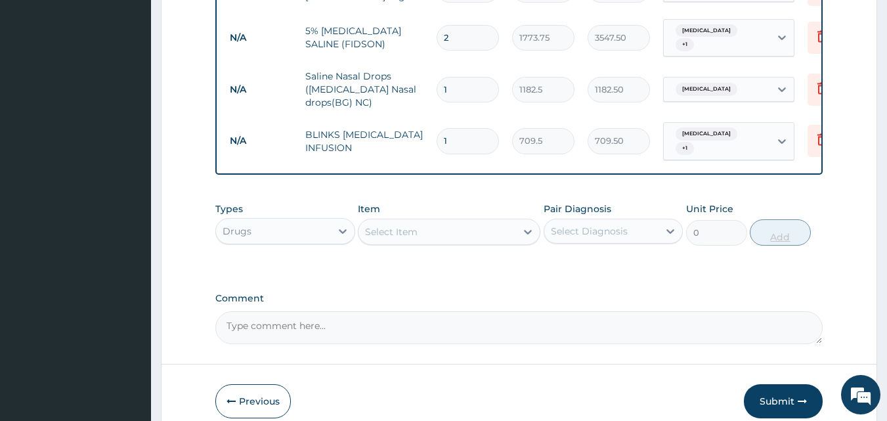
type input "0.00"
type input "3"
type input "2128.50"
type input "3"
click at [505, 221] on div "Select Item" at bounding box center [438, 231] width 158 height 21
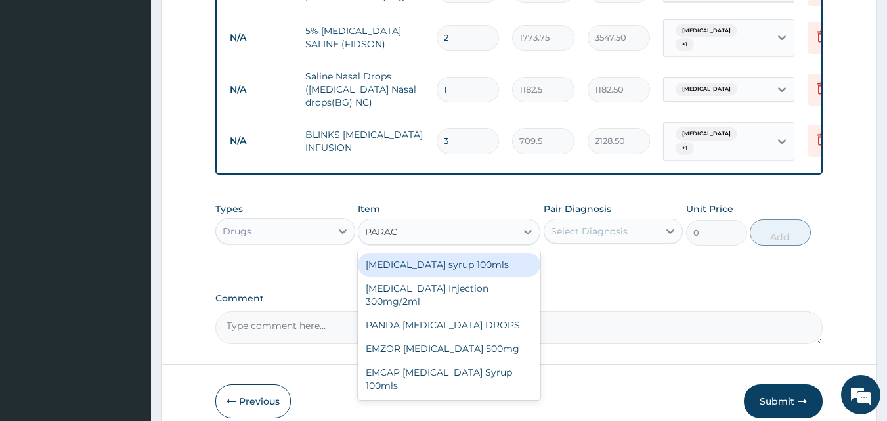
type input "PARACE"
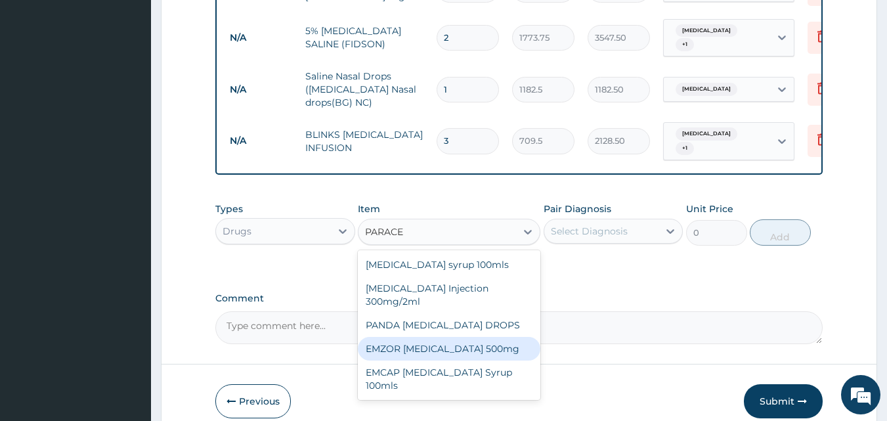
click at [504, 341] on div "EMZOR PARACETAMOL 500mg" at bounding box center [449, 349] width 183 height 24
type input "23.65"
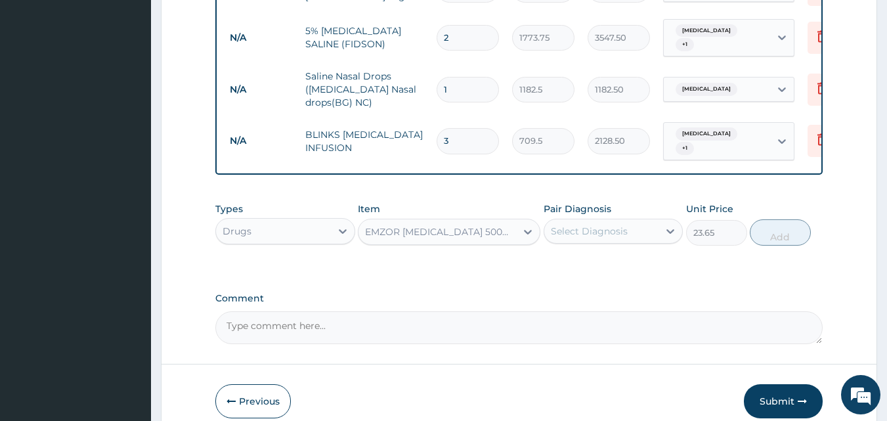
scroll to position [941, 0]
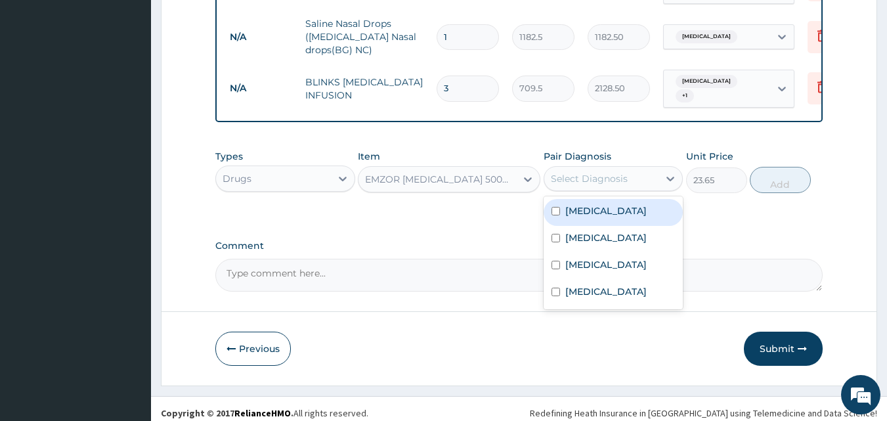
click at [638, 168] on div "Select Diagnosis" at bounding box center [602, 178] width 115 height 21
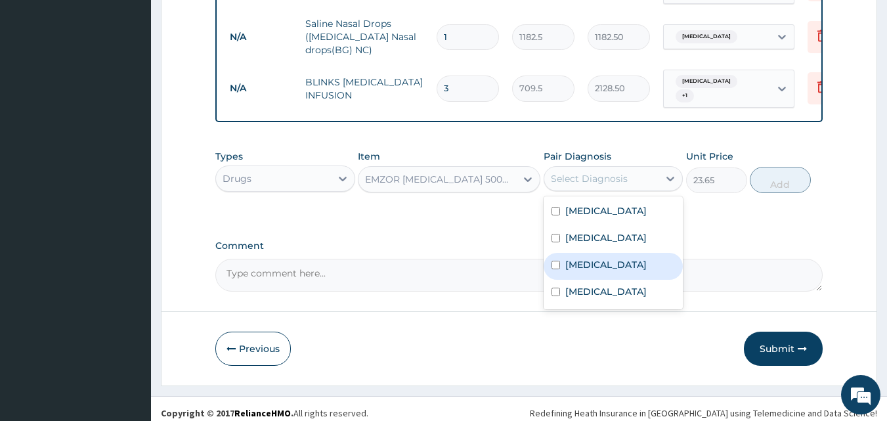
click at [590, 258] on label "Malaria" at bounding box center [606, 264] width 81 height 13
checkbox input "true"
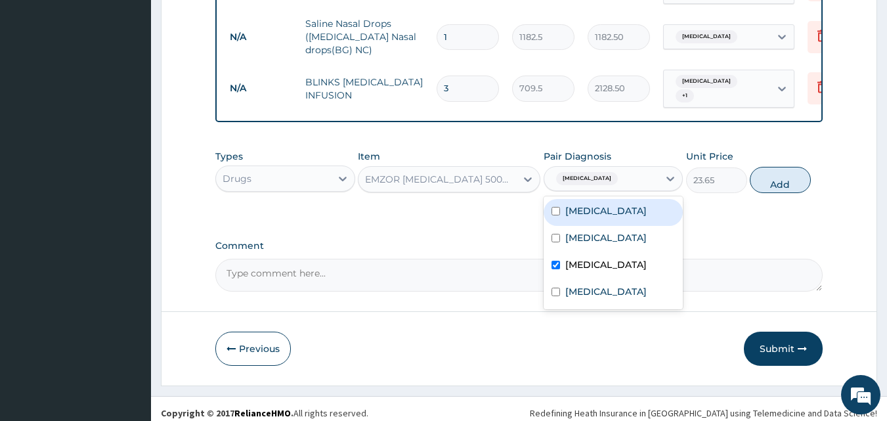
click at [487, 173] on div "EMZOR PARACETAMOL 500mg" at bounding box center [441, 179] width 152 height 13
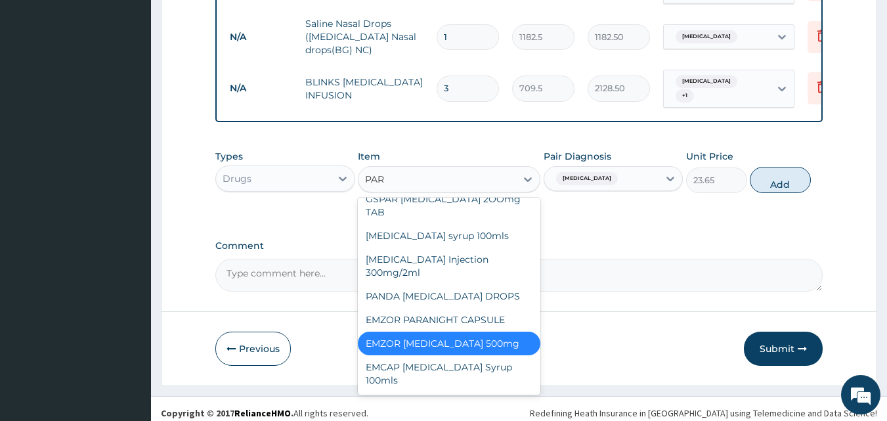
scroll to position [74, 0]
type input "PARA"
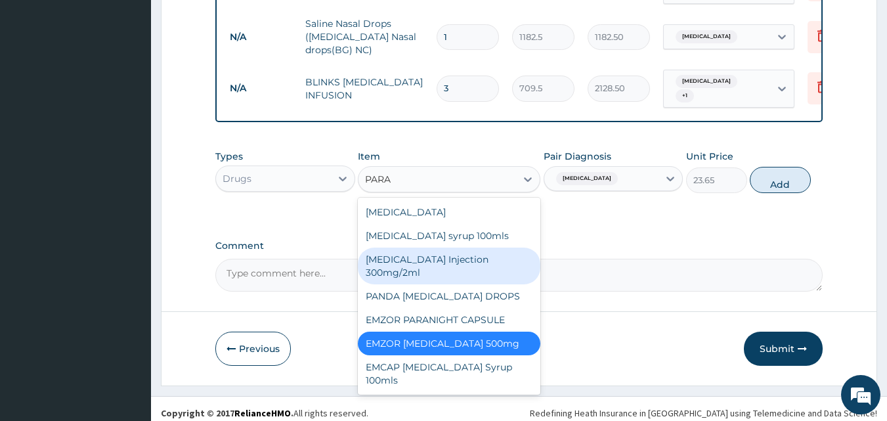
click at [427, 263] on div "PARACETAMOL Injection 300mg/2ml" at bounding box center [449, 266] width 183 height 37
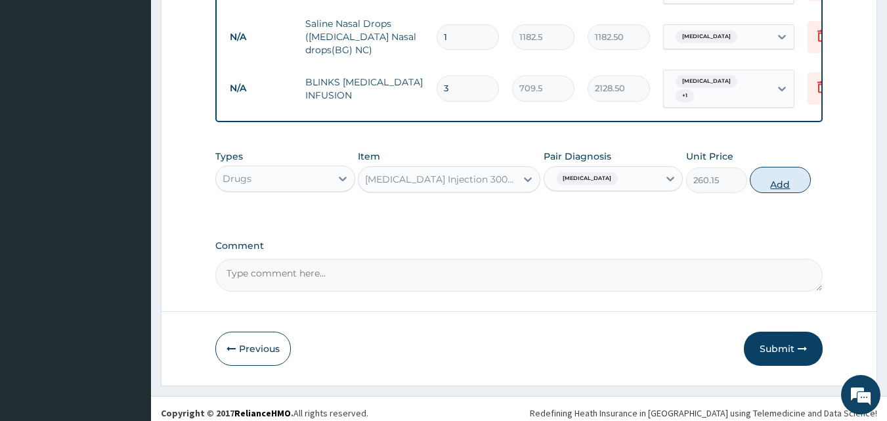
click at [778, 174] on button "Add" at bounding box center [780, 180] width 61 height 26
type input "0"
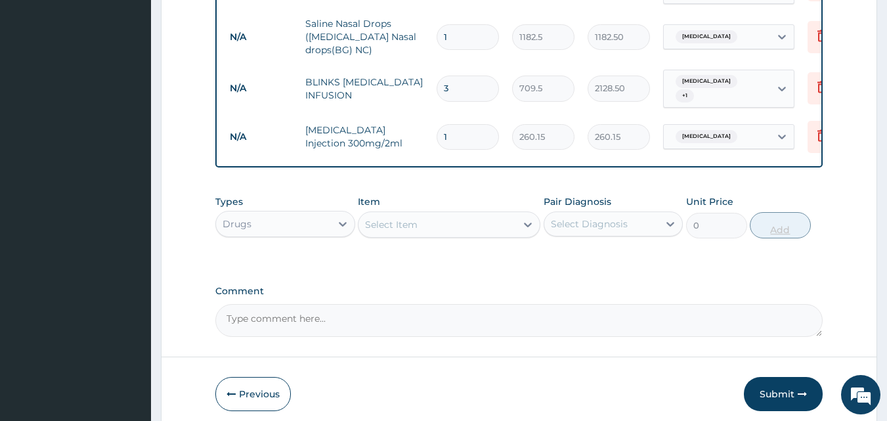
type input "0.00"
type input "4"
type input "1040.60"
type input "4"
click at [493, 219] on div "Select Item" at bounding box center [438, 224] width 158 height 21
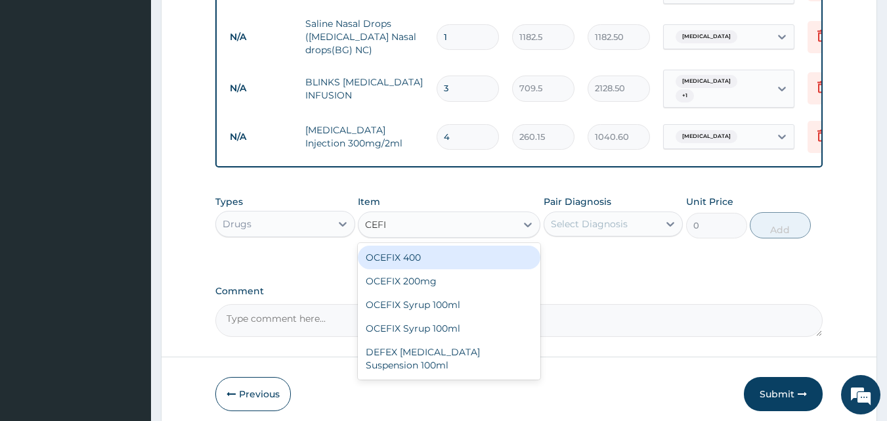
type input "CEFIX"
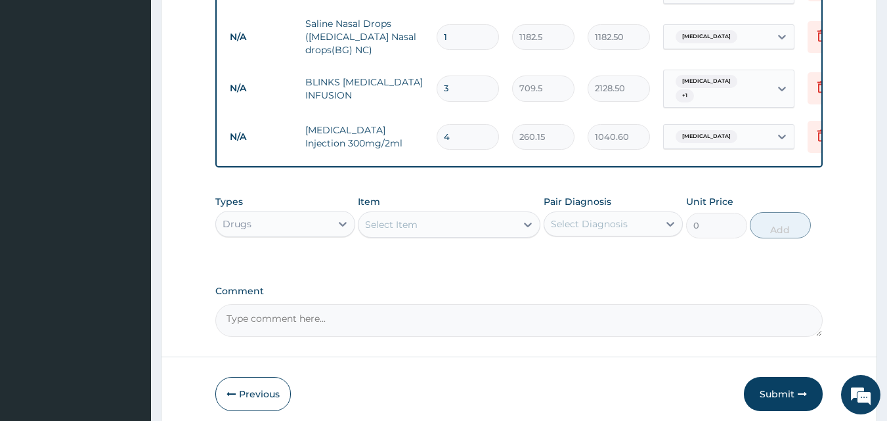
drag, startPoint x: 493, startPoint y: 219, endPoint x: 474, endPoint y: 213, distance: 19.9
click at [474, 214] on div "Select Item" at bounding box center [438, 224] width 158 height 21
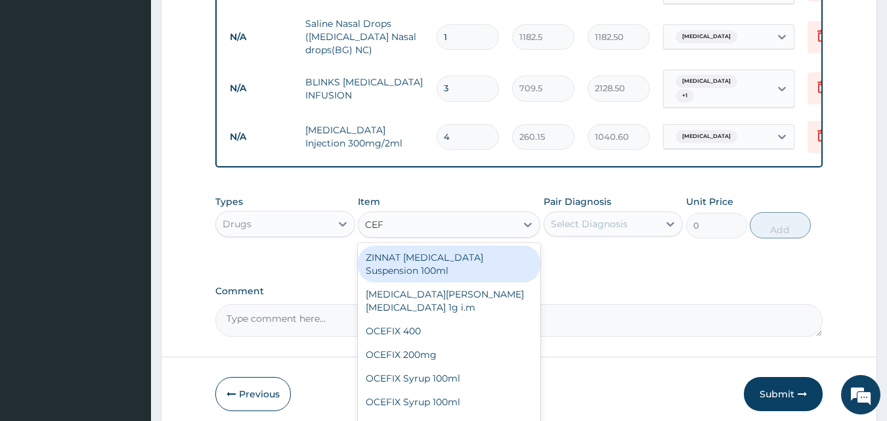
type input "CEFI"
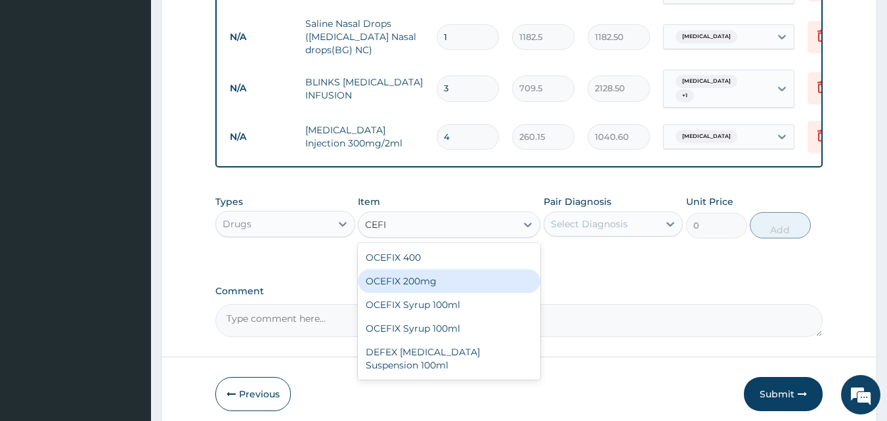
click at [455, 270] on div "OCEFIX 200mg" at bounding box center [449, 281] width 183 height 24
type input "354.75"
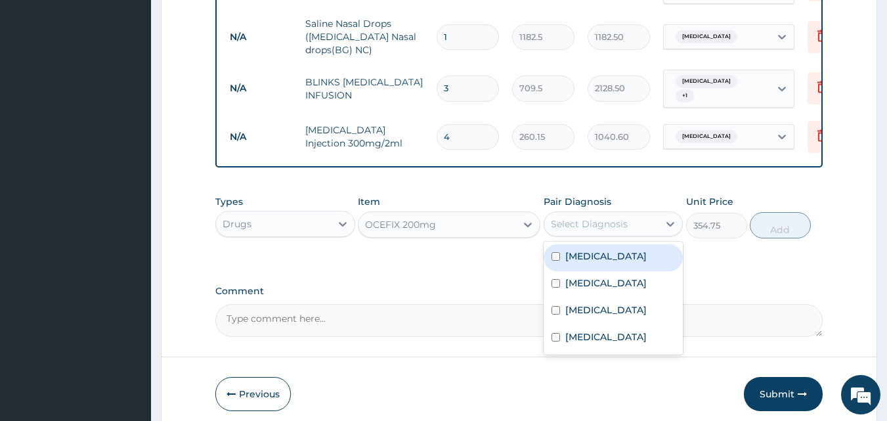
click at [633, 219] on div "Select Diagnosis" at bounding box center [602, 223] width 115 height 21
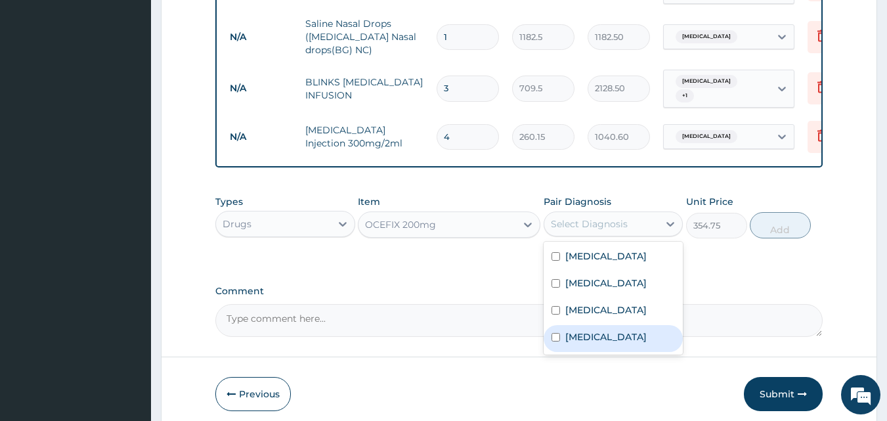
click at [587, 331] on label "Sepsis" at bounding box center [606, 336] width 81 height 13
checkbox input "true"
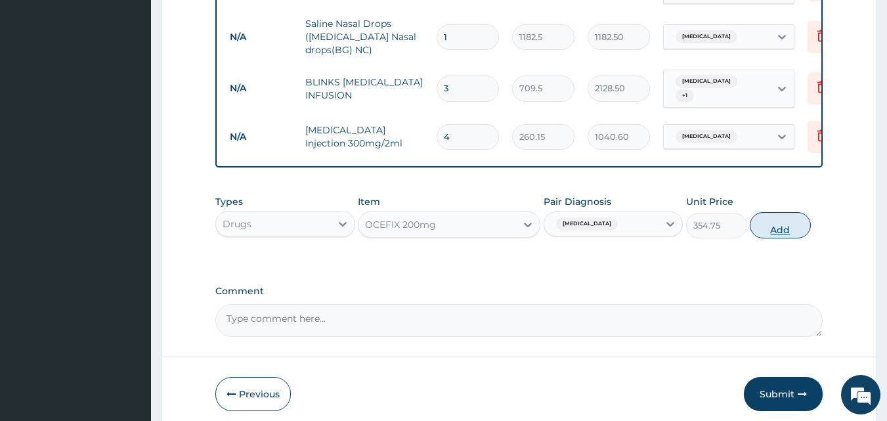
click at [765, 221] on button "Add" at bounding box center [780, 225] width 61 height 26
type input "0"
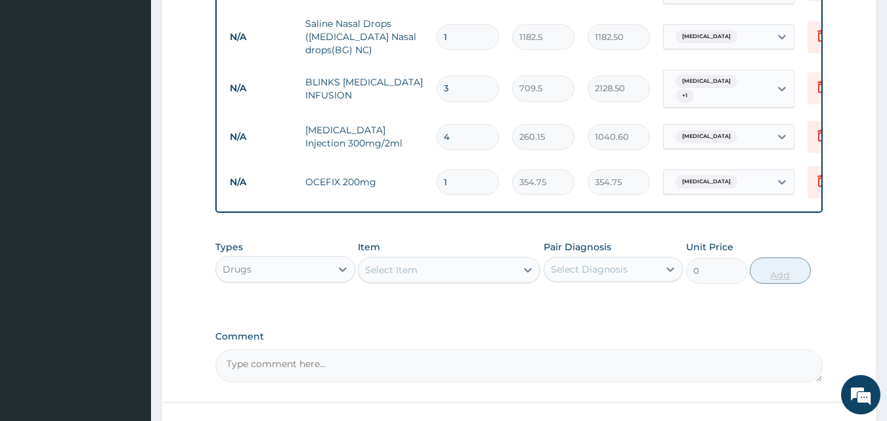
type input "10"
type input "3547.50"
type input "10"
click at [521, 258] on div at bounding box center [528, 270] width 24 height 24
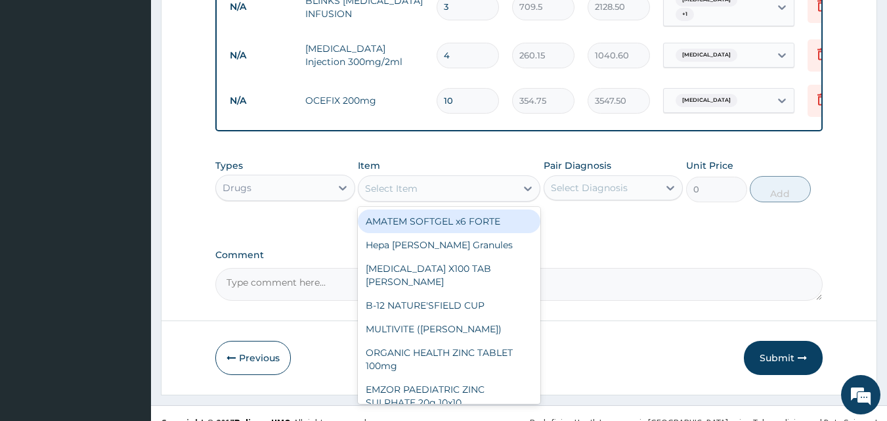
scroll to position [1032, 0]
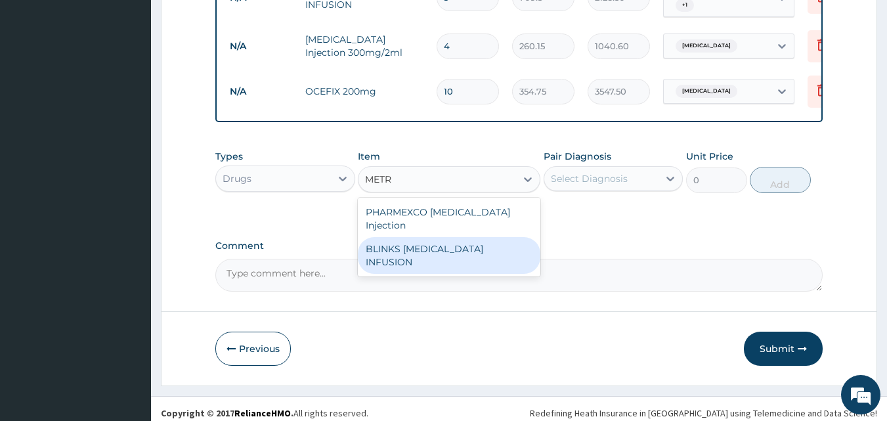
type input "METR"
click at [601, 240] on label "Comment" at bounding box center [519, 245] width 608 height 11
click at [601, 259] on textarea "Comment" at bounding box center [519, 275] width 608 height 33
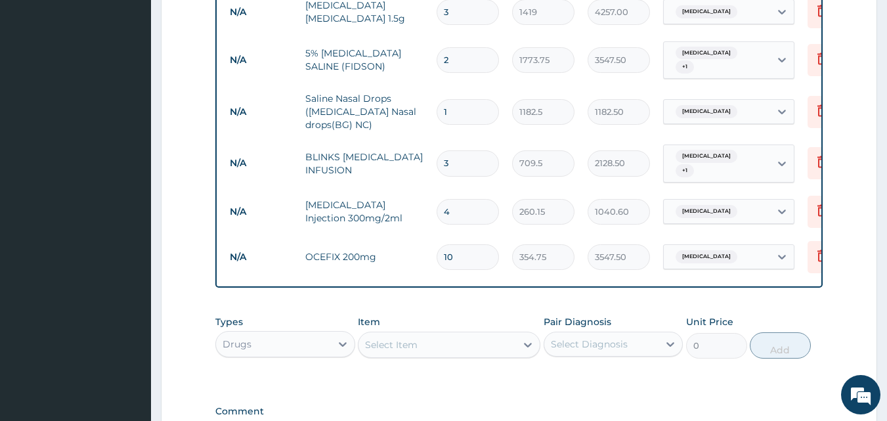
scroll to position [869, 0]
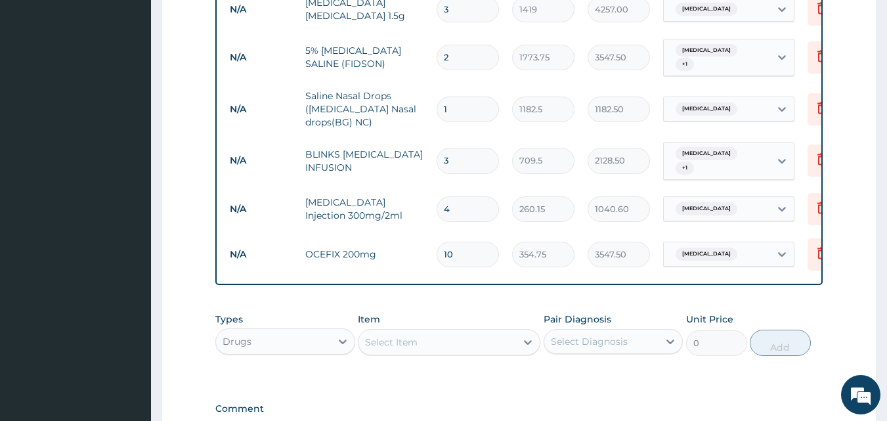
click at [449, 148] on input "3" at bounding box center [468, 161] width 62 height 26
type input "0.00"
type input "1"
type input "709.50"
type input "18"
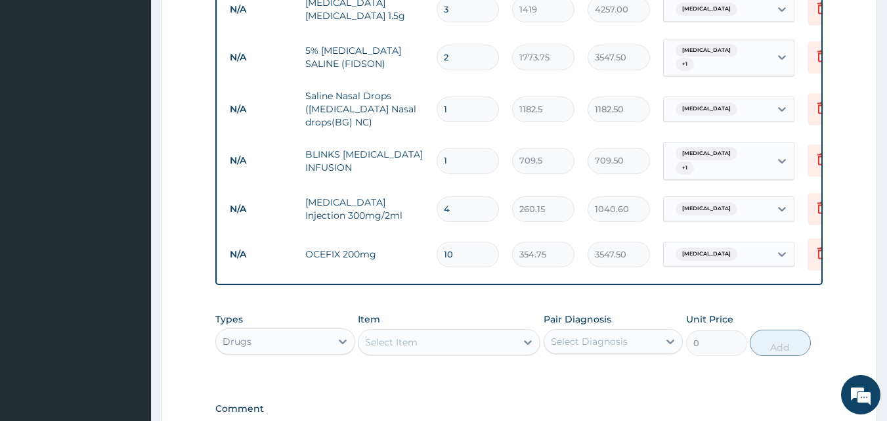
type input "12771.00"
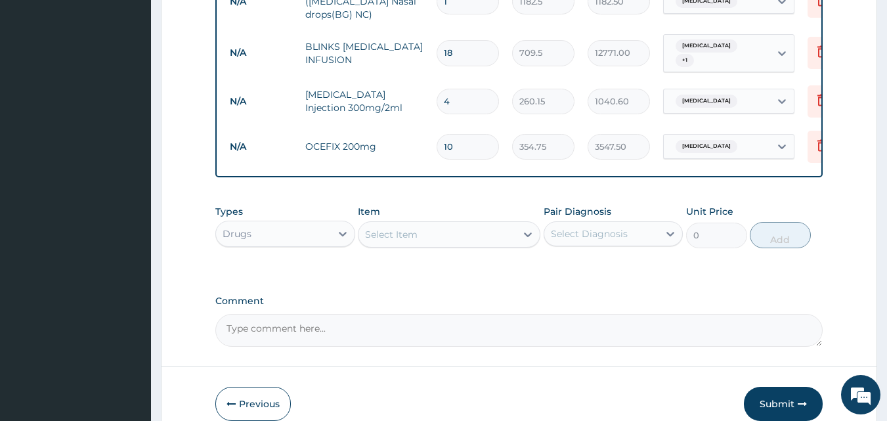
scroll to position [1032, 0]
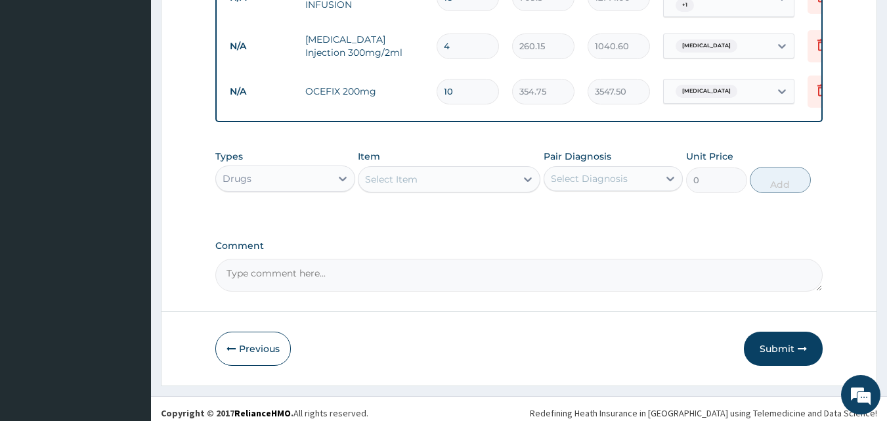
type input "18"
click at [457, 169] on div "Select Item" at bounding box center [438, 179] width 158 height 21
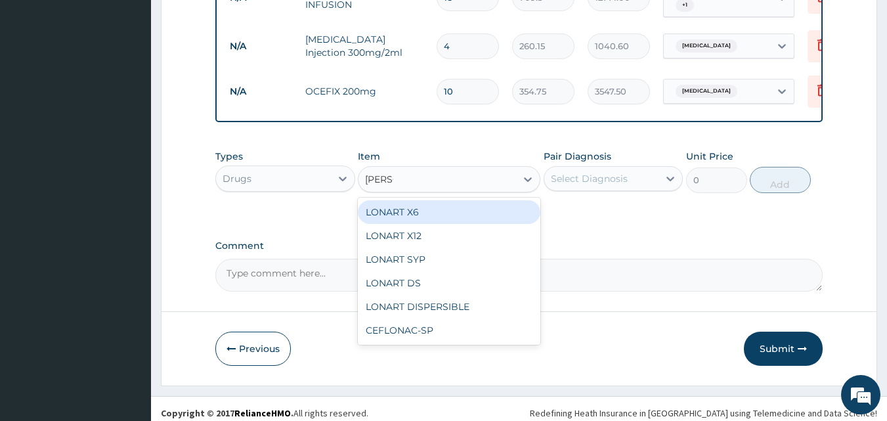
type input "LONAR"
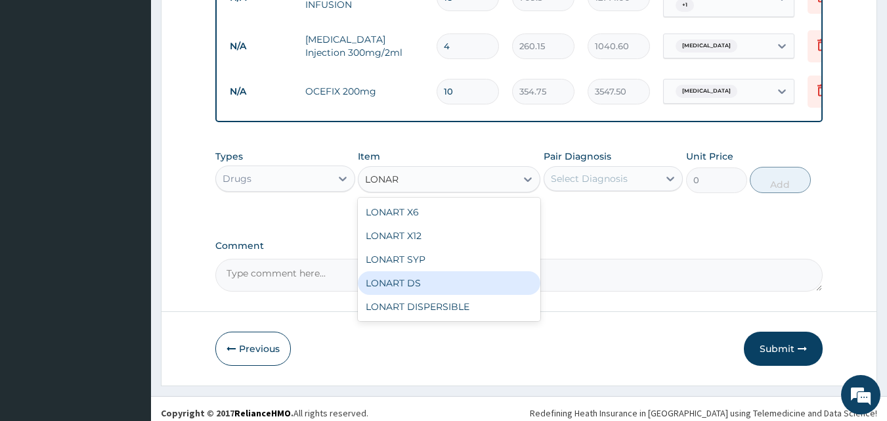
click at [414, 271] on div "LONART DS" at bounding box center [449, 283] width 183 height 24
type input "473"
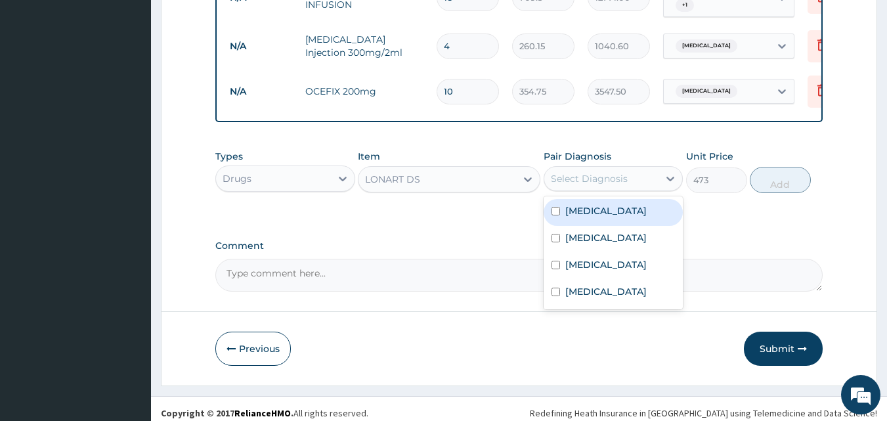
click at [618, 172] on div "Select Diagnosis" at bounding box center [589, 178] width 77 height 13
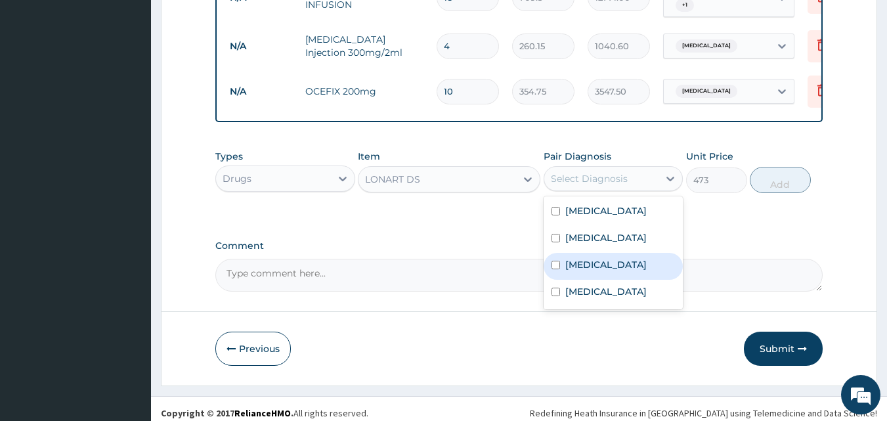
click at [575, 265] on div "Malaria" at bounding box center [614, 266] width 140 height 27
checkbox input "true"
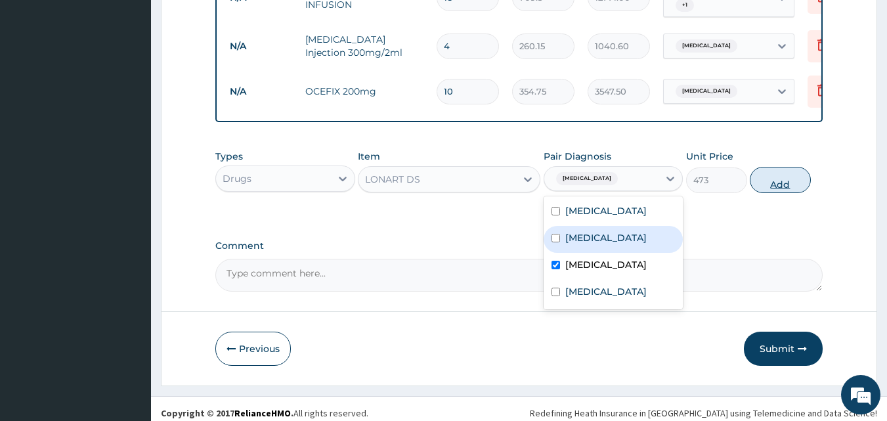
click at [788, 173] on button "Add" at bounding box center [780, 180] width 61 height 26
type input "0"
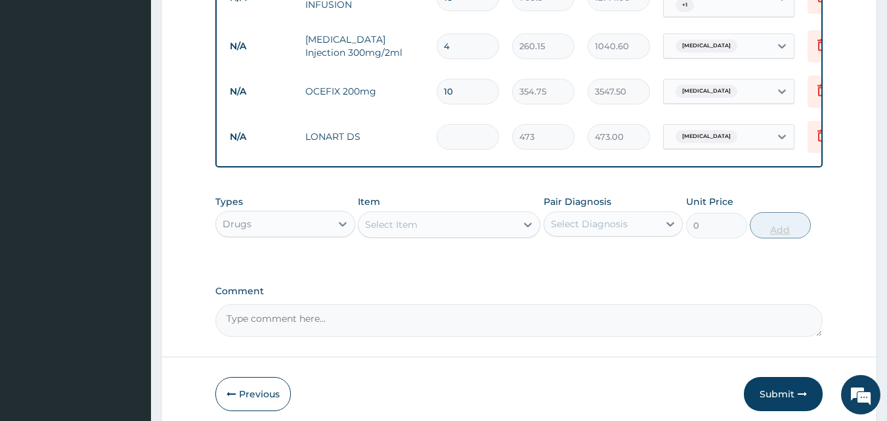
type input "0.00"
type input "6"
type input "2838.00"
type input "6"
click at [478, 221] on div "Select Item" at bounding box center [438, 224] width 158 height 21
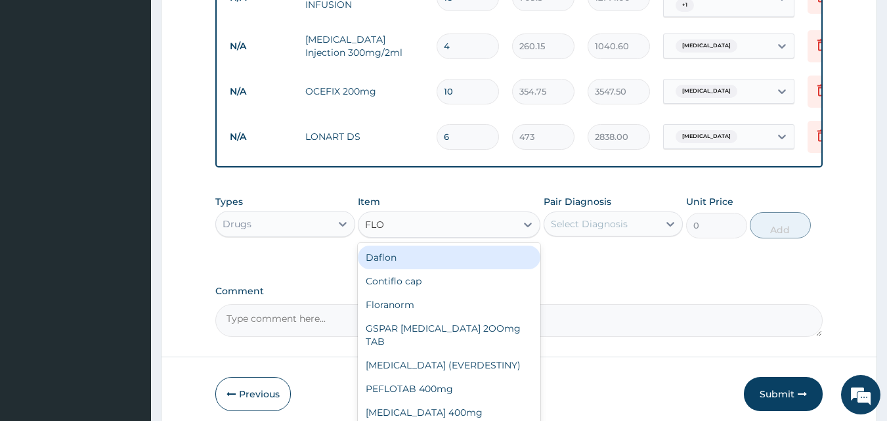
type input "FLOR"
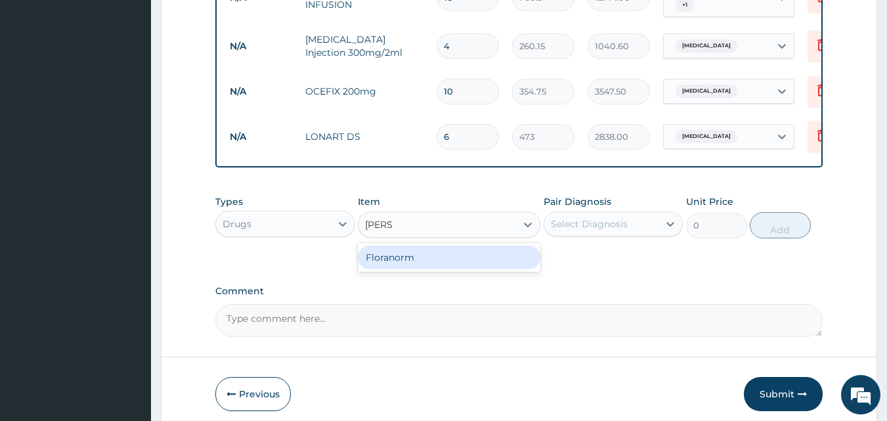
click at [457, 246] on div "Floranorm" at bounding box center [449, 258] width 183 height 24
type input "946"
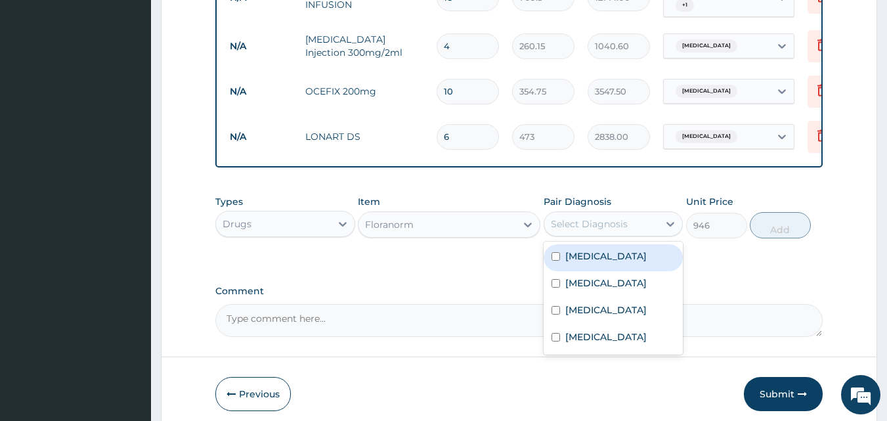
click at [608, 217] on div "Select Diagnosis" at bounding box center [589, 223] width 77 height 13
click at [604, 250] on label "Gastroenteritis" at bounding box center [606, 256] width 81 height 13
checkbox input "true"
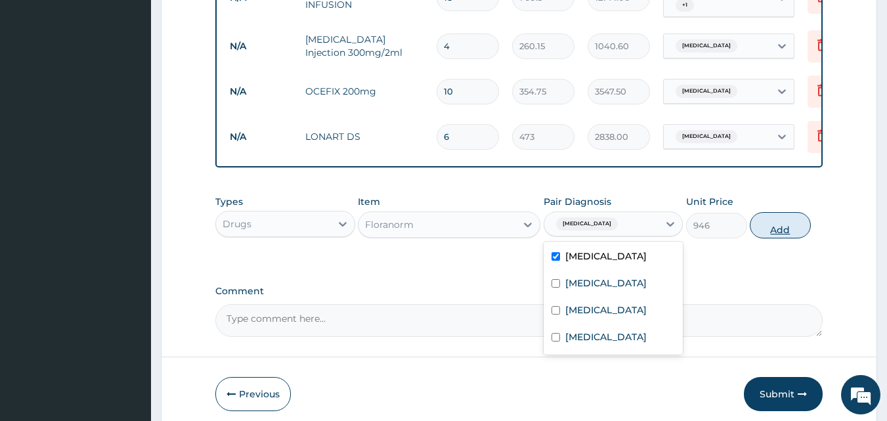
click at [766, 213] on button "Add" at bounding box center [780, 225] width 61 height 26
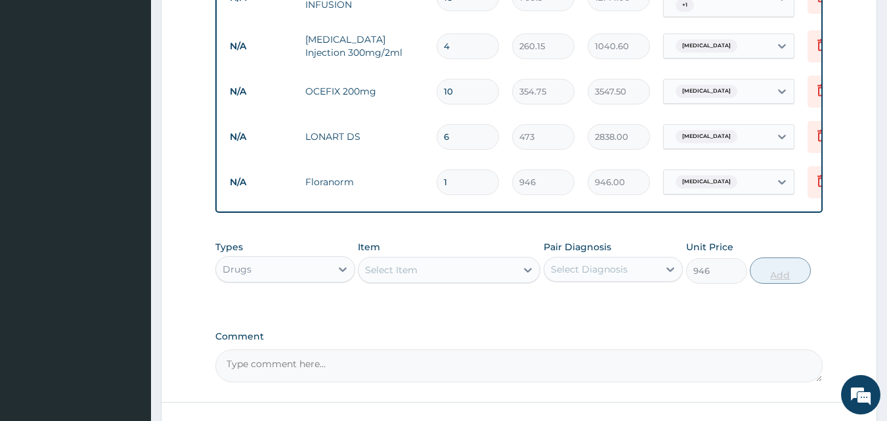
type input "0"
type input "0.00"
type input "6"
type input "5676.00"
type input "6"
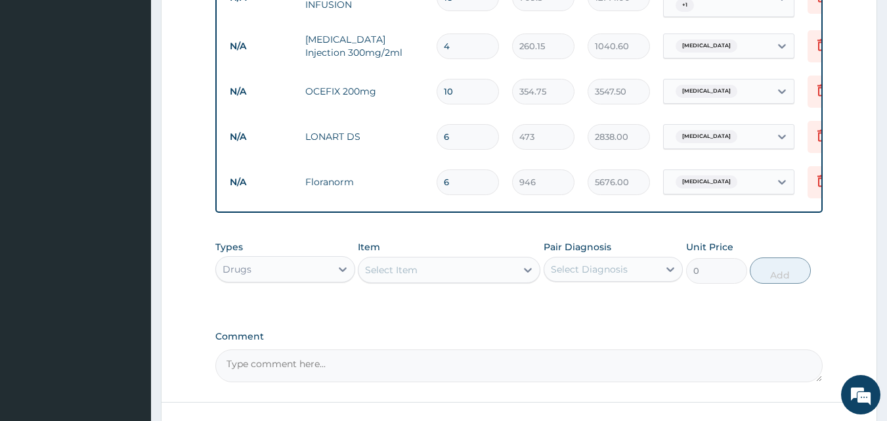
click at [499, 261] on div "Select Item" at bounding box center [438, 269] width 158 height 21
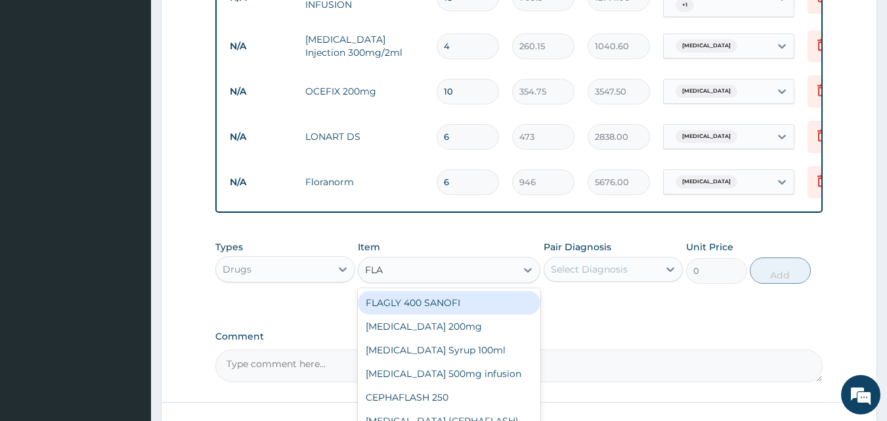
type input "FLAG"
click at [441, 302] on div "FLAGLY 400 SANOFI" at bounding box center [449, 303] width 183 height 24
type input "70.95"
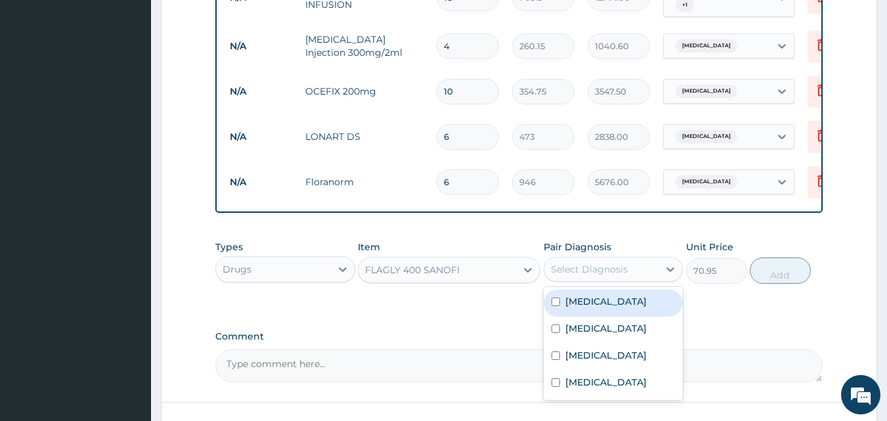
click at [600, 267] on div "Select Diagnosis" at bounding box center [589, 269] width 77 height 13
click at [575, 295] on label "Gastroenteritis" at bounding box center [606, 301] width 81 height 13
checkbox input "true"
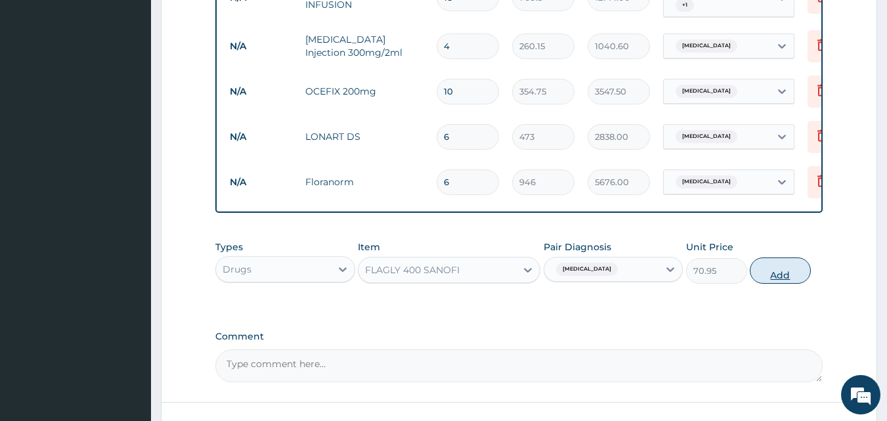
click at [790, 273] on button "Add" at bounding box center [780, 270] width 61 height 26
type input "0"
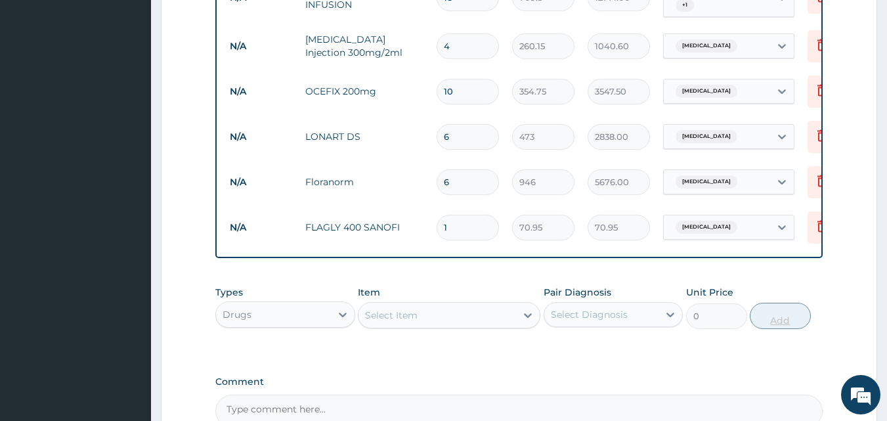
type input "15"
type input "1064.25"
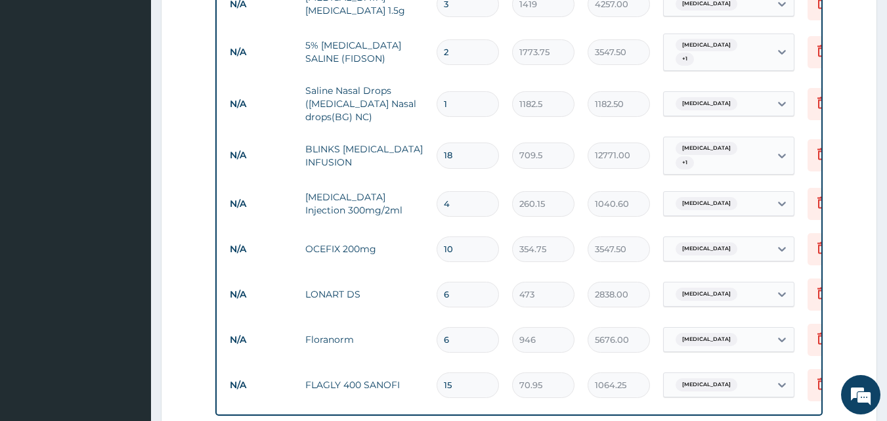
scroll to position [869, 0]
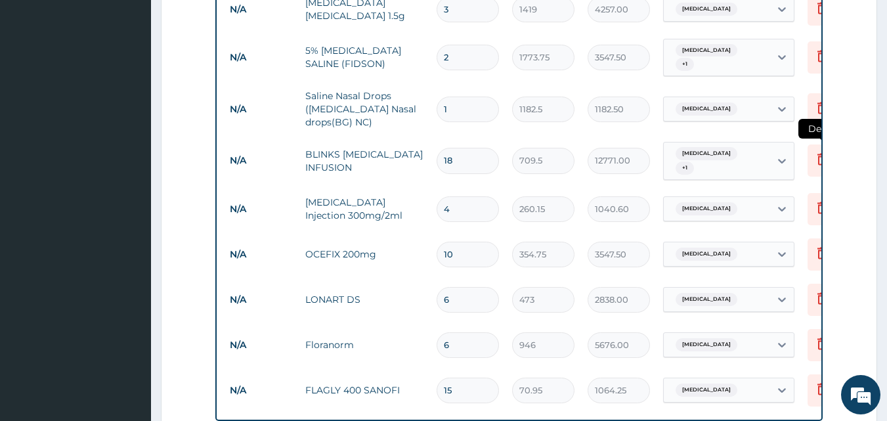
type input "15"
click at [813, 145] on icon at bounding box center [822, 161] width 29 height 32
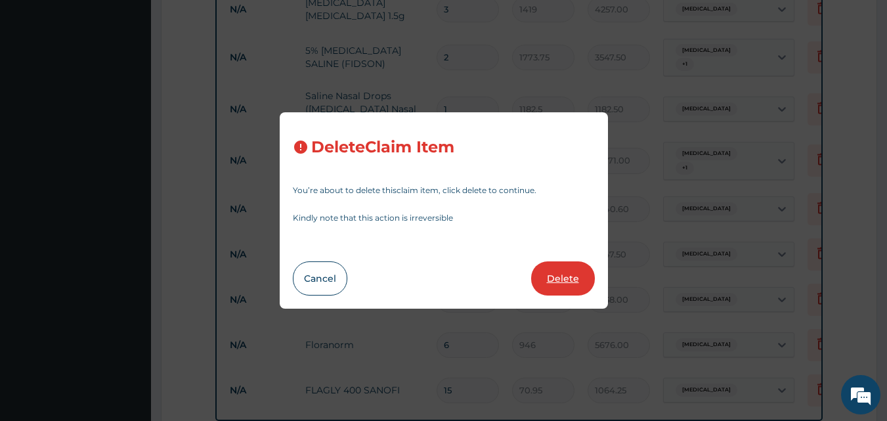
click at [583, 269] on button "Delete" at bounding box center [563, 278] width 64 height 34
type input "4"
type input "260.15"
type input "1040.60"
type input "10"
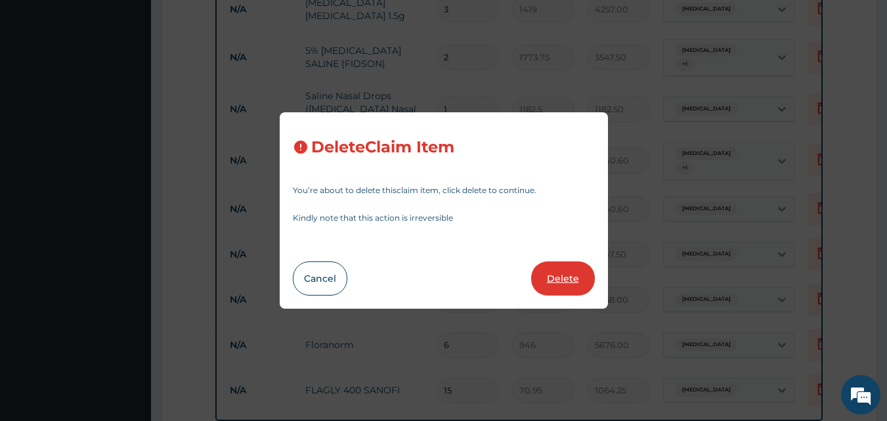
type input "354.75"
type input "3547.50"
type input "6"
type input "473"
type input "2838.00"
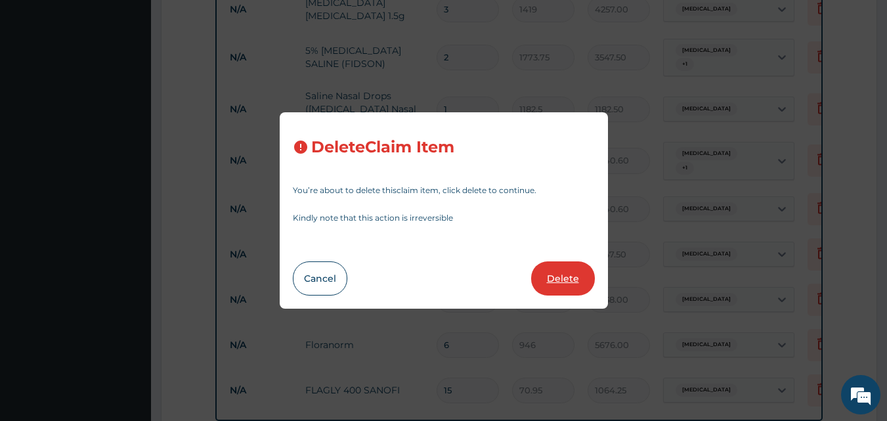
type input "946"
type input "5676.00"
type input "15"
type input "70.95"
type input "1064.25"
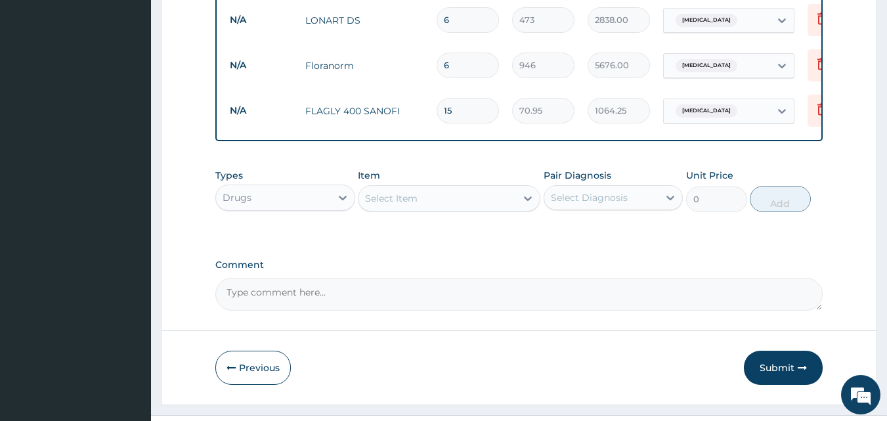
scroll to position [1115, 0]
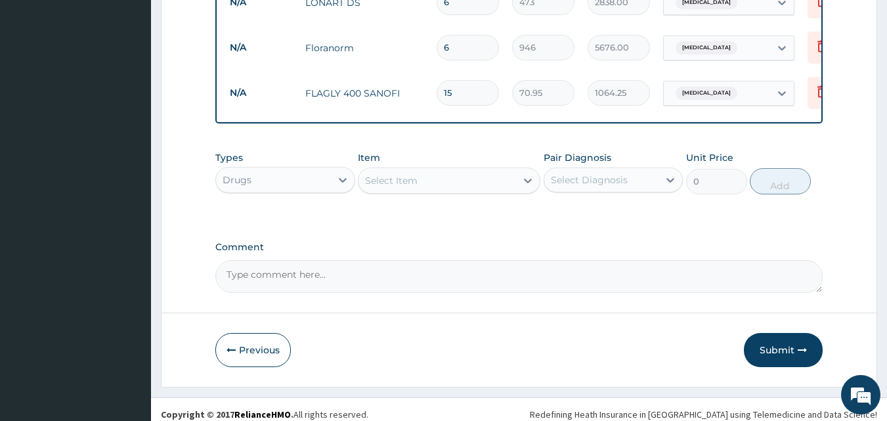
click at [439, 172] on div "Select Item" at bounding box center [438, 180] width 158 height 21
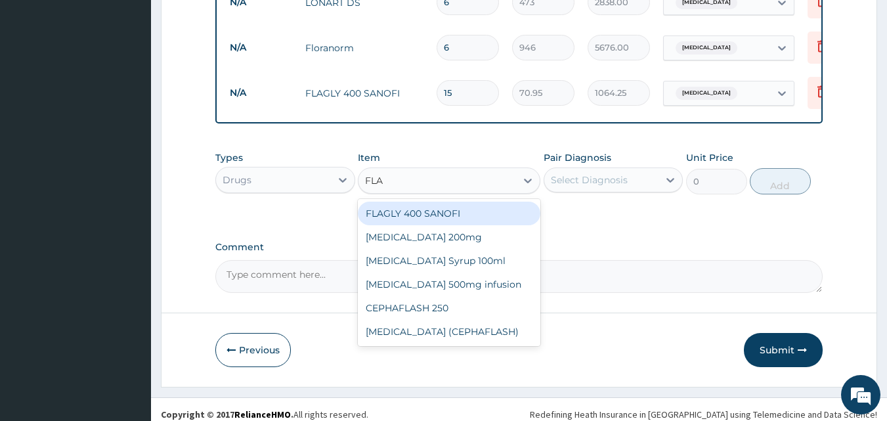
type input "FLAG"
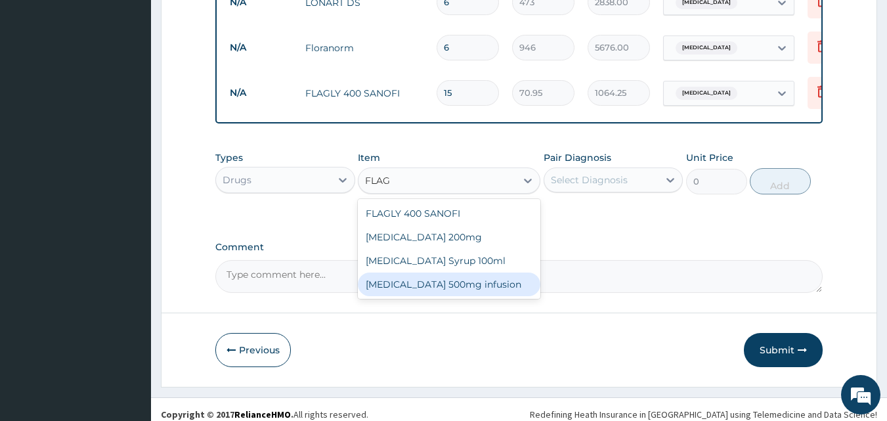
click at [409, 277] on div "Flagyl 500mg infusion" at bounding box center [449, 285] width 183 height 24
type input "591.25"
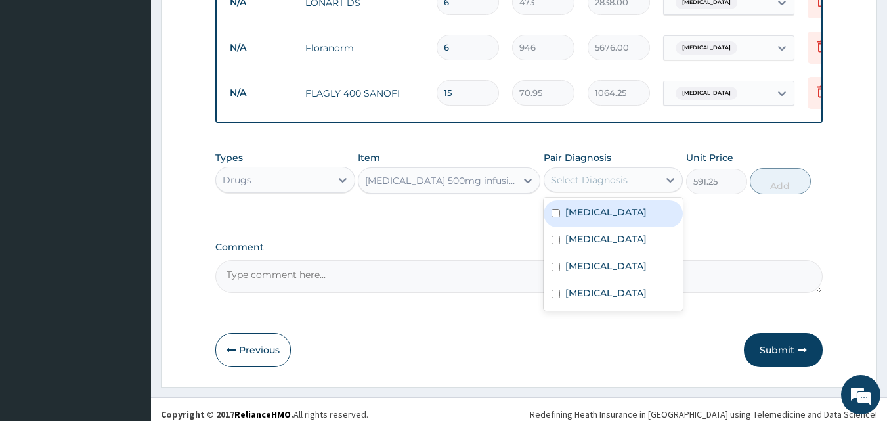
click at [571, 173] on div "Select Diagnosis" at bounding box center [589, 179] width 77 height 13
click at [569, 200] on div "Gastroenteritis" at bounding box center [614, 213] width 140 height 27
checkbox input "true"
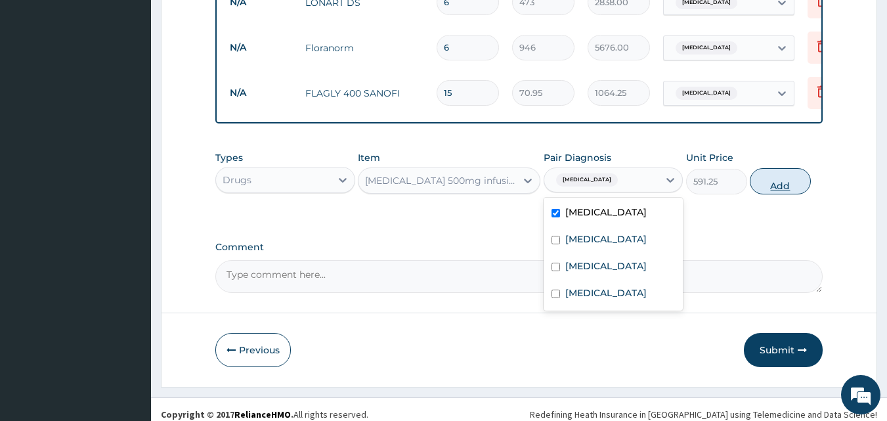
click at [774, 173] on button "Add" at bounding box center [780, 181] width 61 height 26
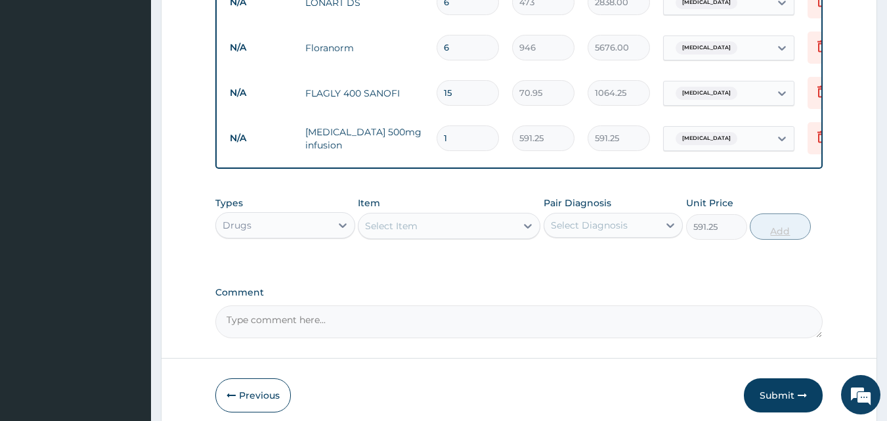
type input "0"
type input "0.00"
type input "3"
type input "1773.75"
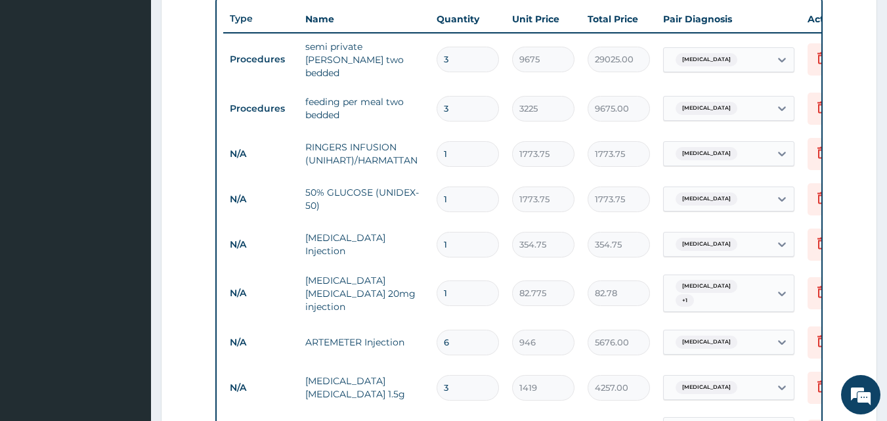
scroll to position [493, 0]
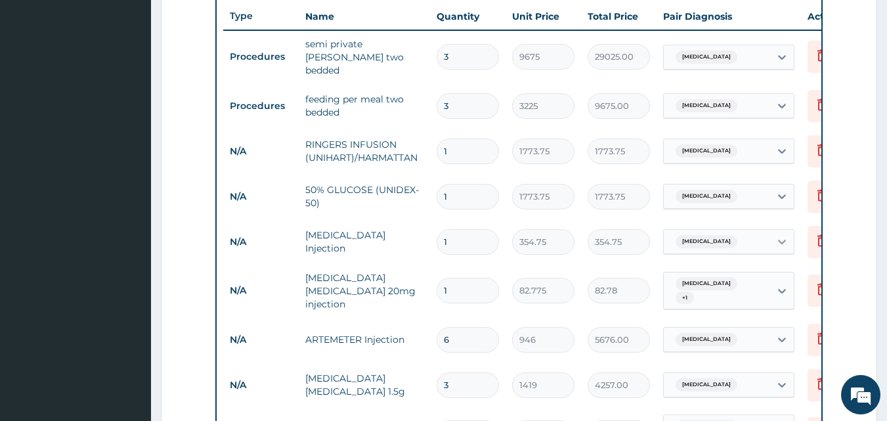
type input "3"
click at [772, 236] on div at bounding box center [782, 242] width 24 height 24
click at [467, 239] on input "1" at bounding box center [468, 242] width 62 height 26
click at [464, 55] on input "3" at bounding box center [468, 57] width 62 height 26
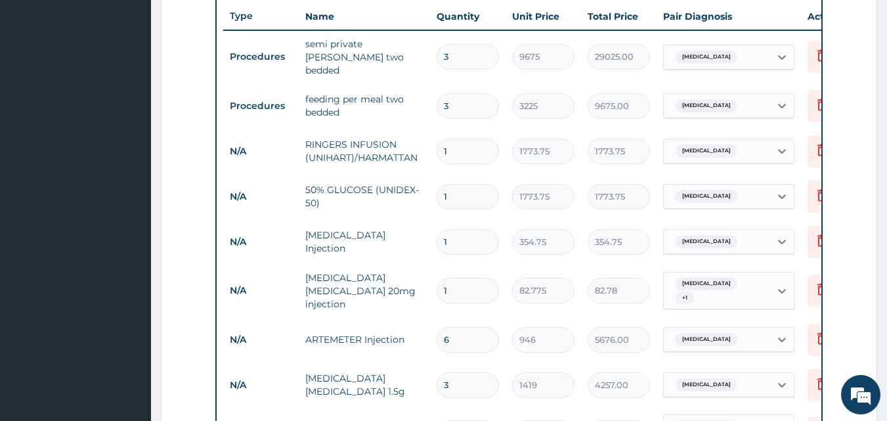
type input "0.00"
type input "2"
type input "19350.00"
type input "2"
click at [455, 93] on input "3" at bounding box center [468, 106] width 62 height 26
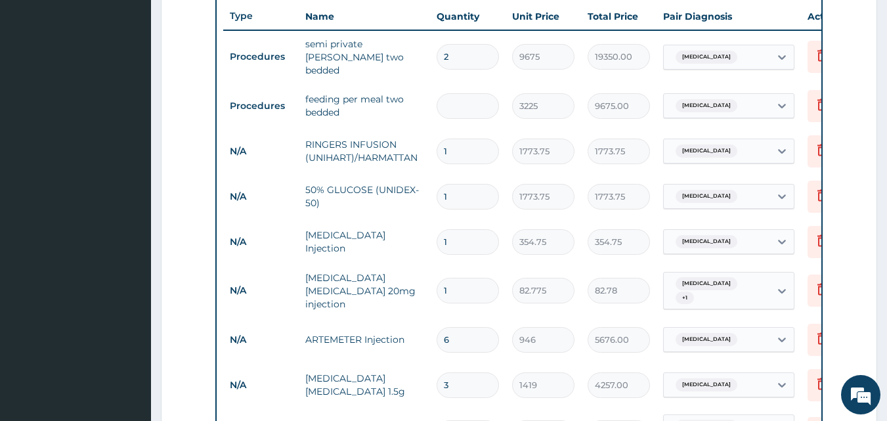
type input "0.00"
type input "2"
type input "6450.00"
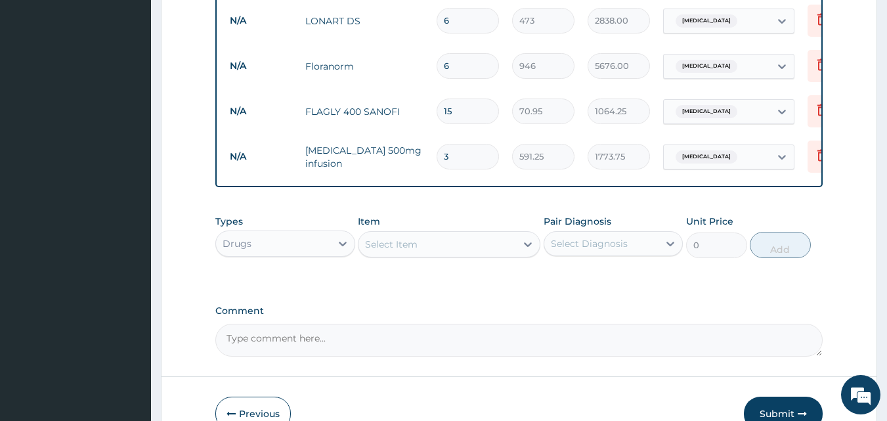
scroll to position [1161, 0]
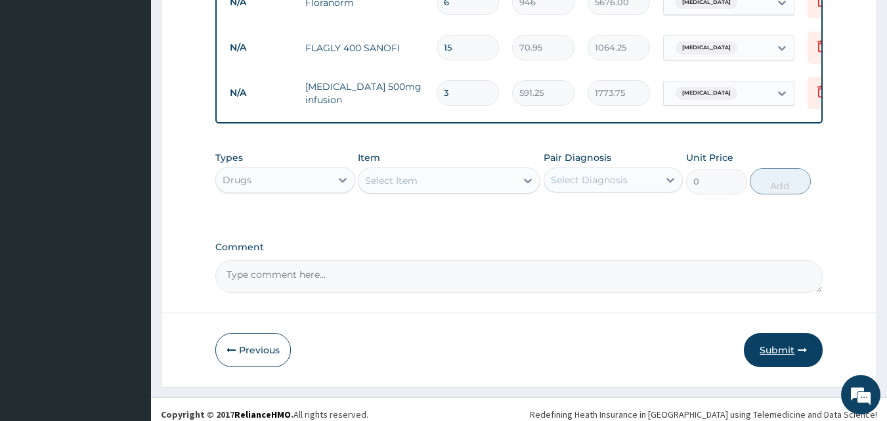
type input "2"
click at [770, 340] on button "Submit" at bounding box center [783, 350] width 79 height 34
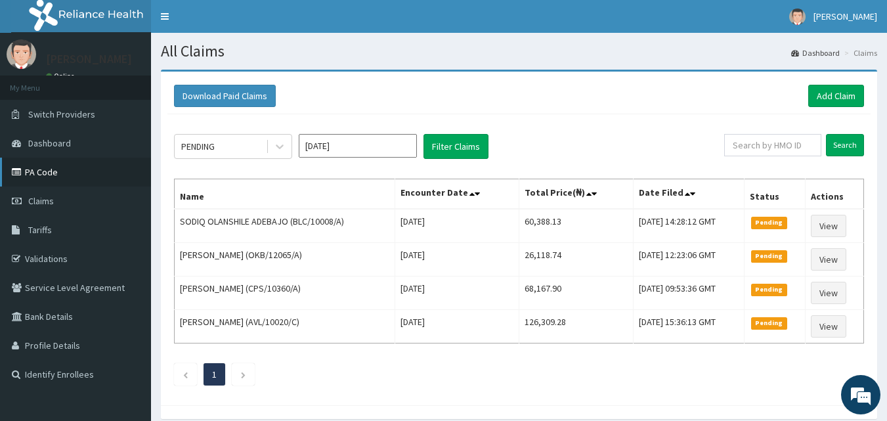
click at [40, 166] on link "PA Code" at bounding box center [75, 172] width 151 height 29
